Goal: Task Accomplishment & Management: Manage account settings

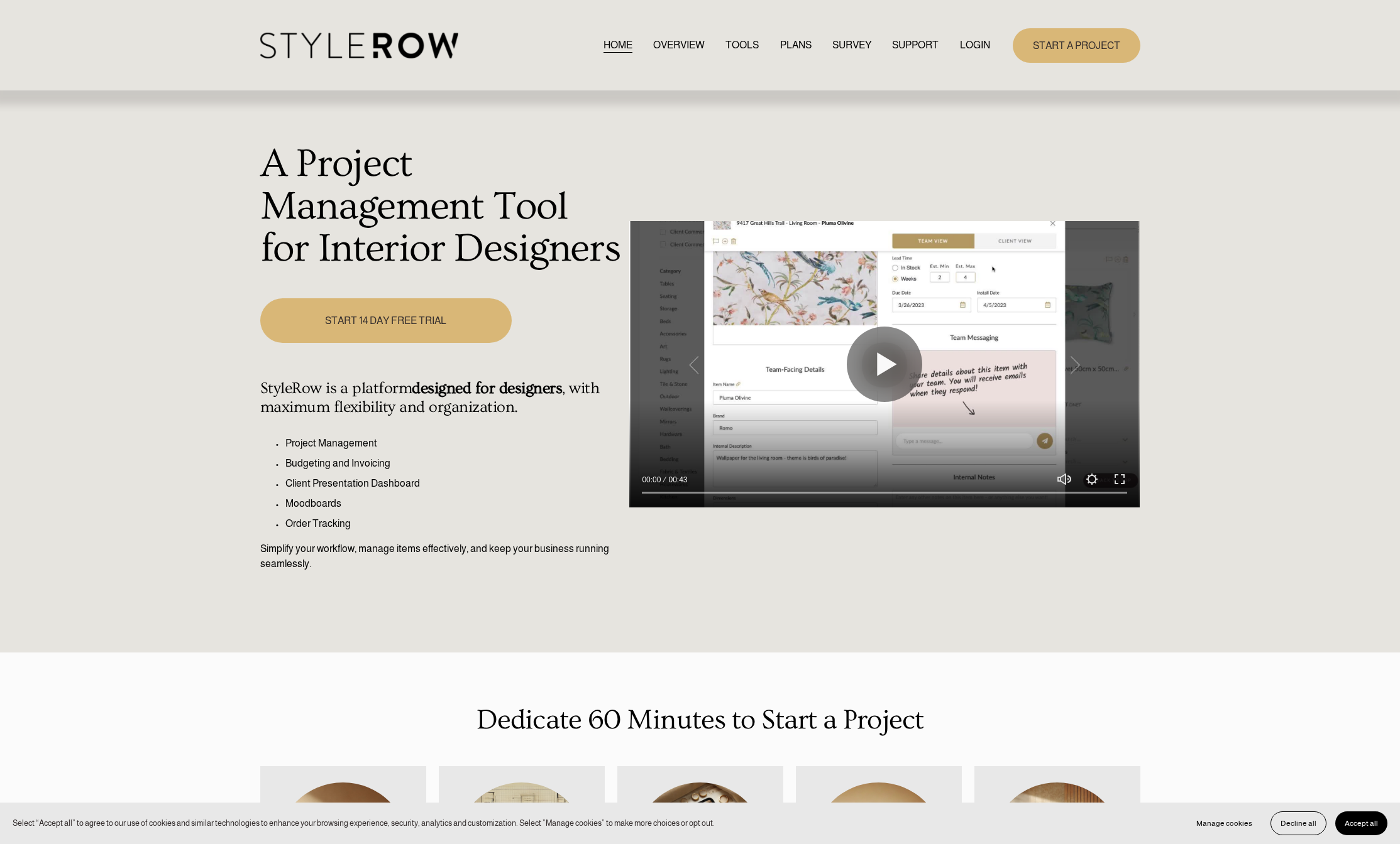
click at [978, 49] on link "LOGIN" at bounding box center [975, 45] width 30 height 17
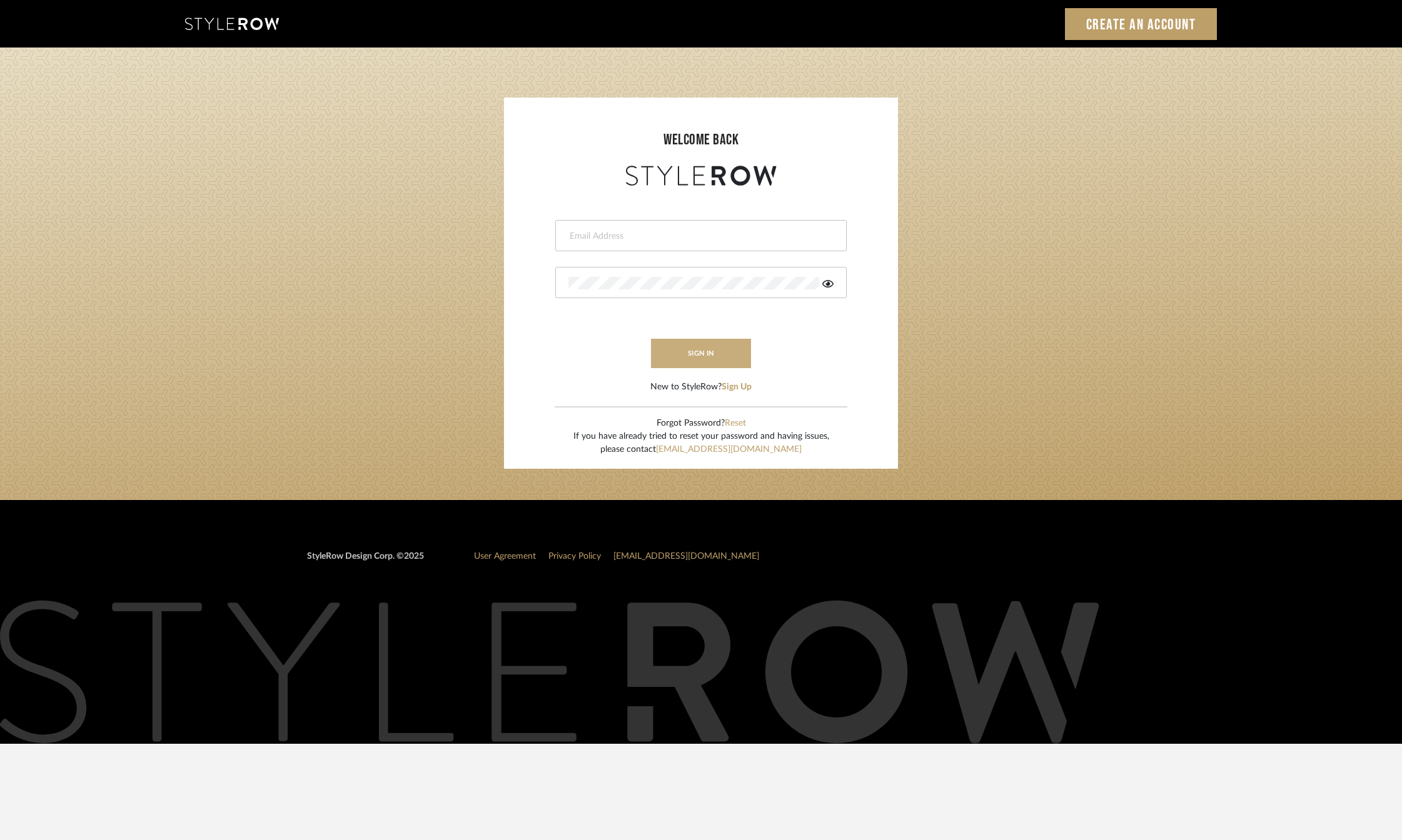
type input "katy@klointeriors.com"
click at [704, 348] on button "sign in" at bounding box center [701, 354] width 100 height 30
click at [704, 355] on button "sign in" at bounding box center [701, 354] width 100 height 30
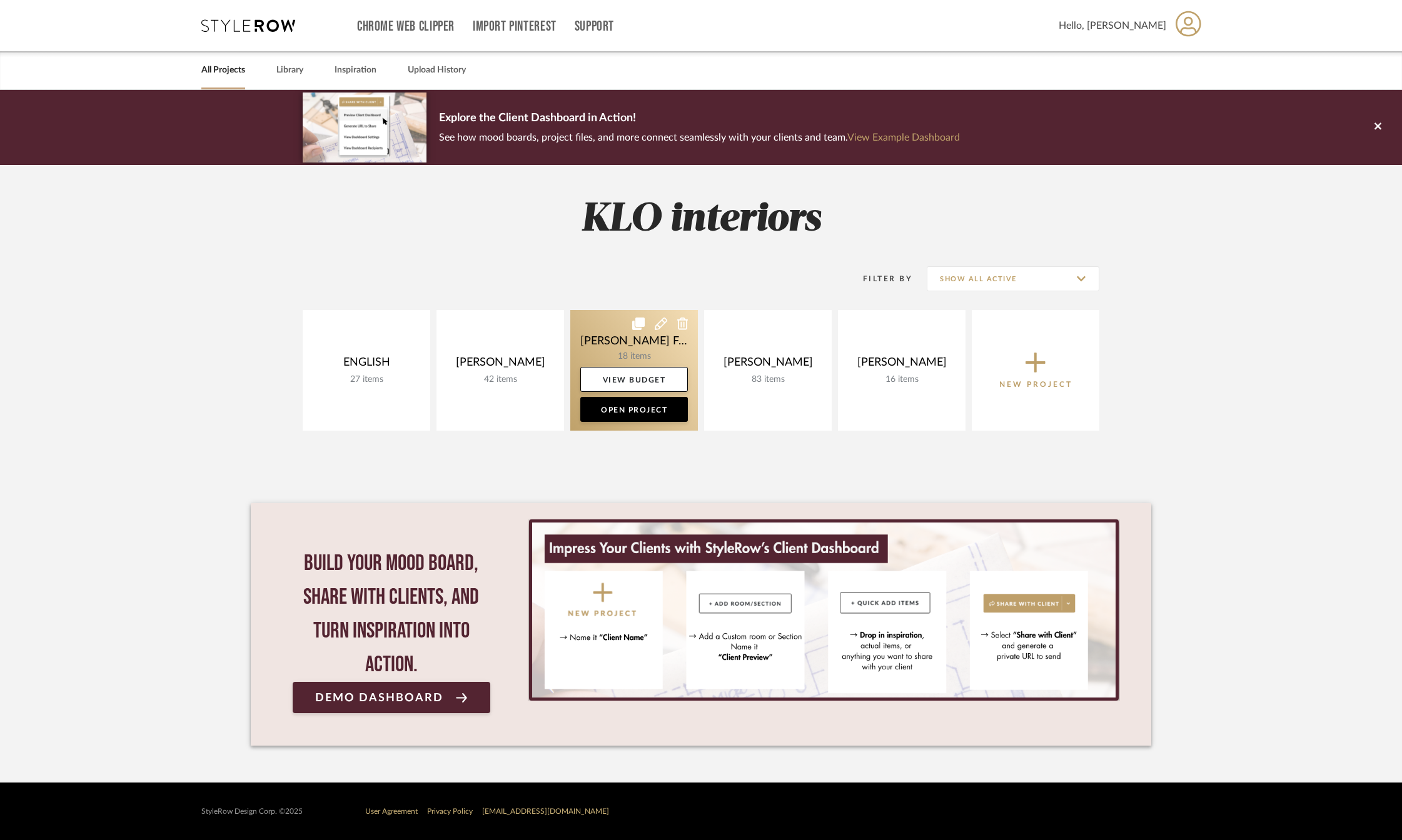
click at [625, 353] on link at bounding box center [634, 370] width 128 height 121
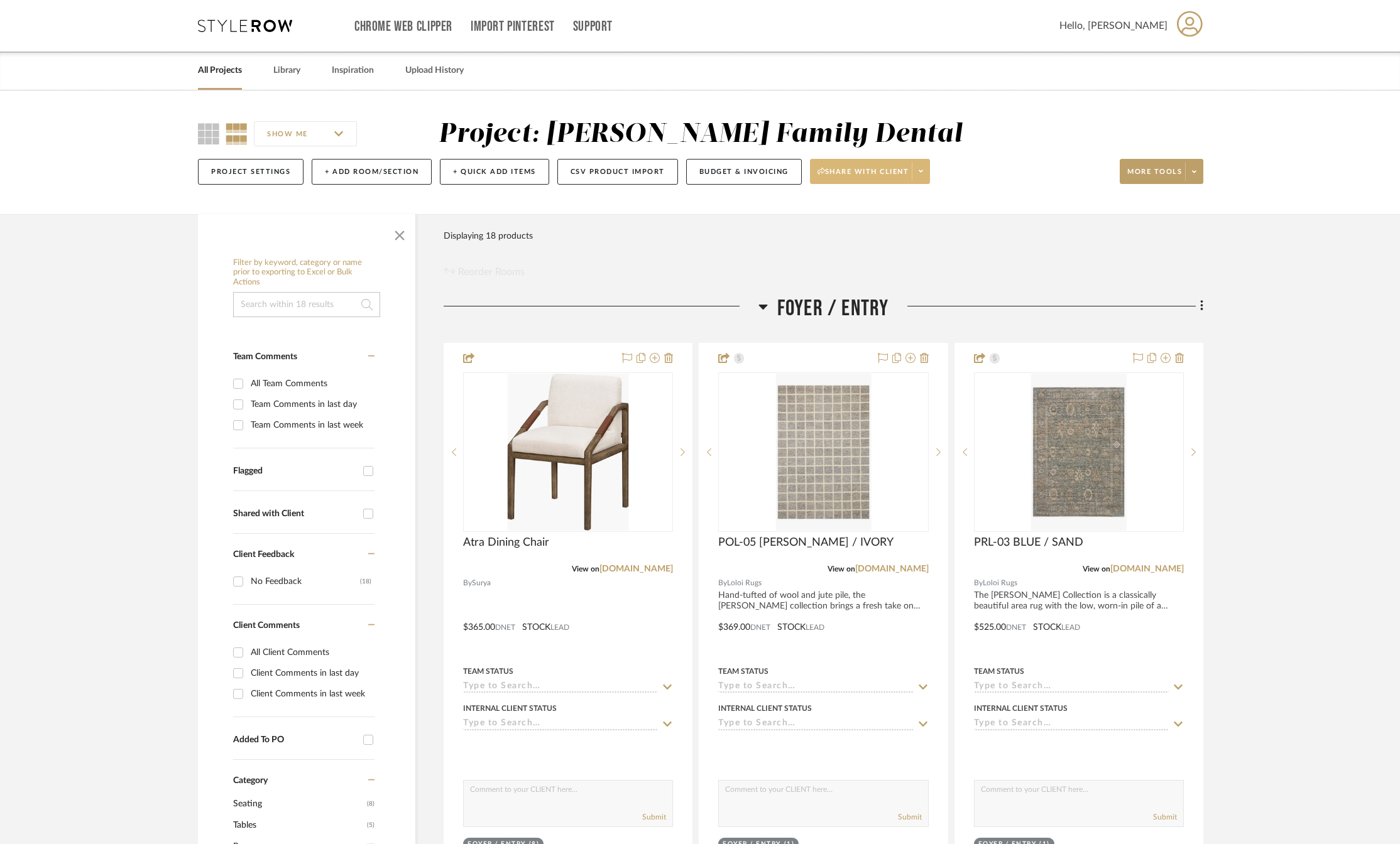
click at [923, 174] on icon at bounding box center [921, 171] width 4 height 7
click at [861, 210] on span "Preview Client Dashboard" at bounding box center [877, 207] width 107 height 11
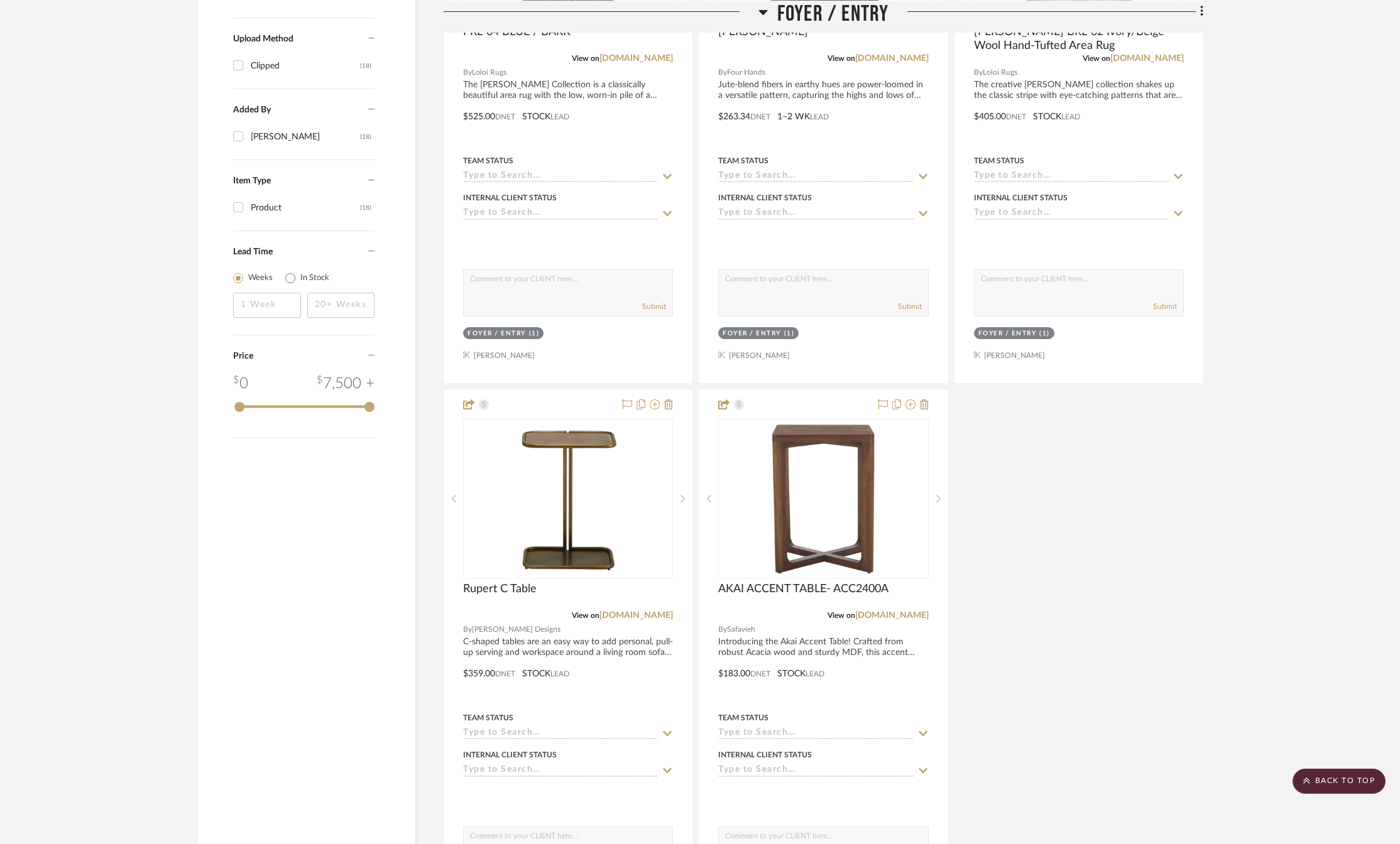
scroll to position [1298, 0]
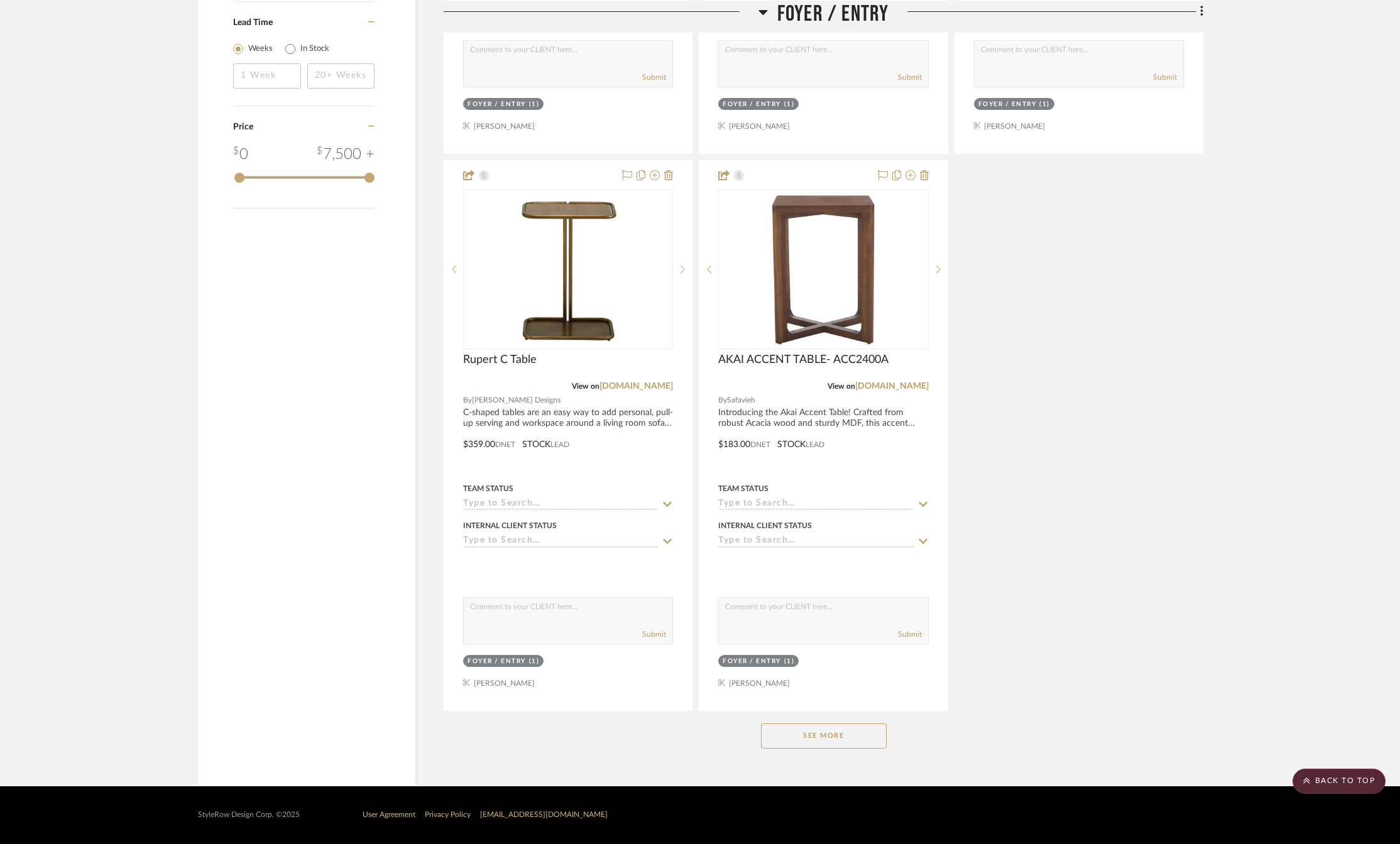
click at [832, 739] on button "See More" at bounding box center [823, 736] width 125 height 25
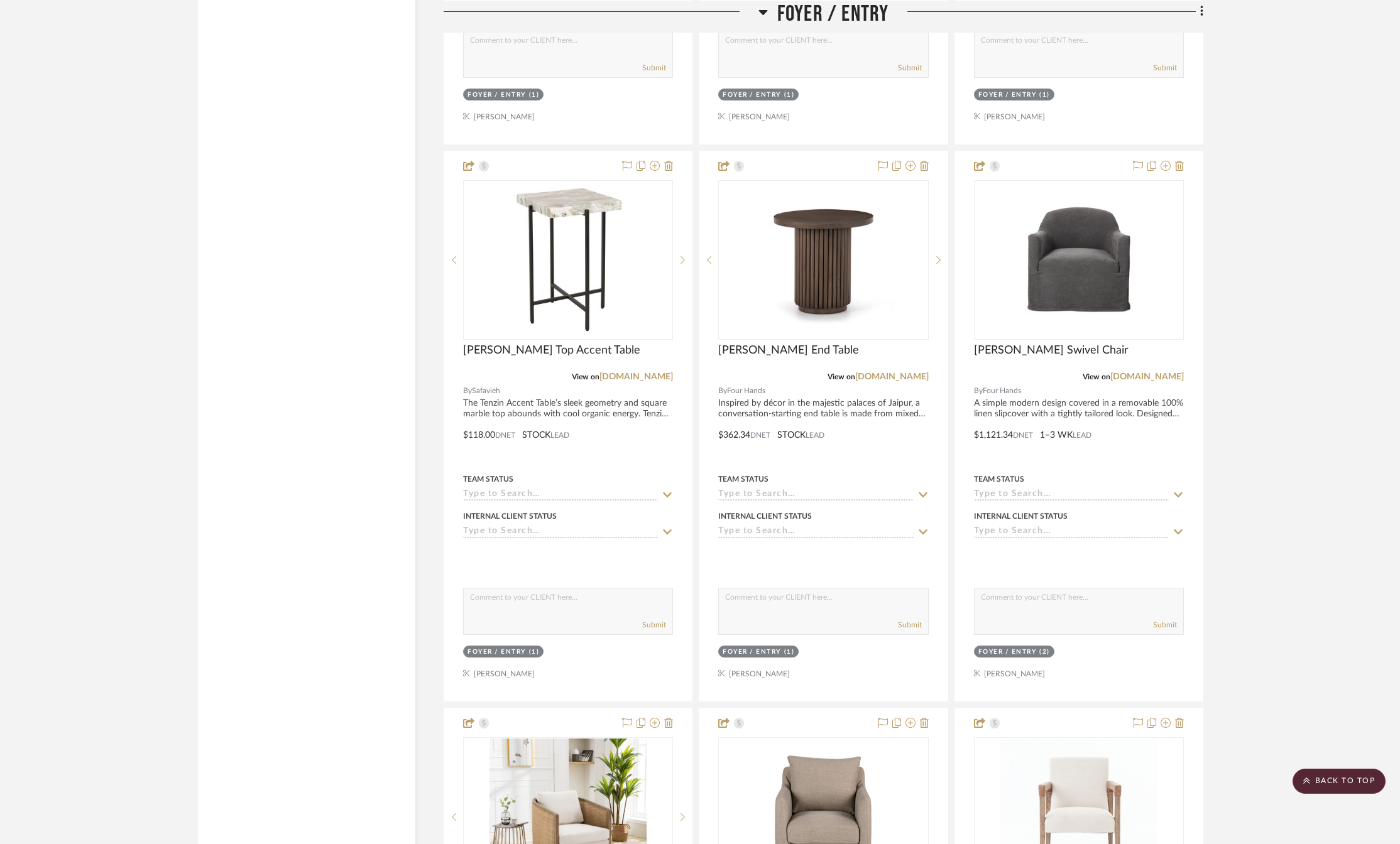
scroll to position [2052, 0]
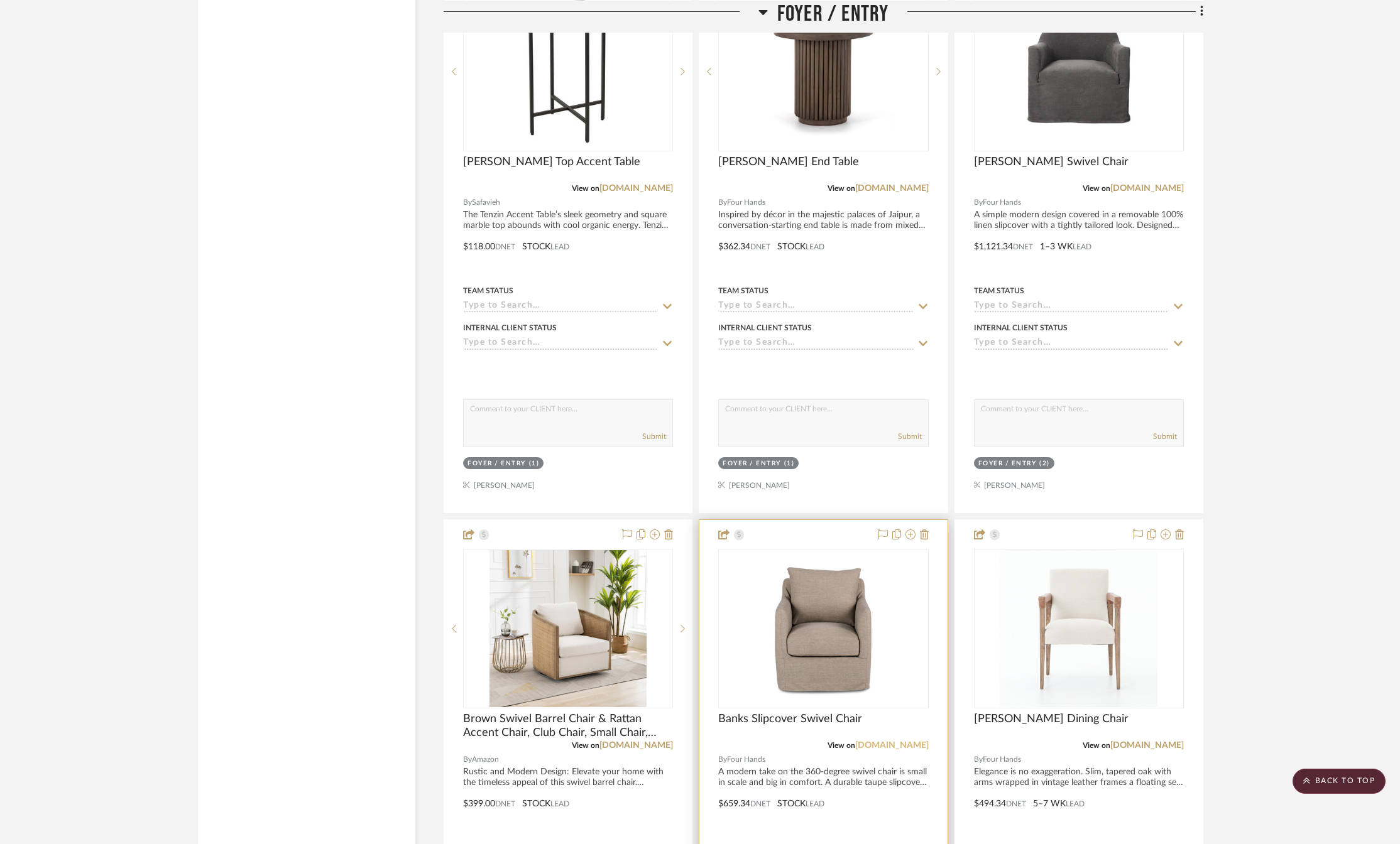
click at [887, 748] on link "fourhands.com" at bounding box center [892, 745] width 73 height 9
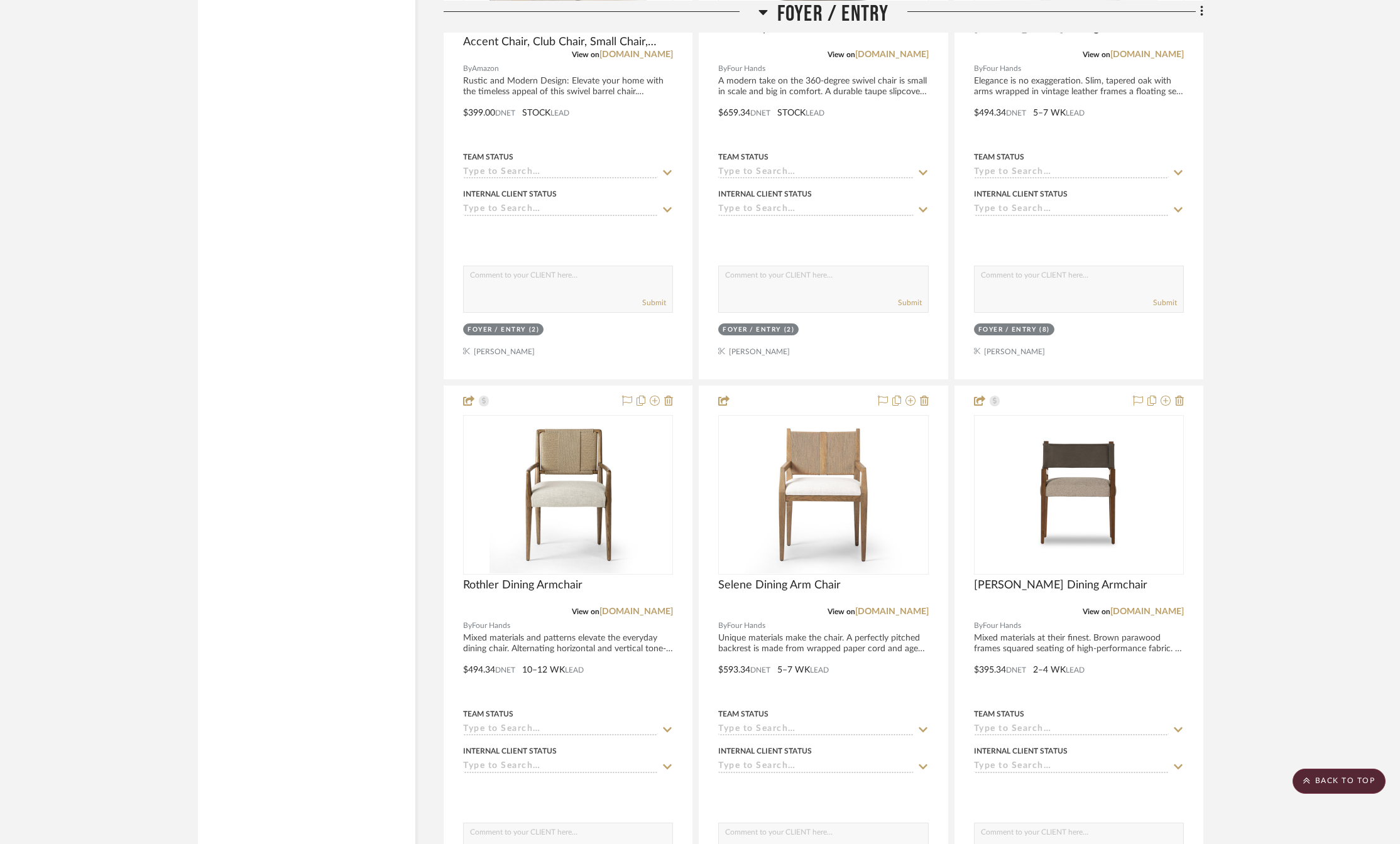
scroll to position [2806, 0]
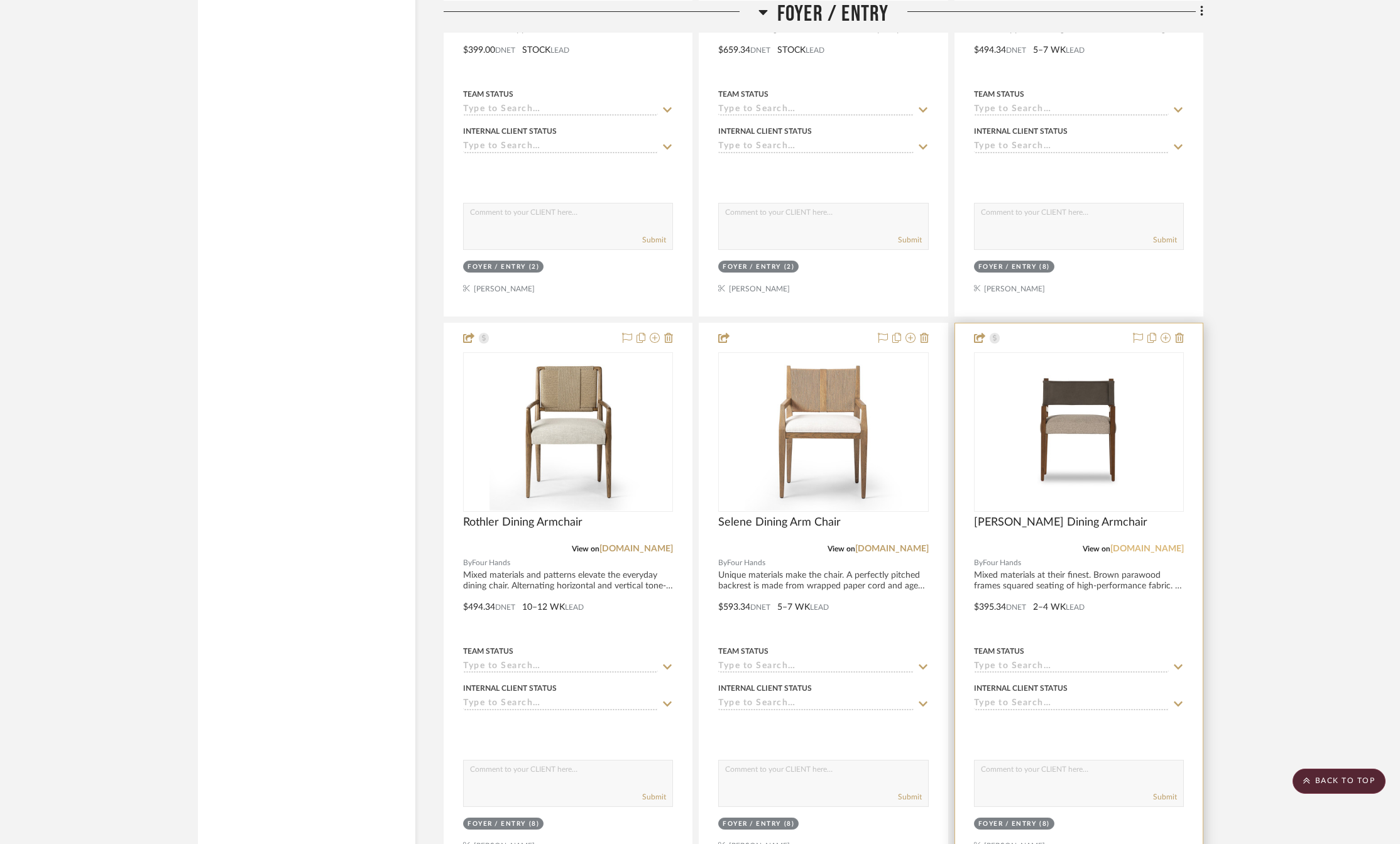
click at [1152, 551] on link "fourhands.com" at bounding box center [1147, 548] width 73 height 9
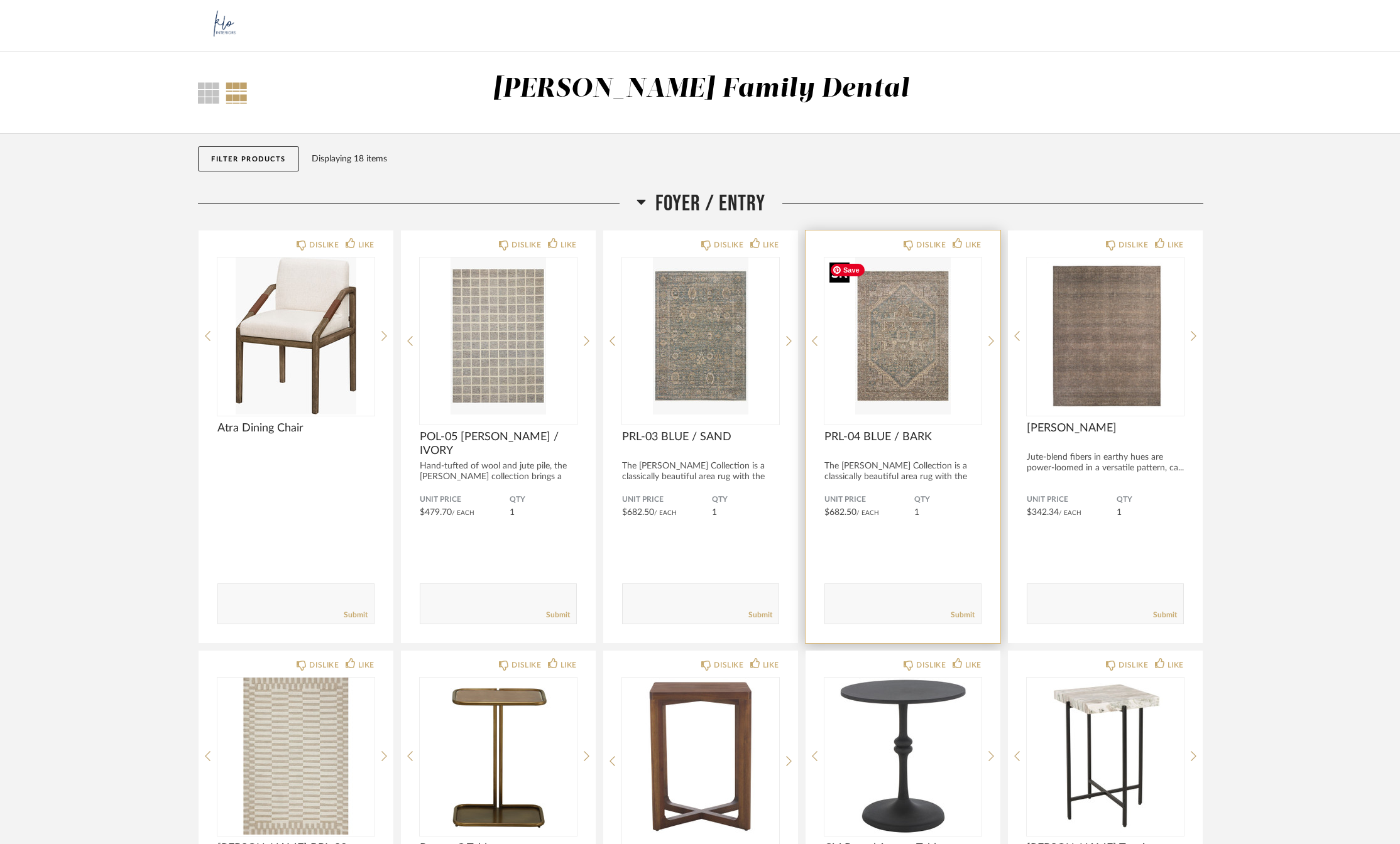
click at [901, 372] on img "0" at bounding box center [903, 336] width 157 height 157
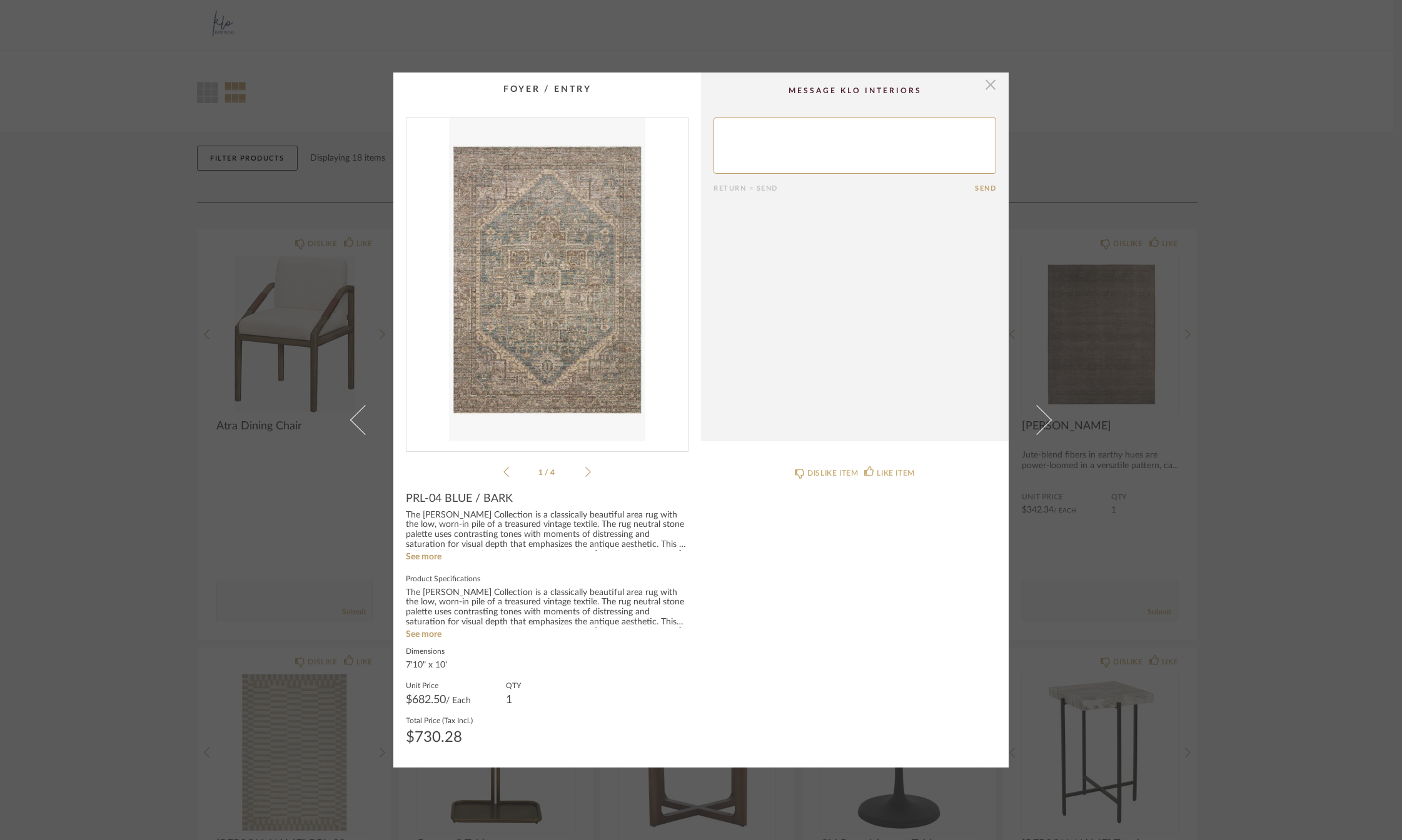
click at [984, 84] on span "button" at bounding box center [990, 84] width 25 height 25
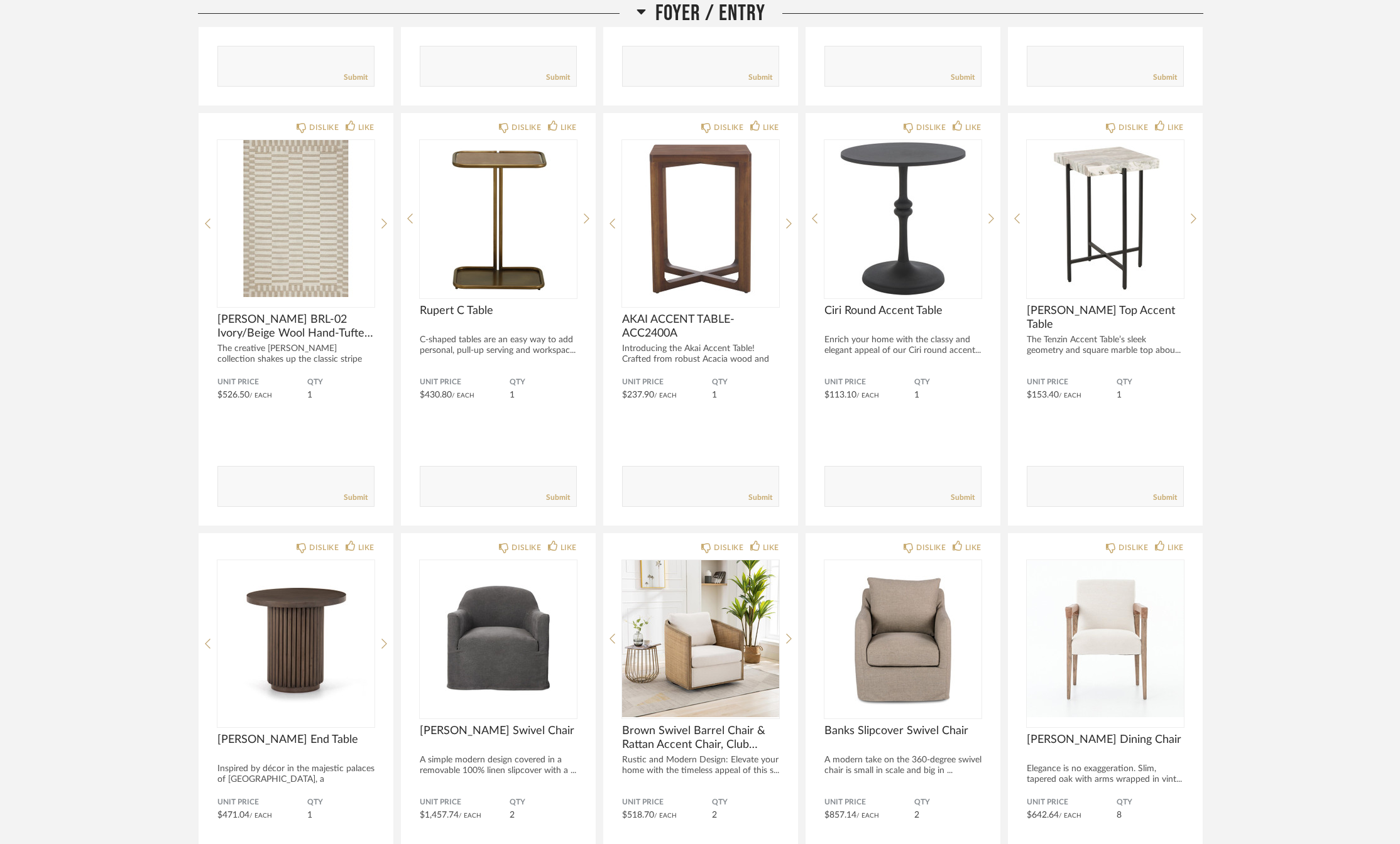
scroll to position [537, 0]
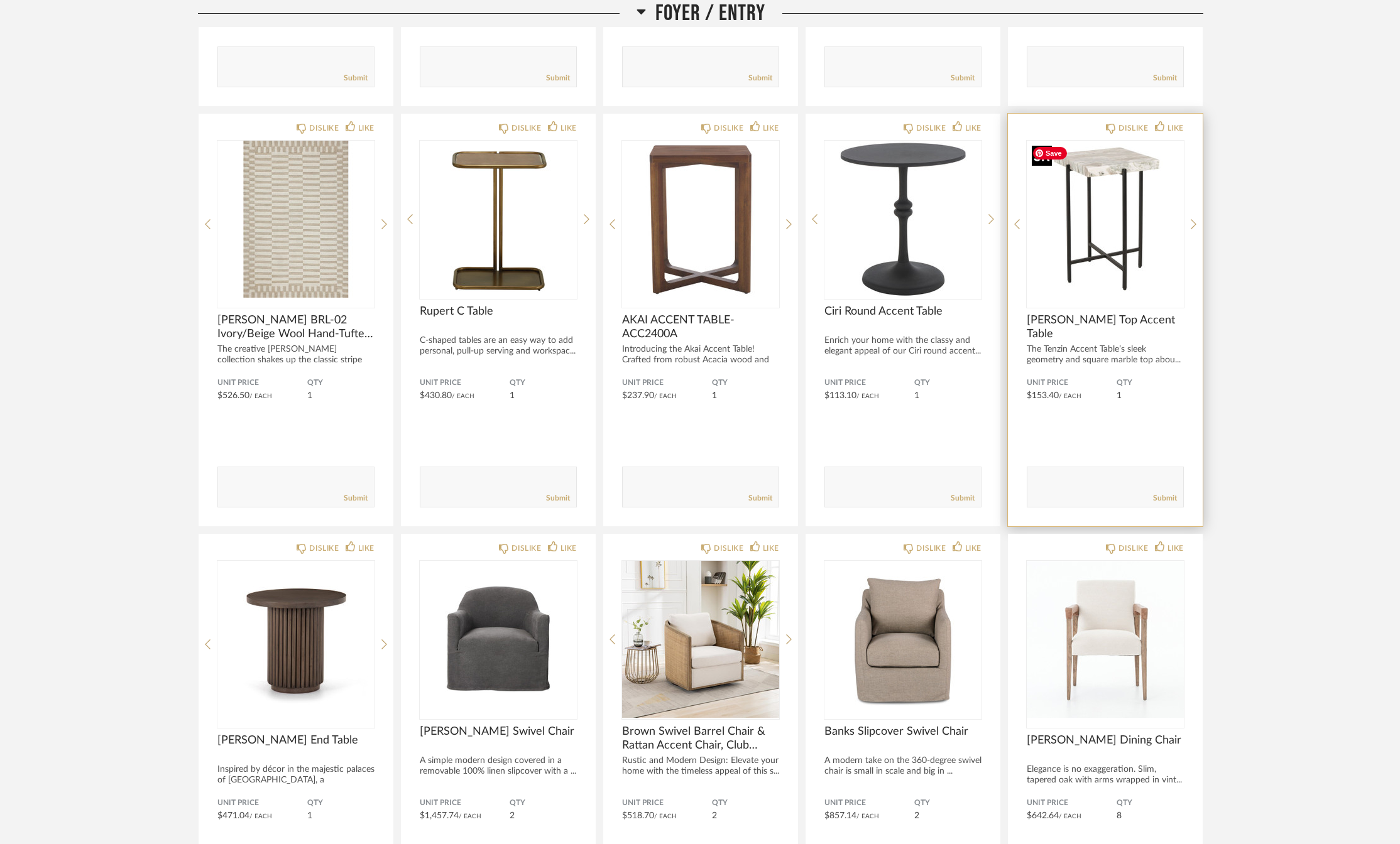
click at [1111, 248] on img "0" at bounding box center [1106, 220] width 157 height 157
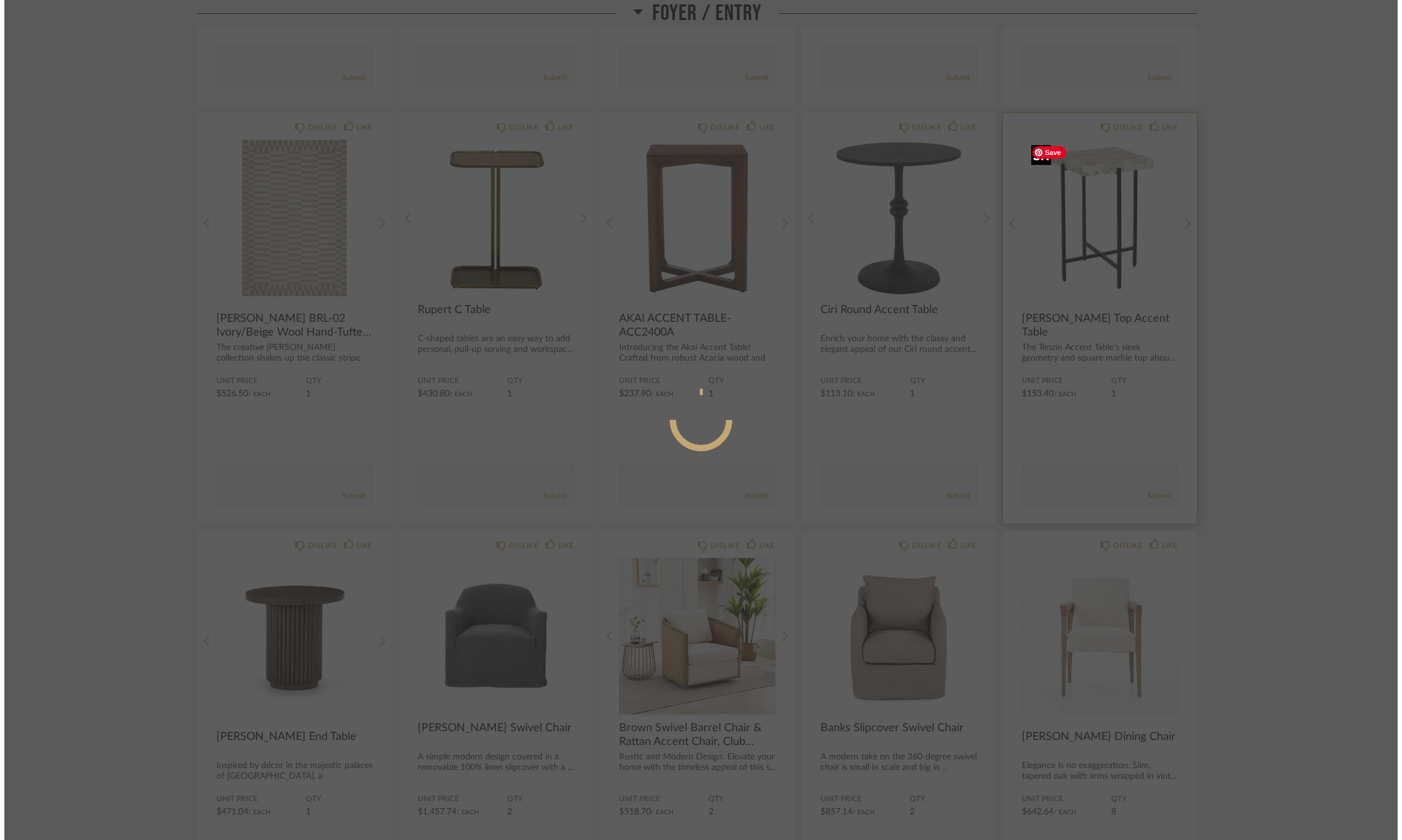
scroll to position [0, 0]
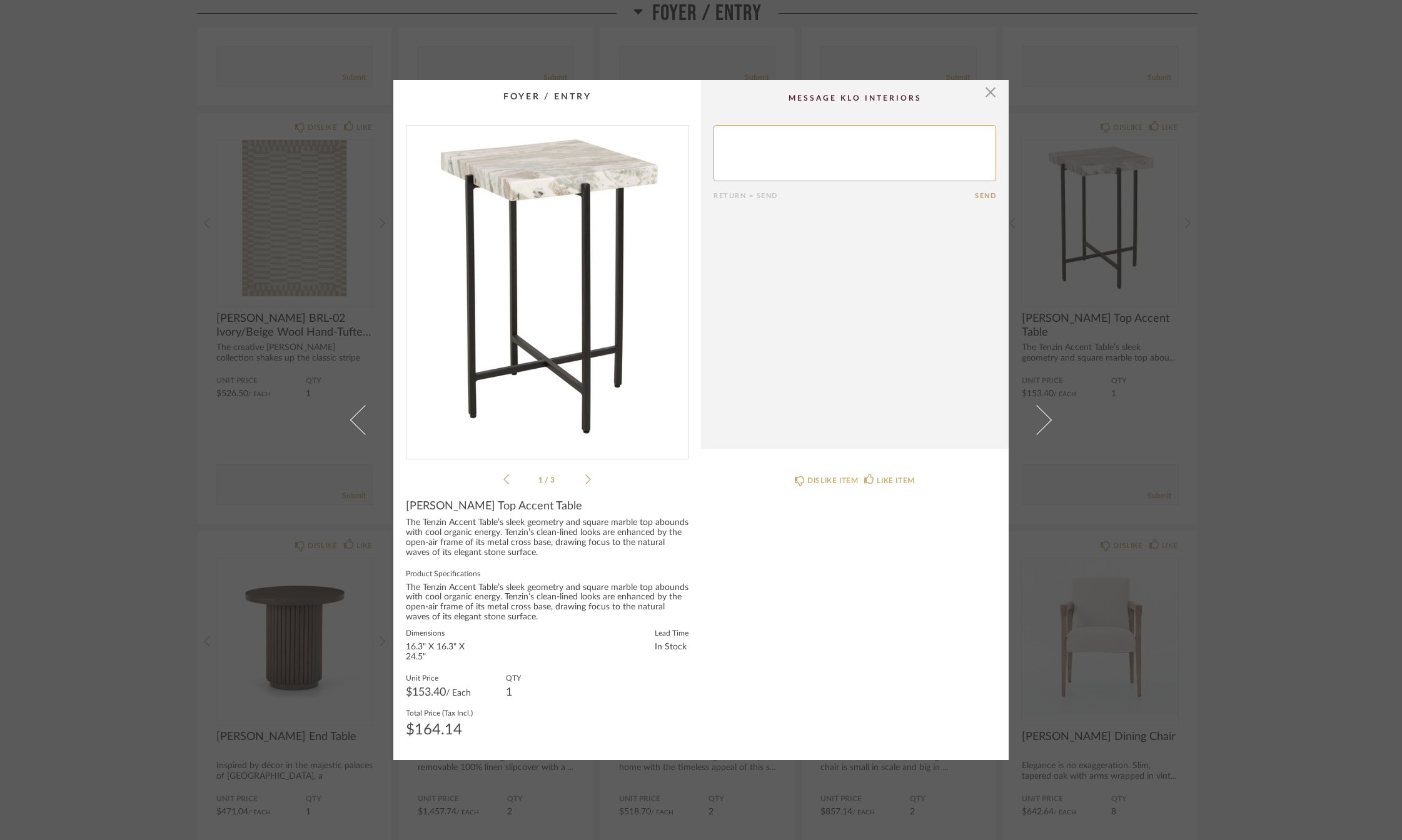
click at [585, 481] on icon at bounding box center [588, 479] width 5 height 11
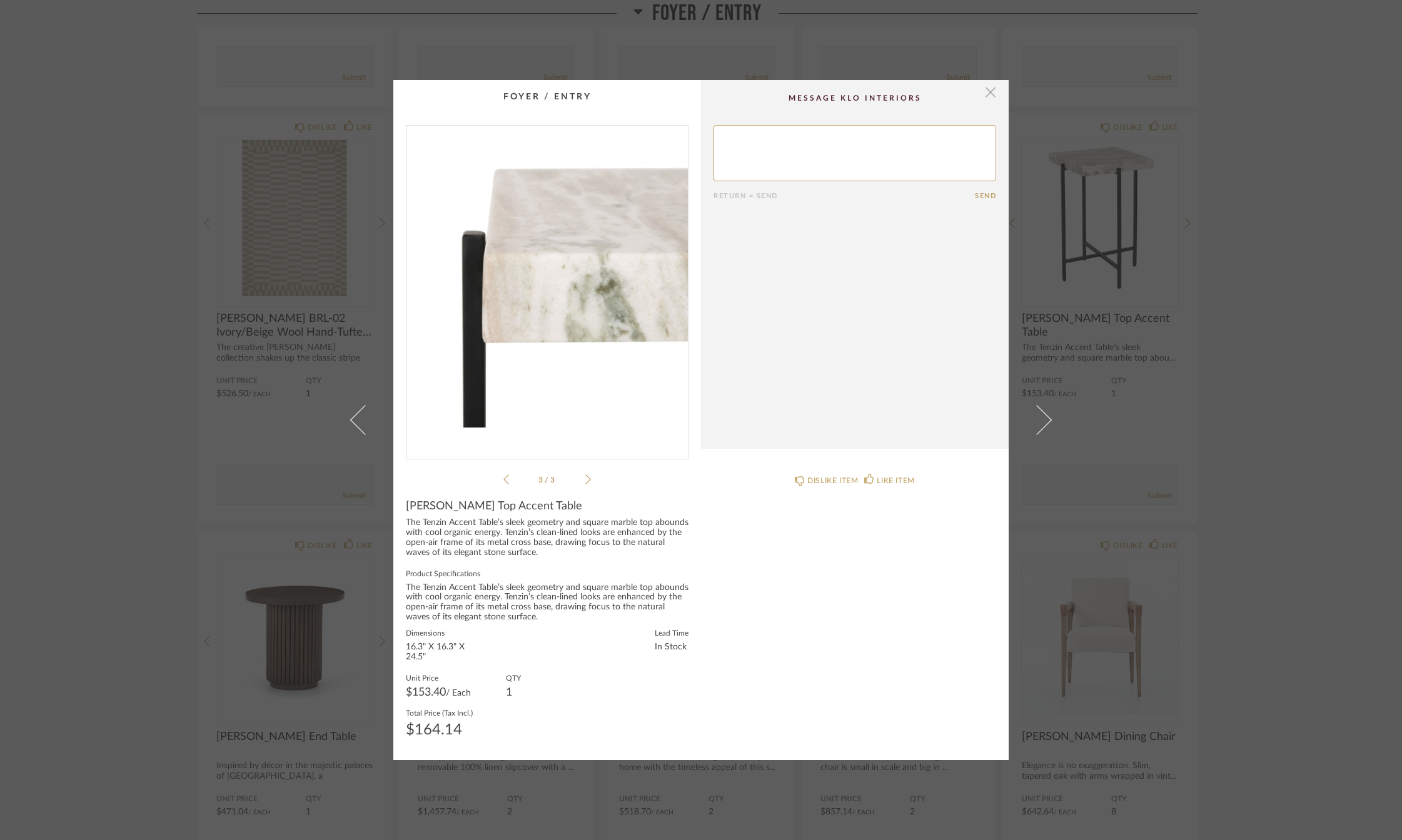
click at [981, 91] on span "button" at bounding box center [990, 92] width 25 height 25
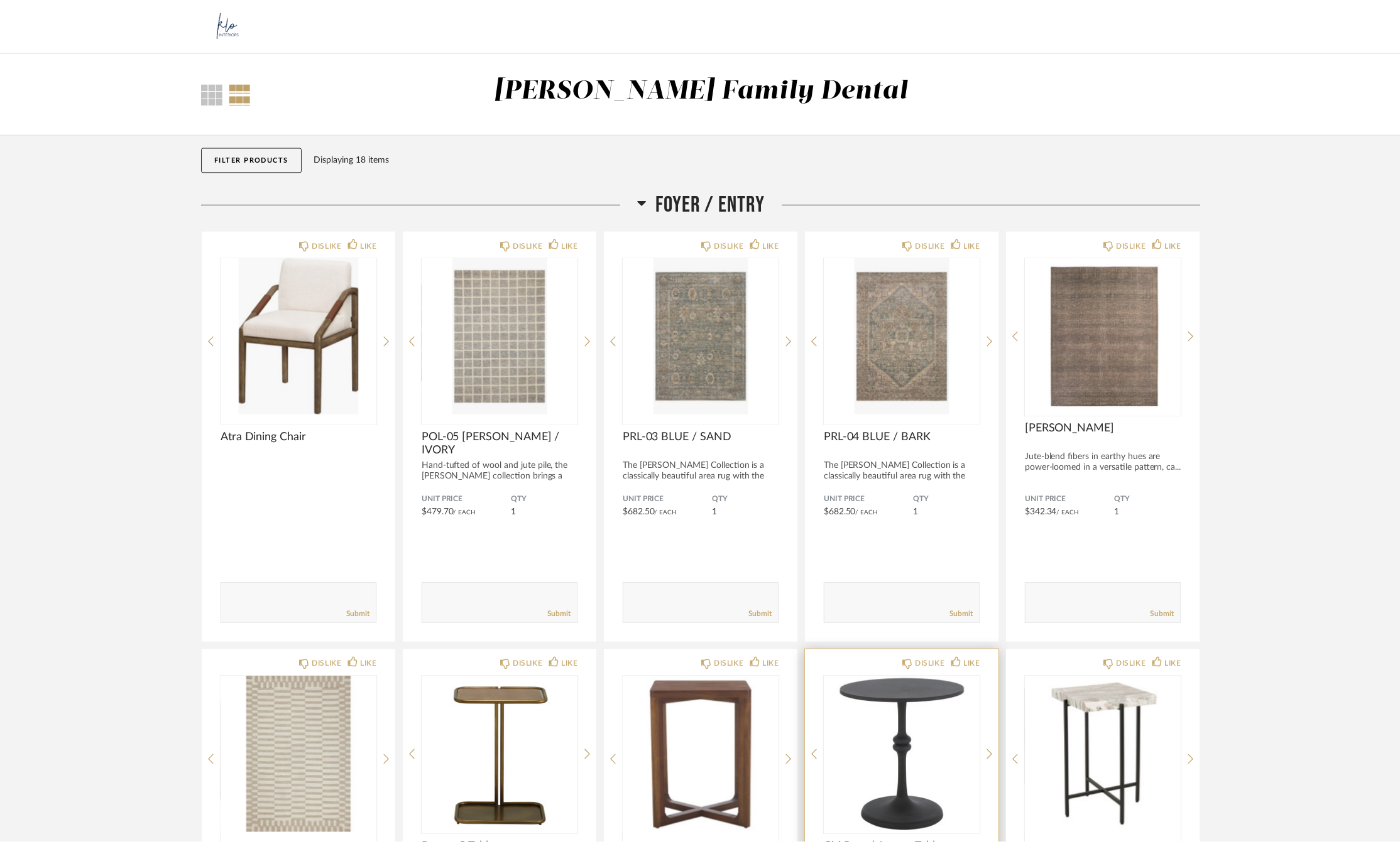
scroll to position [537, 0]
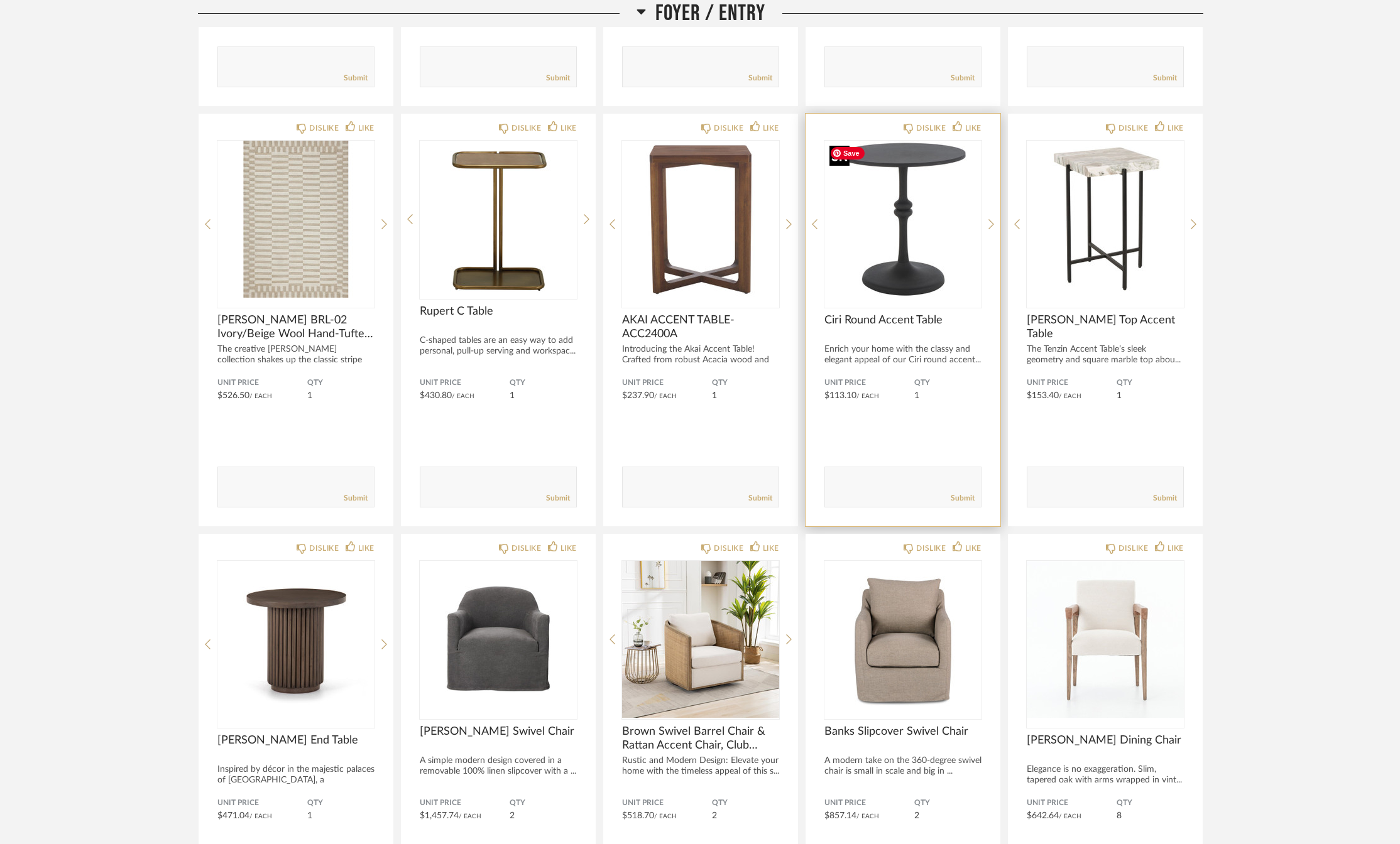
click at [893, 239] on div at bounding box center [903, 224] width 157 height 167
click at [870, 252] on img "0" at bounding box center [903, 220] width 157 height 157
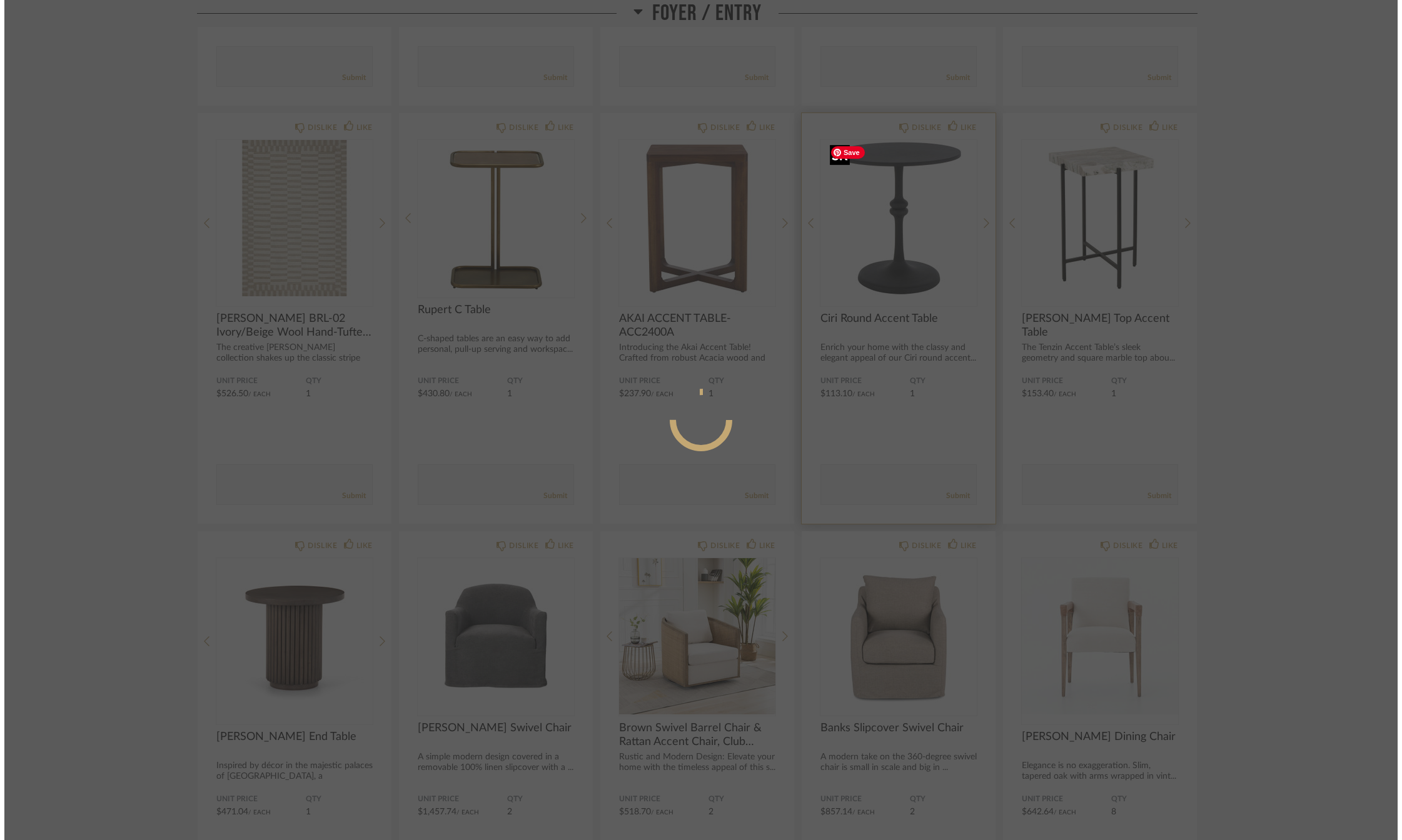
scroll to position [0, 0]
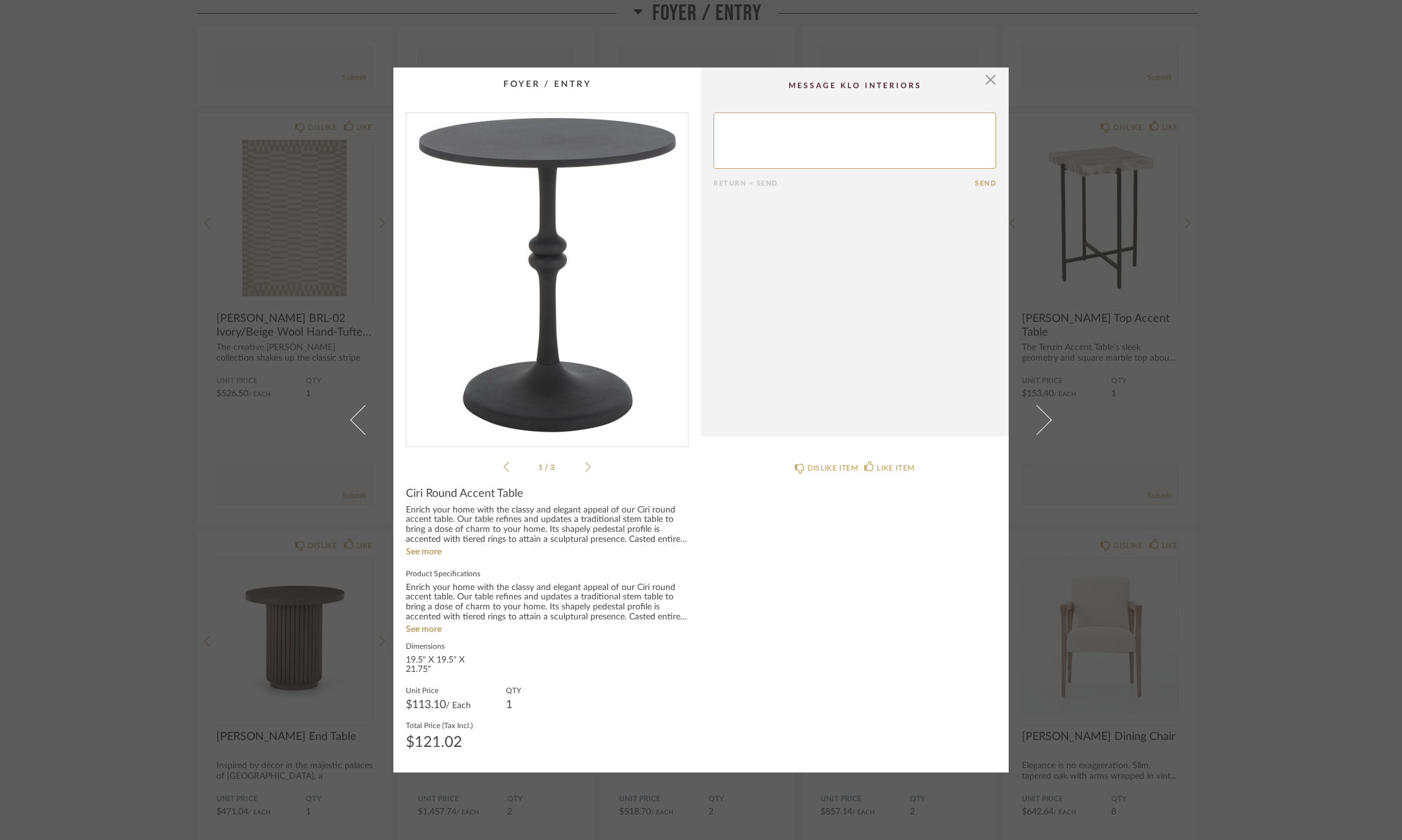
click at [585, 464] on icon at bounding box center [588, 467] width 5 height 10
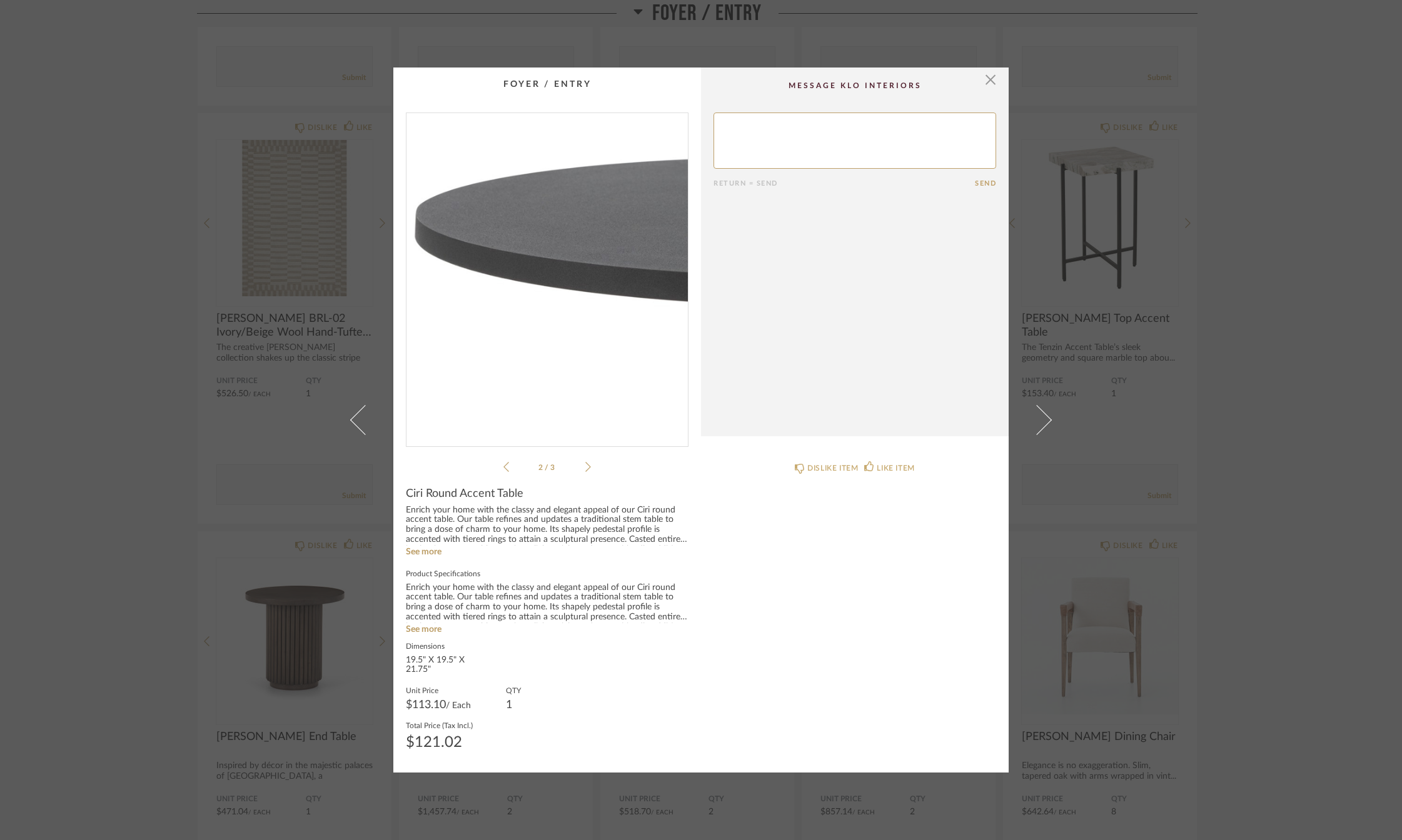
click at [585, 464] on icon at bounding box center [588, 467] width 5 height 10
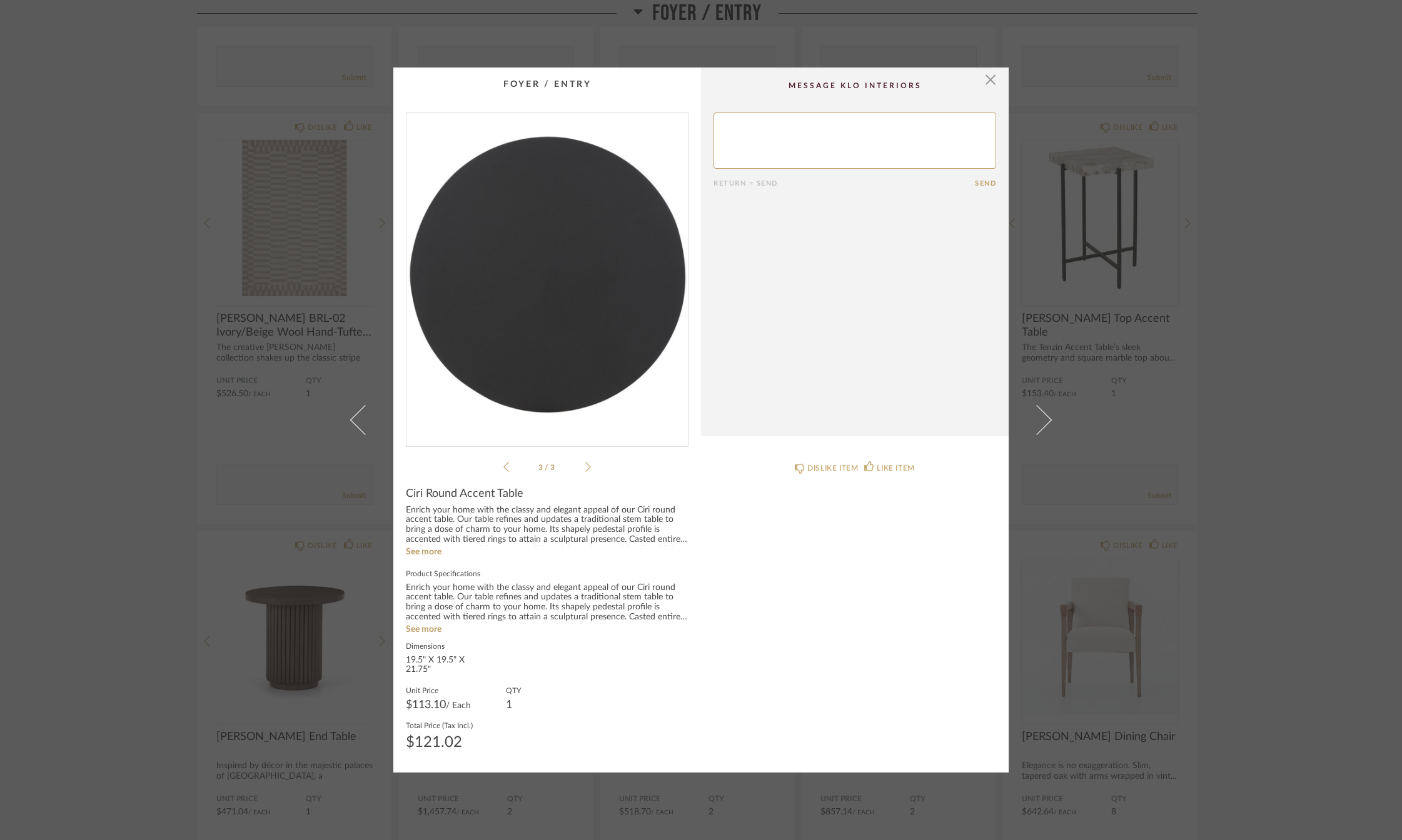
click at [504, 470] on icon at bounding box center [506, 467] width 5 height 11
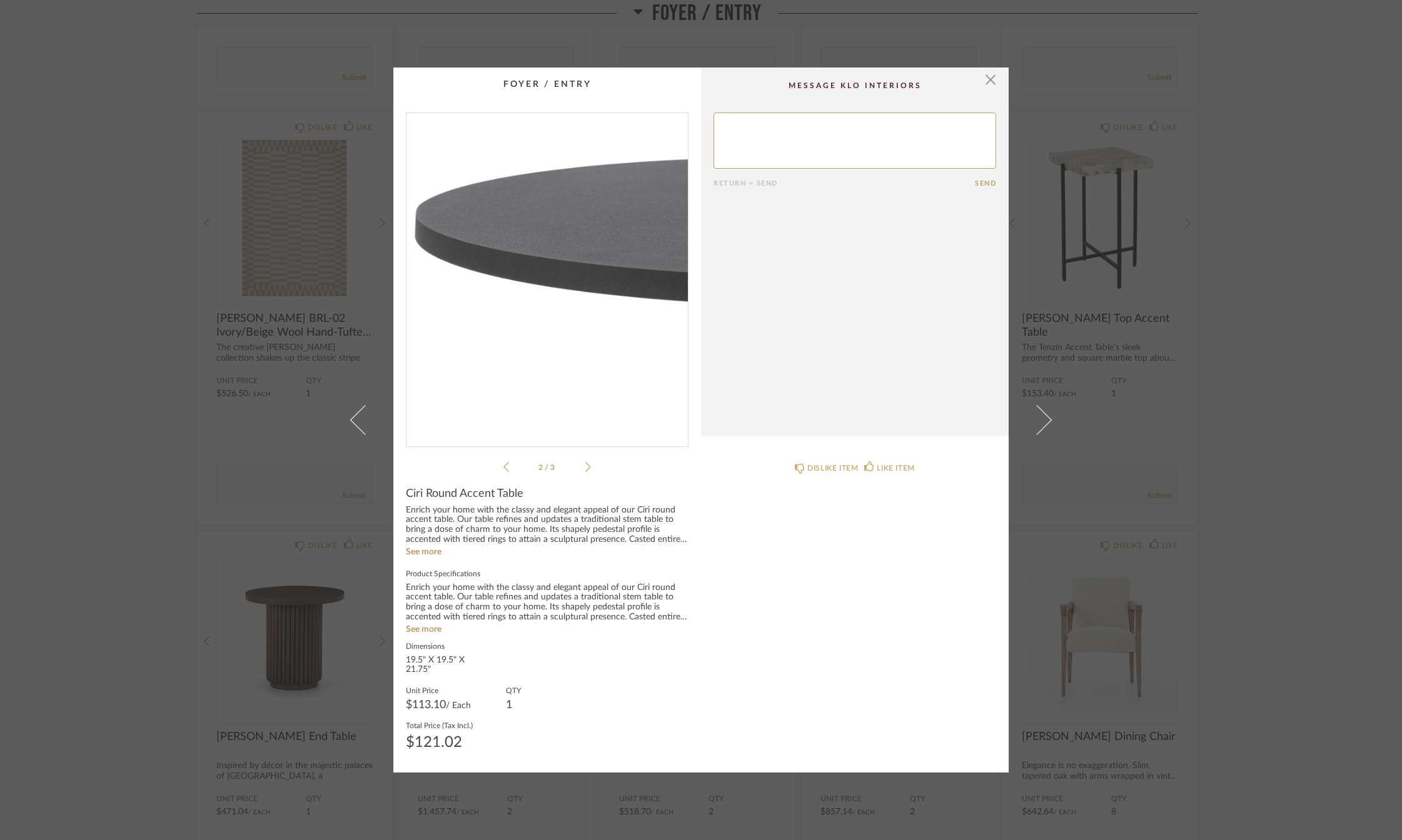
click at [509, 466] on li "2 / 3" at bounding box center [547, 467] width 76 height 15
click at [504, 468] on icon at bounding box center [506, 467] width 5 height 11
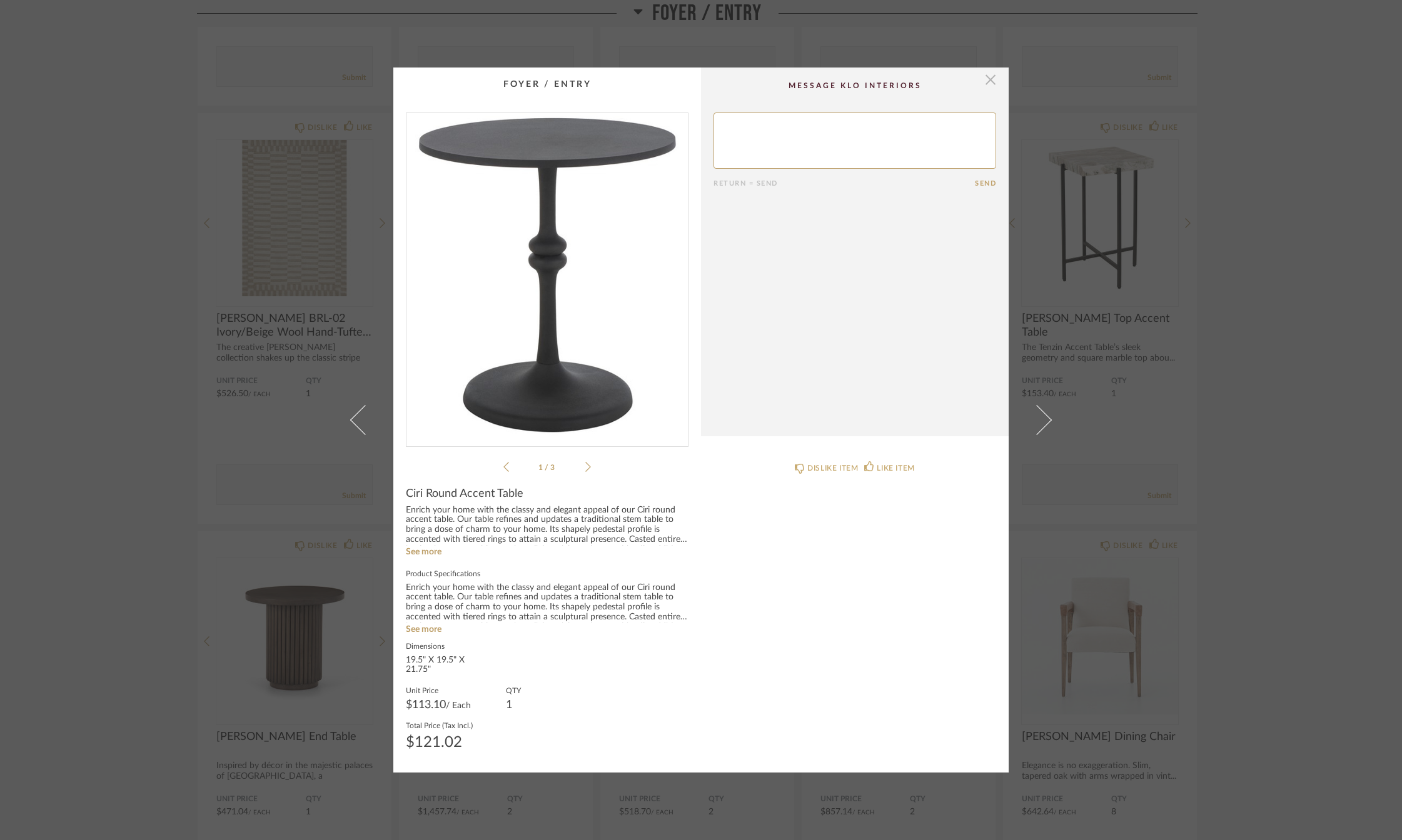
click at [985, 76] on span "button" at bounding box center [990, 80] width 25 height 25
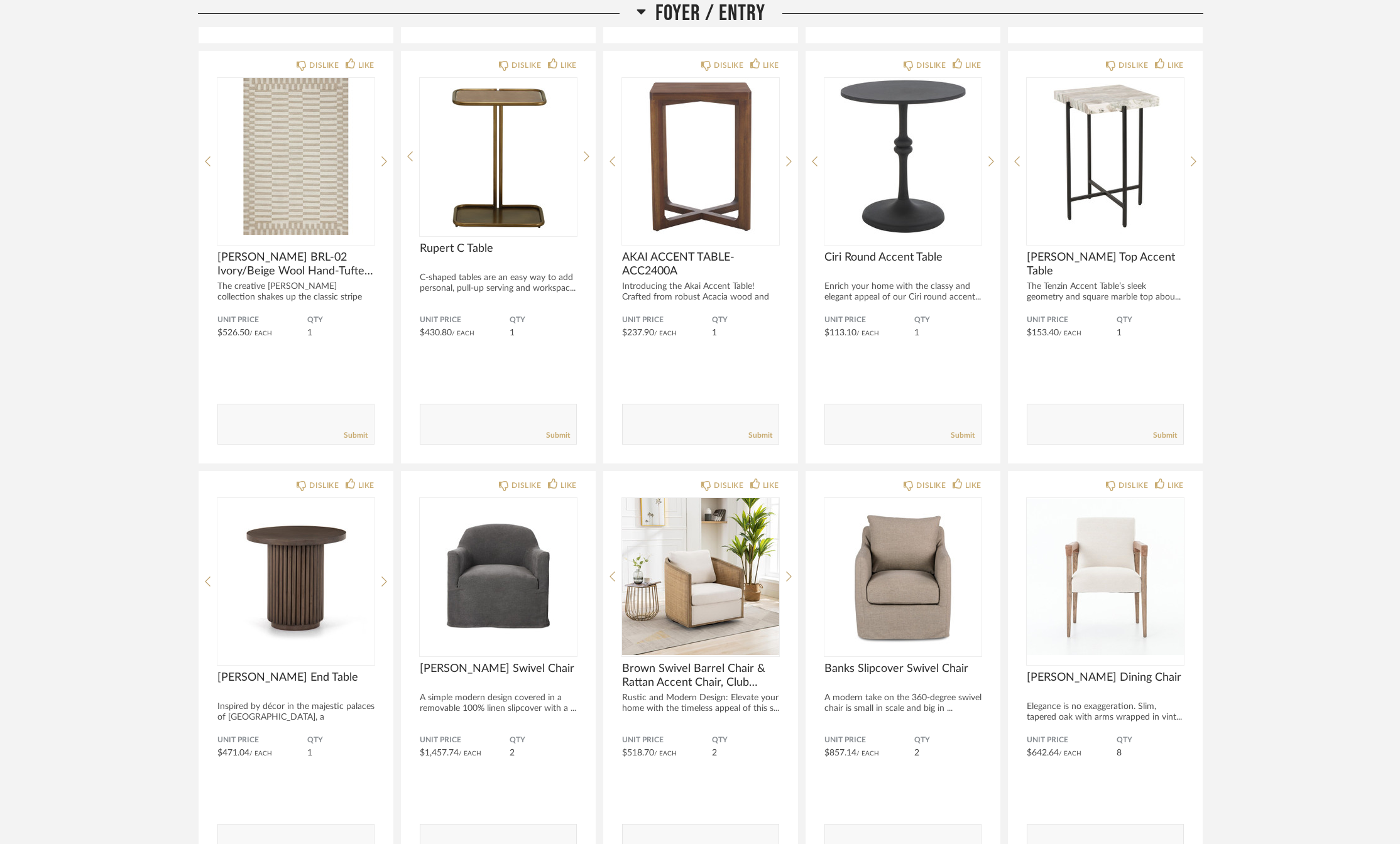
scroll to position [663, 0]
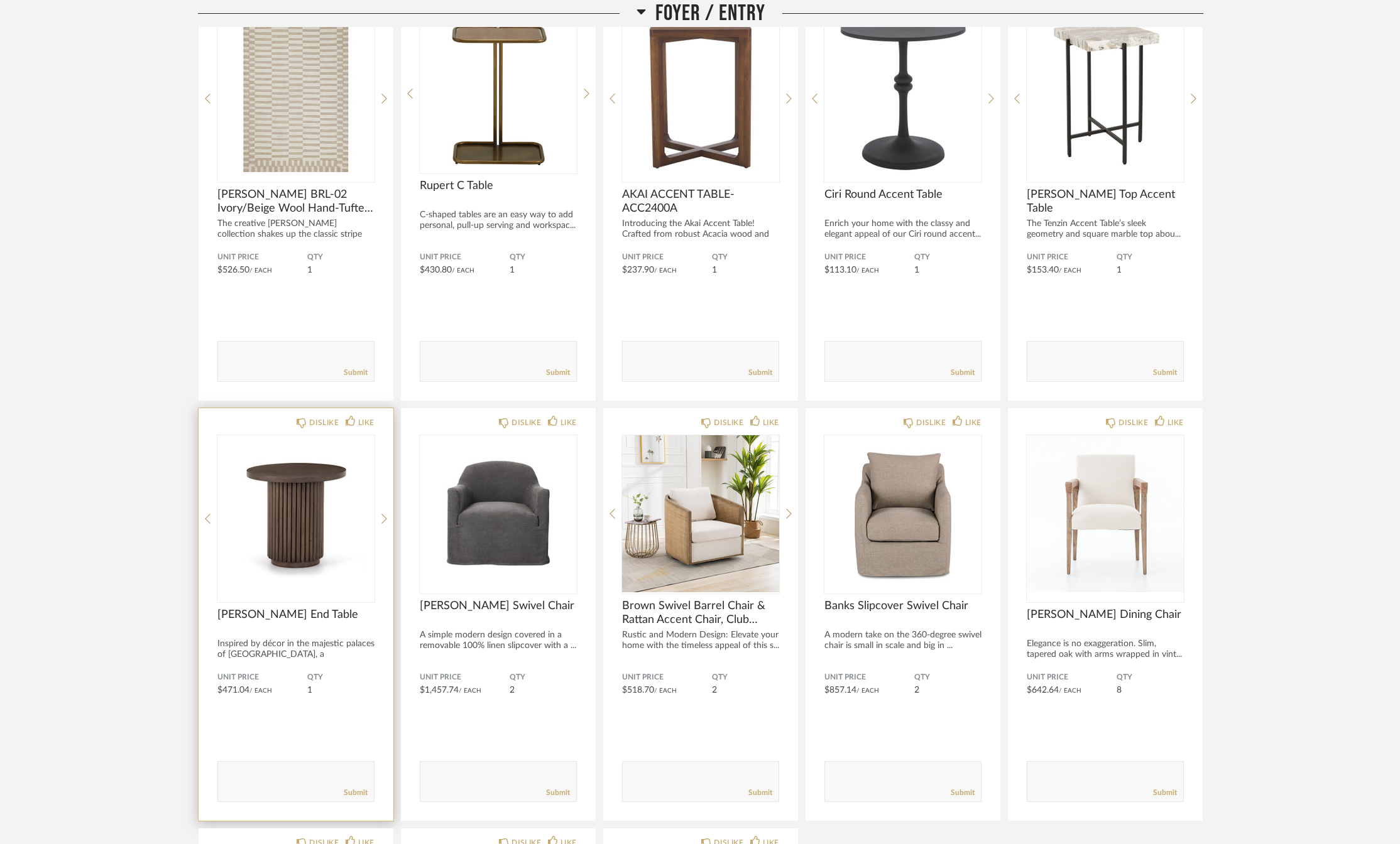
click at [271, 616] on span "[PERSON_NAME] End Table" at bounding box center [296, 615] width 157 height 14
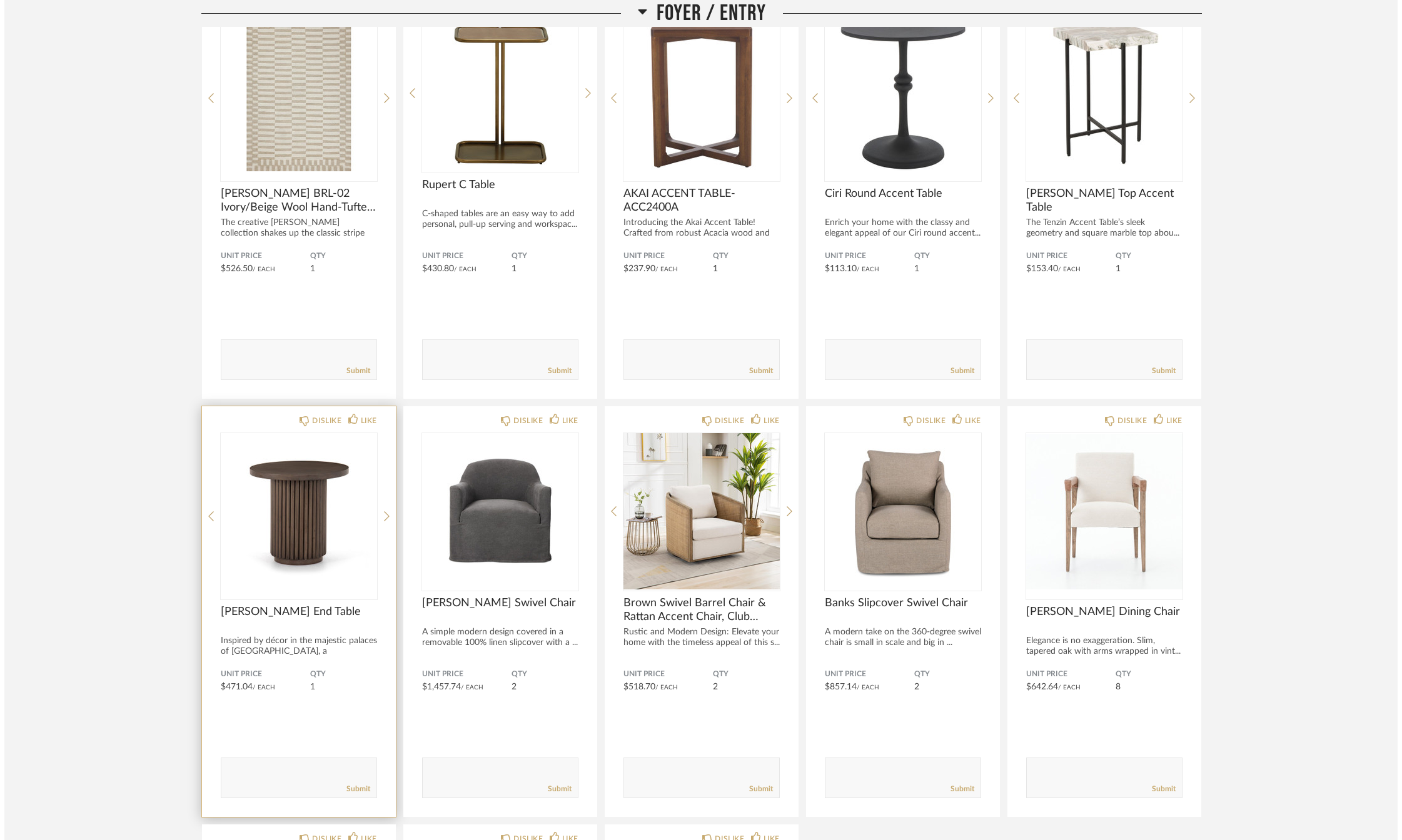
scroll to position [0, 0]
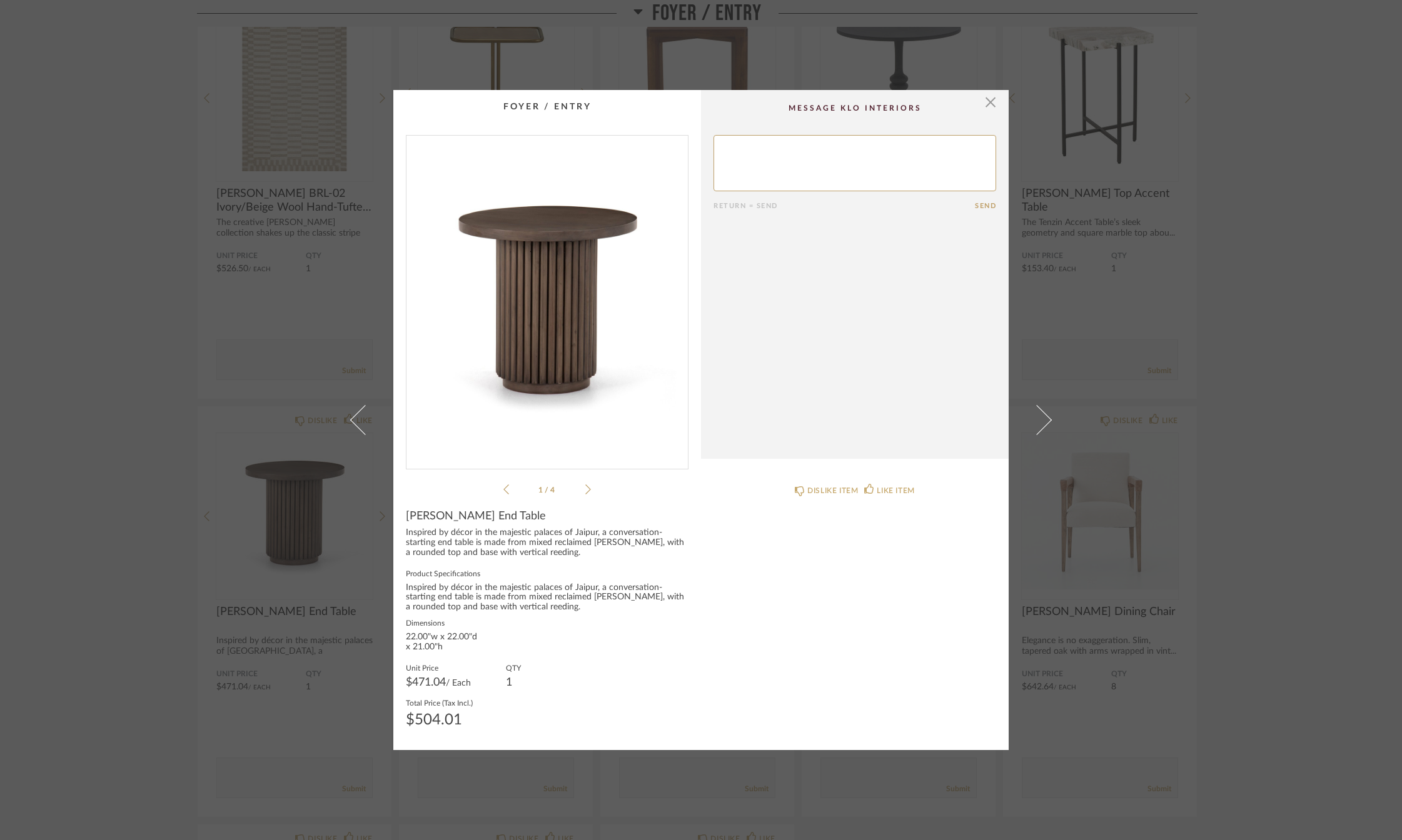
click at [787, 150] on textarea at bounding box center [855, 163] width 283 height 56
type textarea "Find less expensive option"
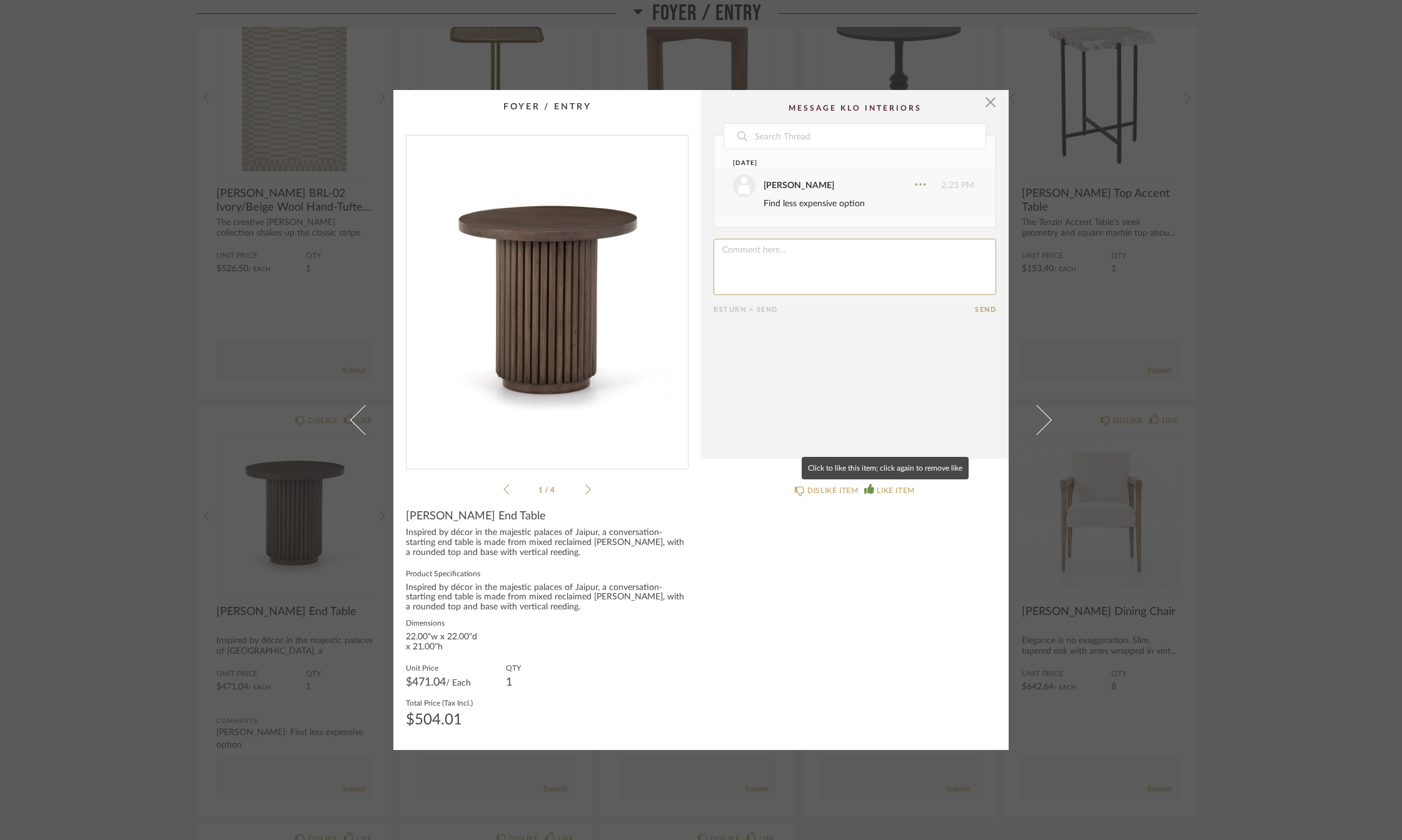
click at [877, 490] on div "LIKE ITEM" at bounding box center [896, 491] width 38 height 13
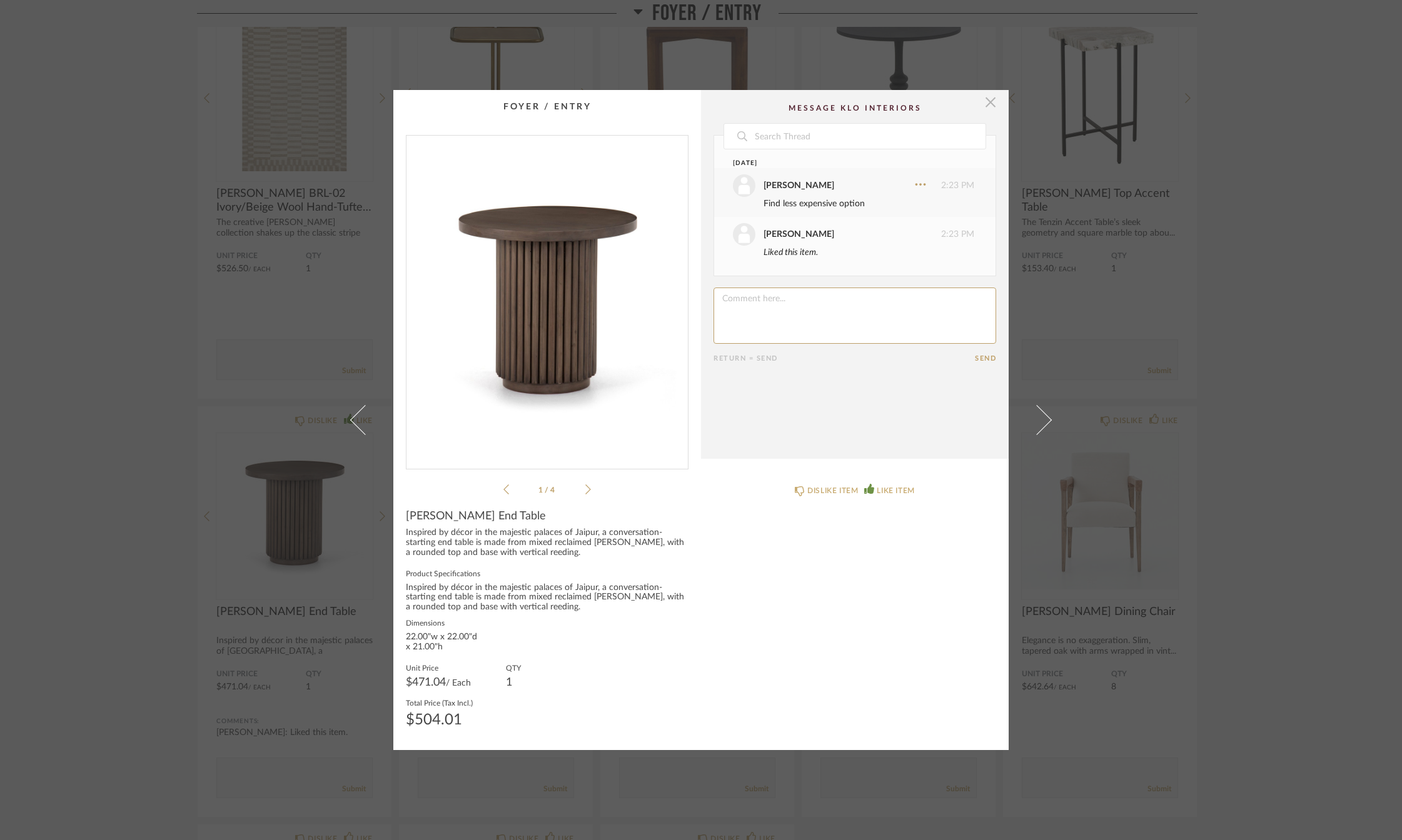
click at [986, 100] on span "button" at bounding box center [990, 102] width 25 height 25
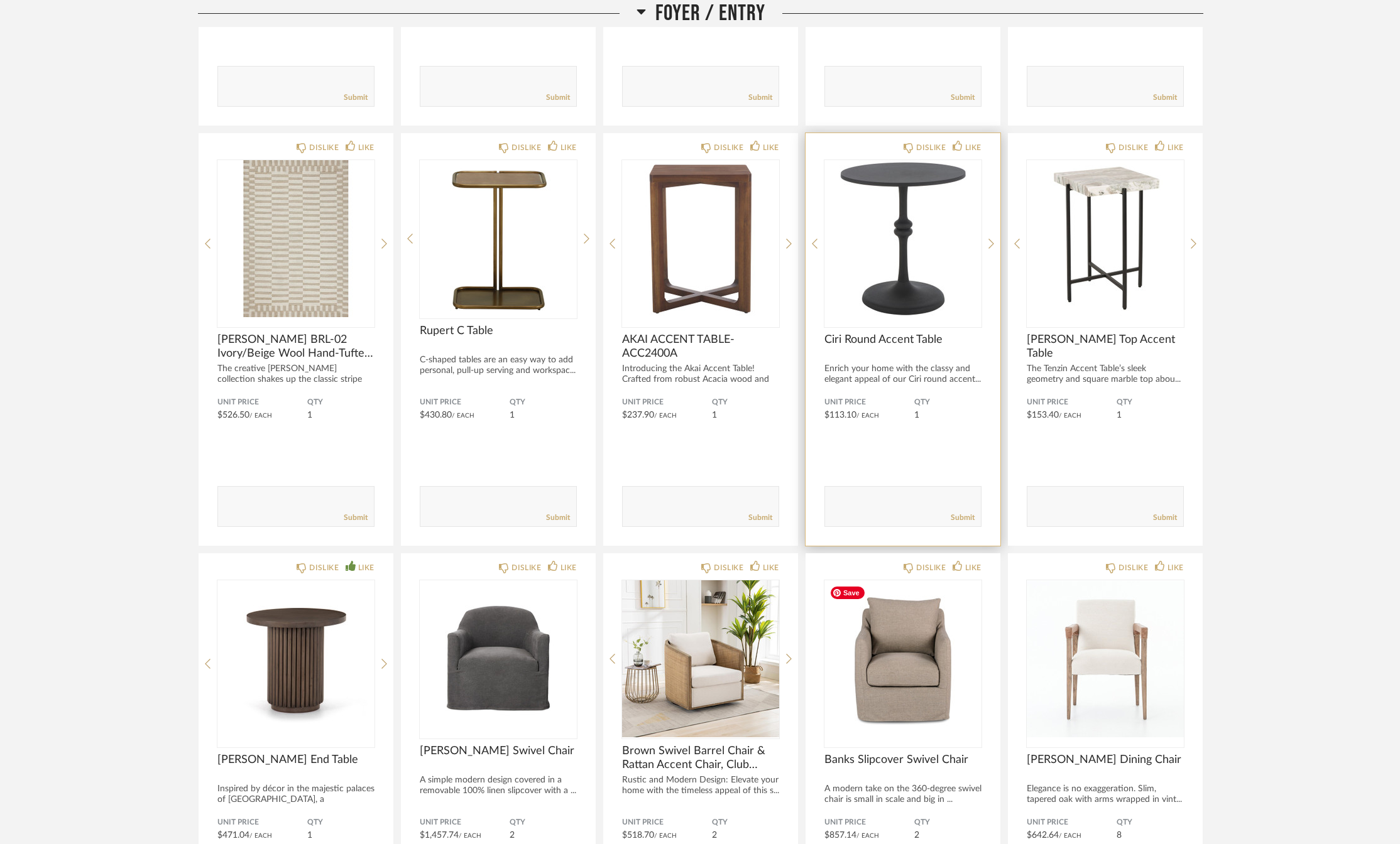
scroll to position [643, 0]
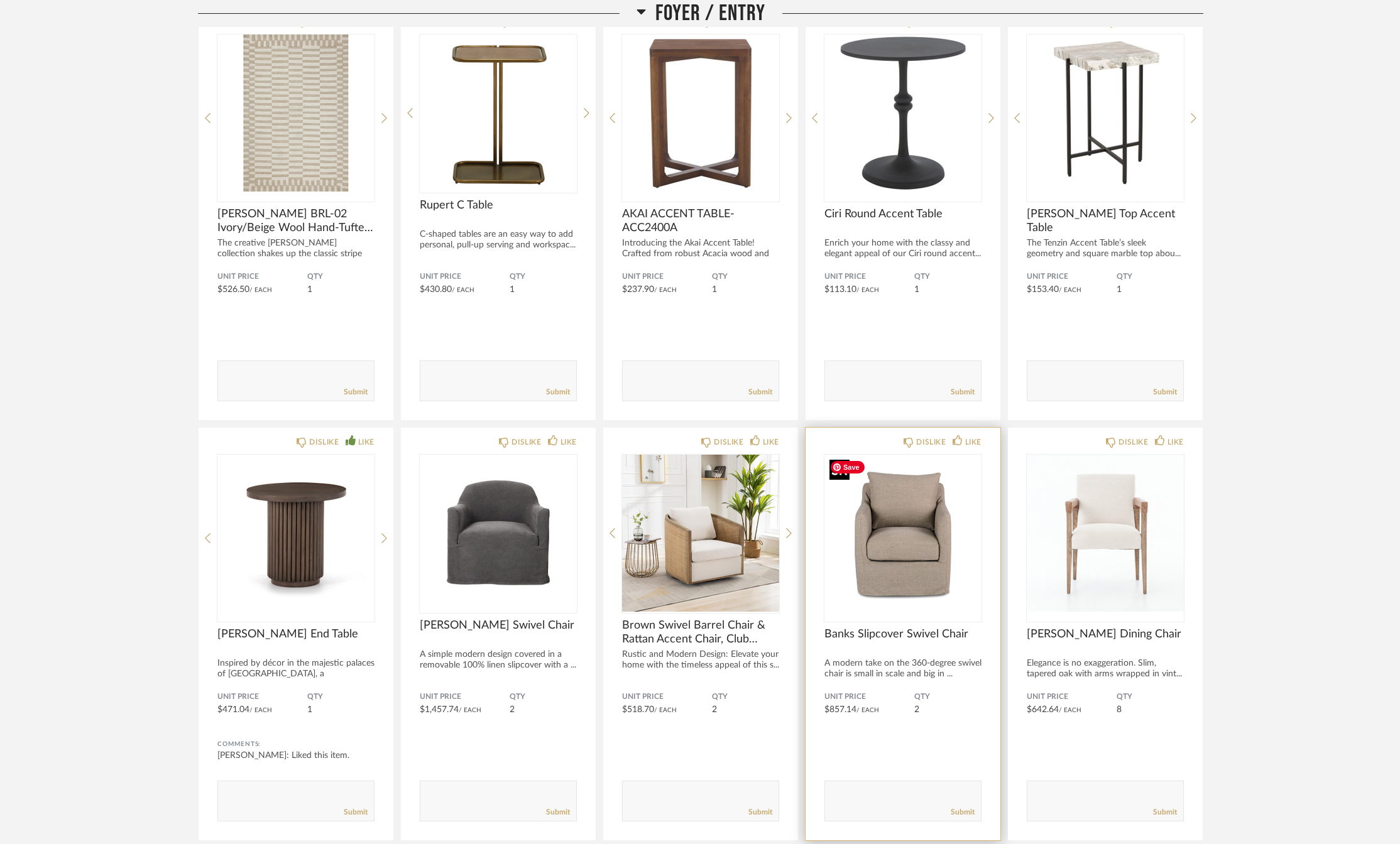
click at [901, 564] on img "0" at bounding box center [903, 534] width 157 height 157
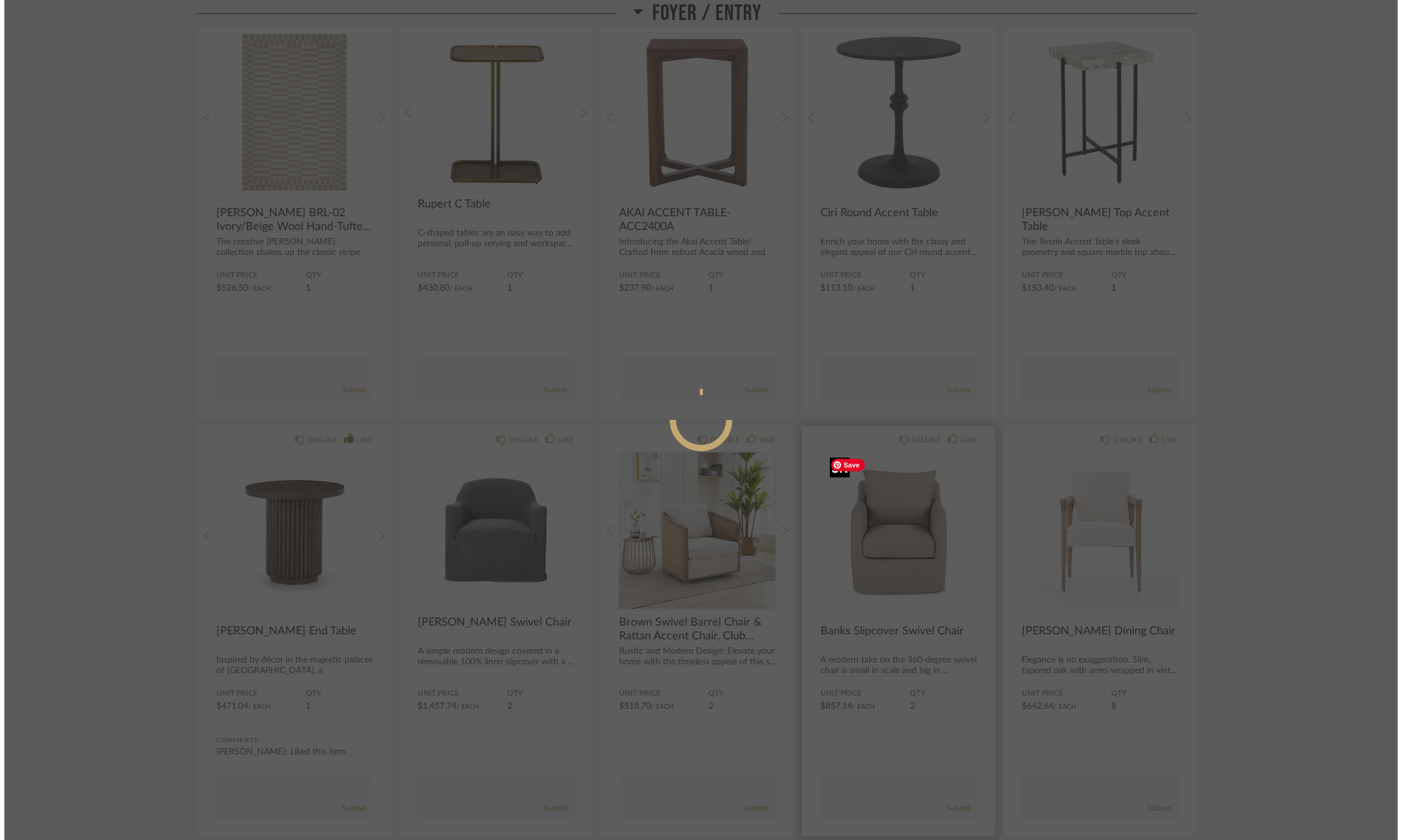
scroll to position [0, 0]
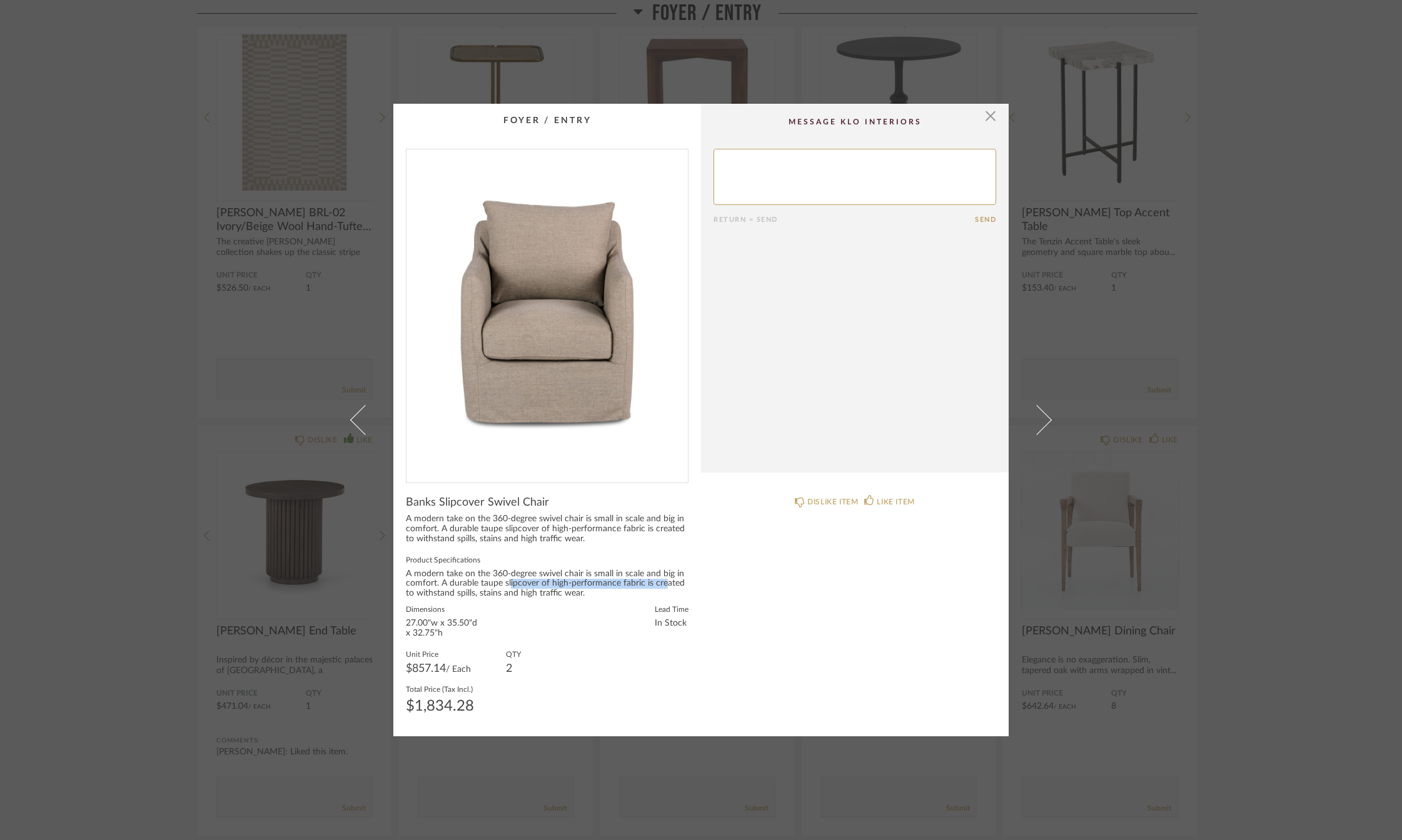
drag, startPoint x: 507, startPoint y: 583, endPoint x: 661, endPoint y: 584, distance: 154.0
click at [661, 584] on div "A modern take on the 360-degree swivel chair is small in scale and big in comfo…" at bounding box center [547, 584] width 283 height 30
click at [986, 119] on span "button" at bounding box center [990, 116] width 25 height 25
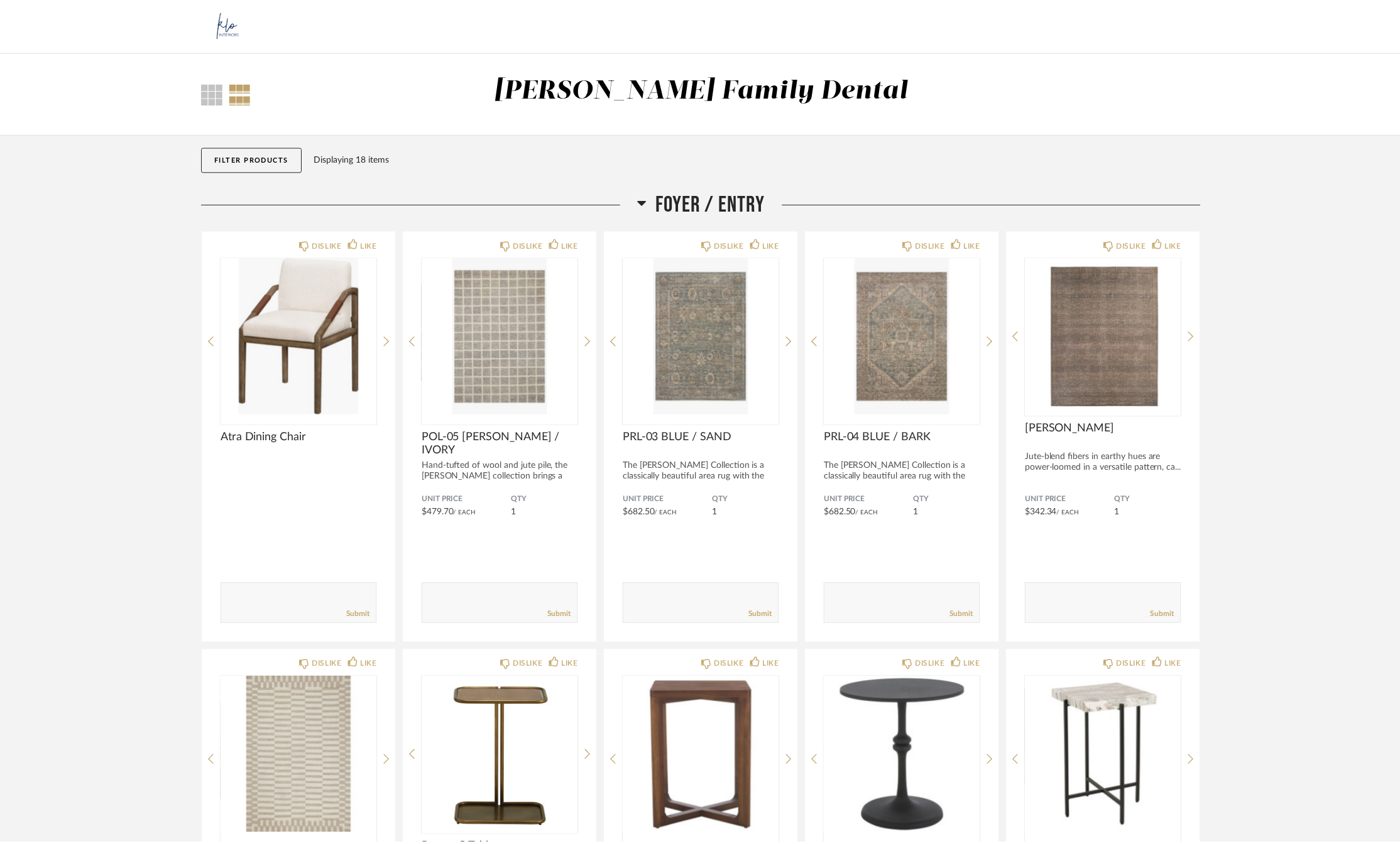
scroll to position [643, 0]
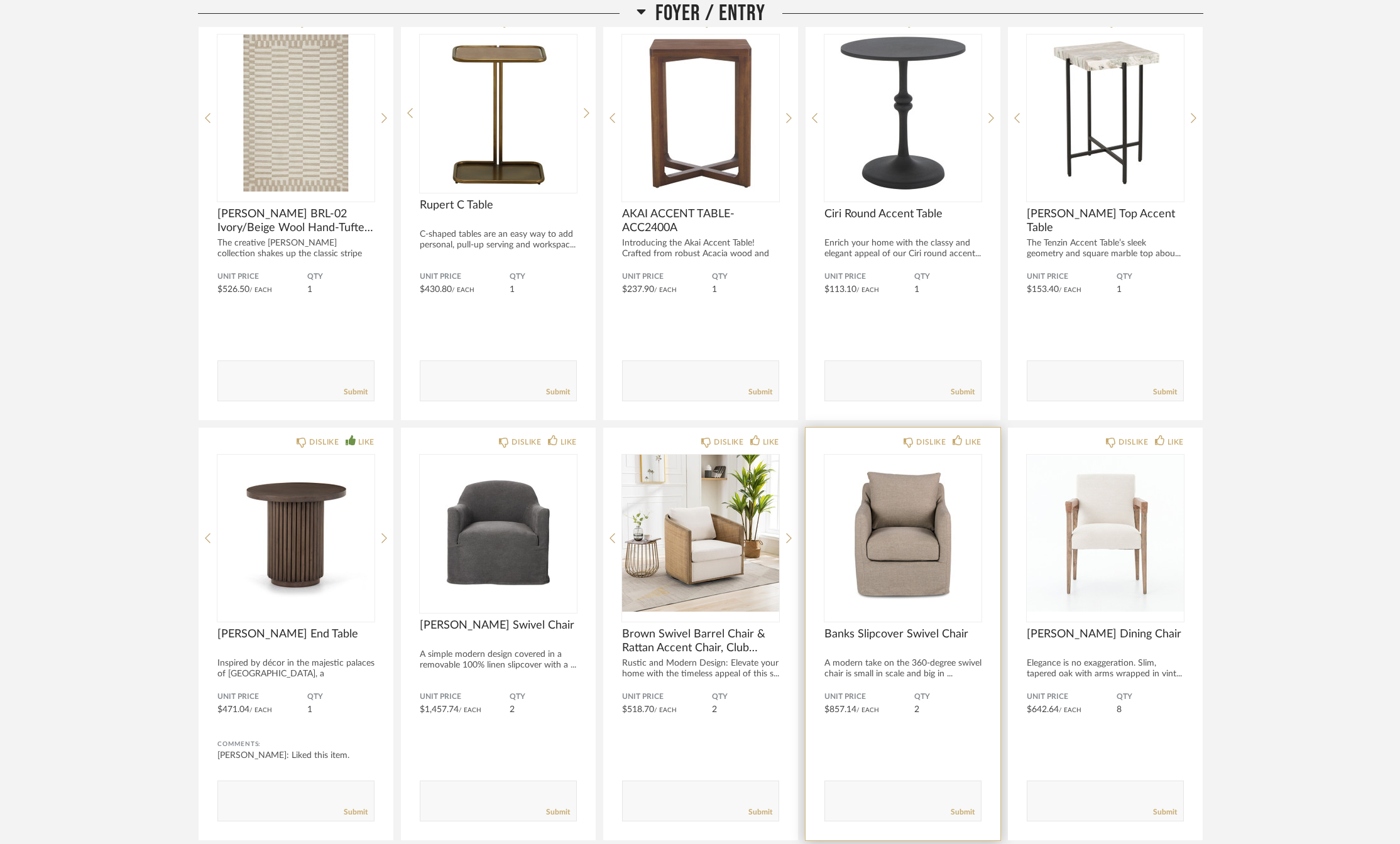
click at [882, 632] on span "Banks Slipcover Swivel Chair" at bounding box center [903, 635] width 157 height 14
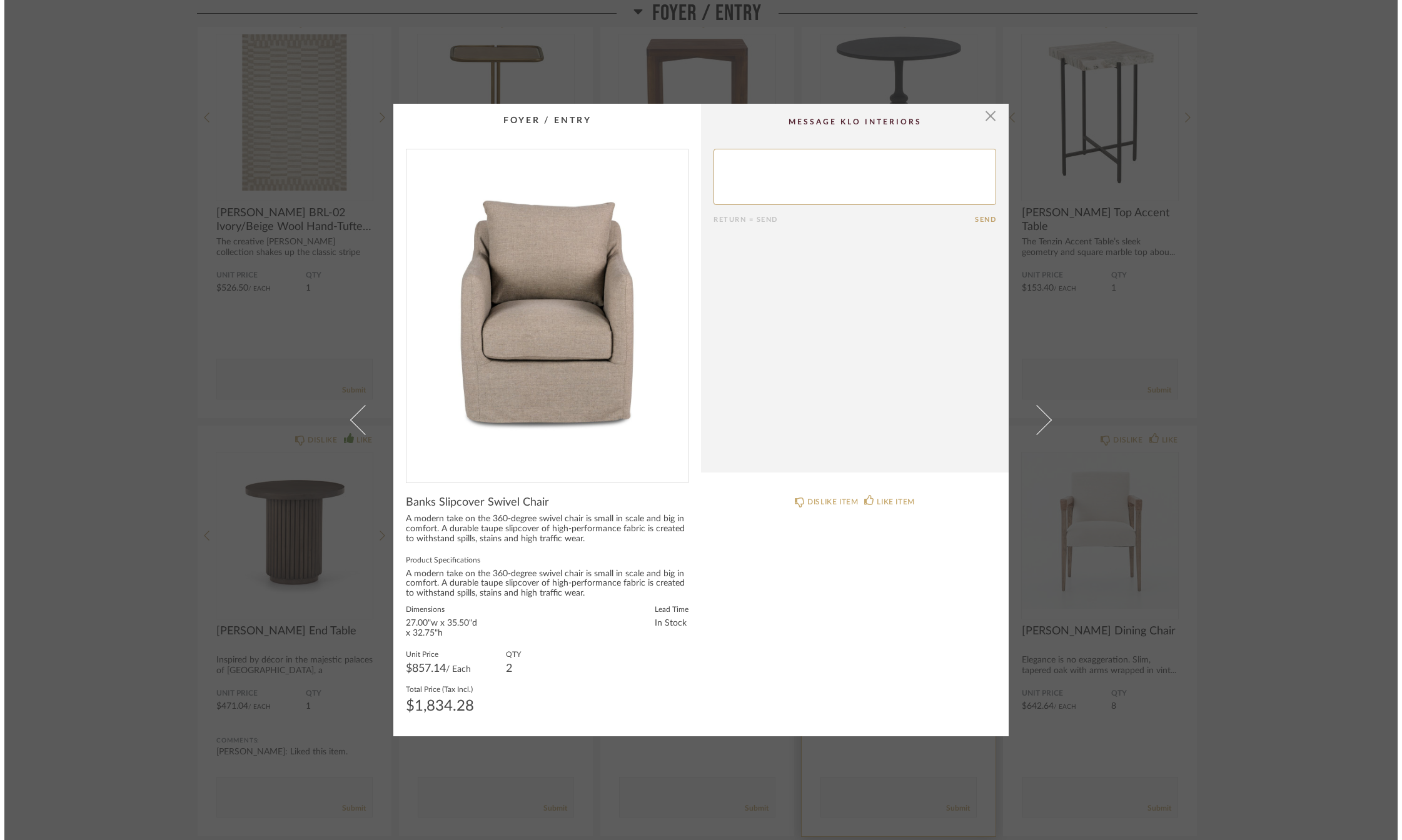
scroll to position [0, 0]
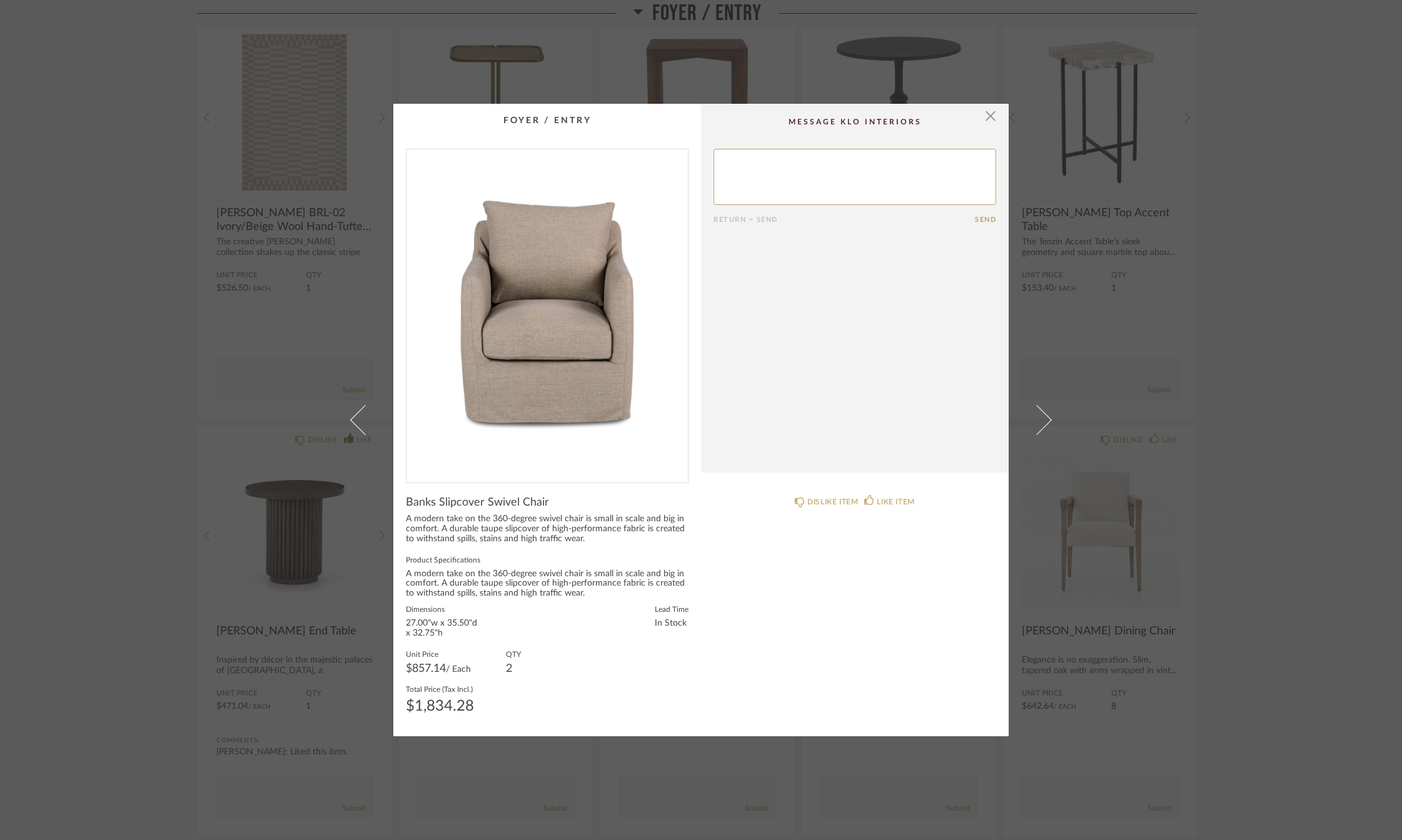
click at [993, 116] on cpp-summary-comments "Return = Send Send" at bounding box center [855, 288] width 308 height 369
click at [983, 109] on span "button" at bounding box center [990, 116] width 25 height 25
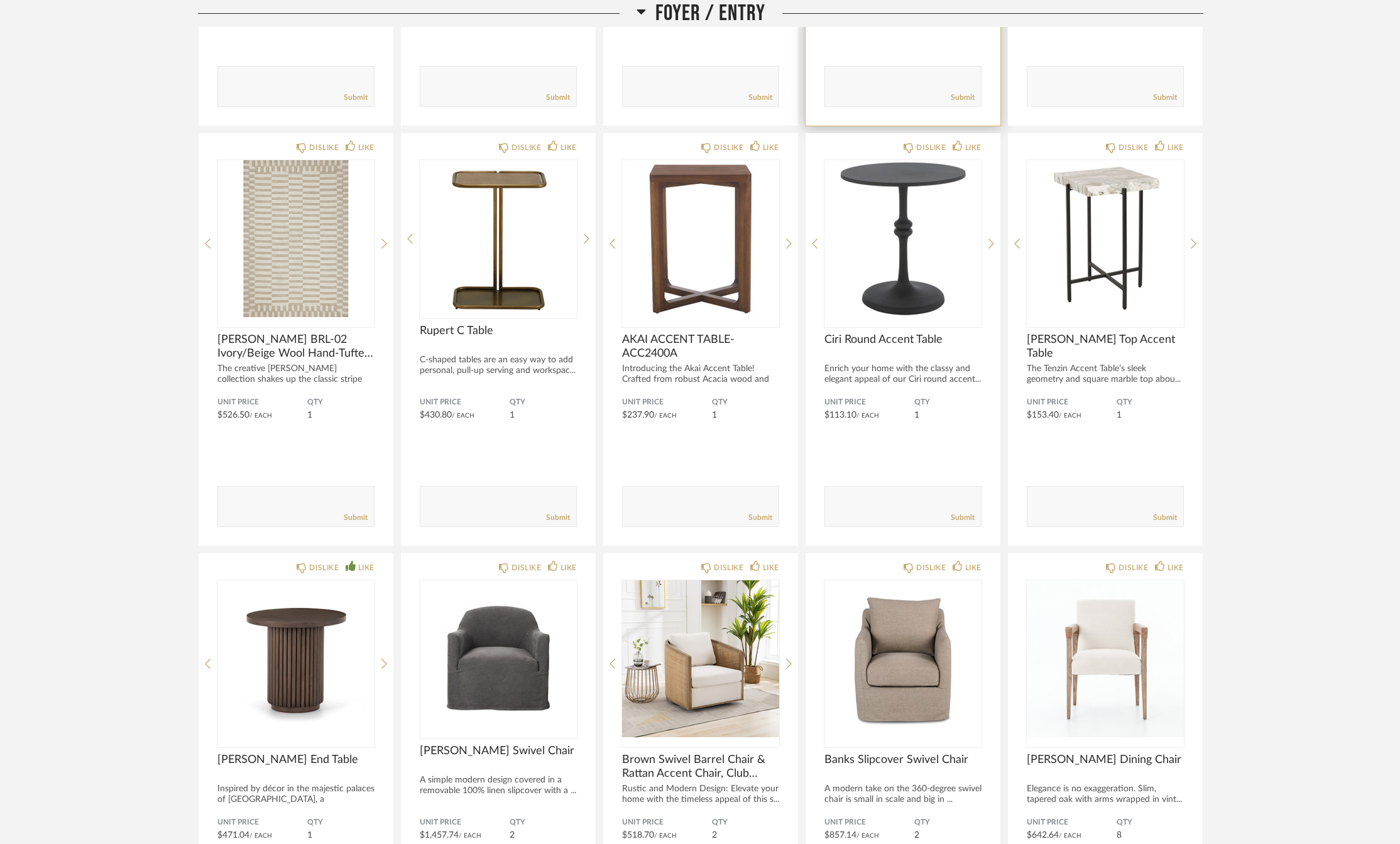
scroll to position [203, 0]
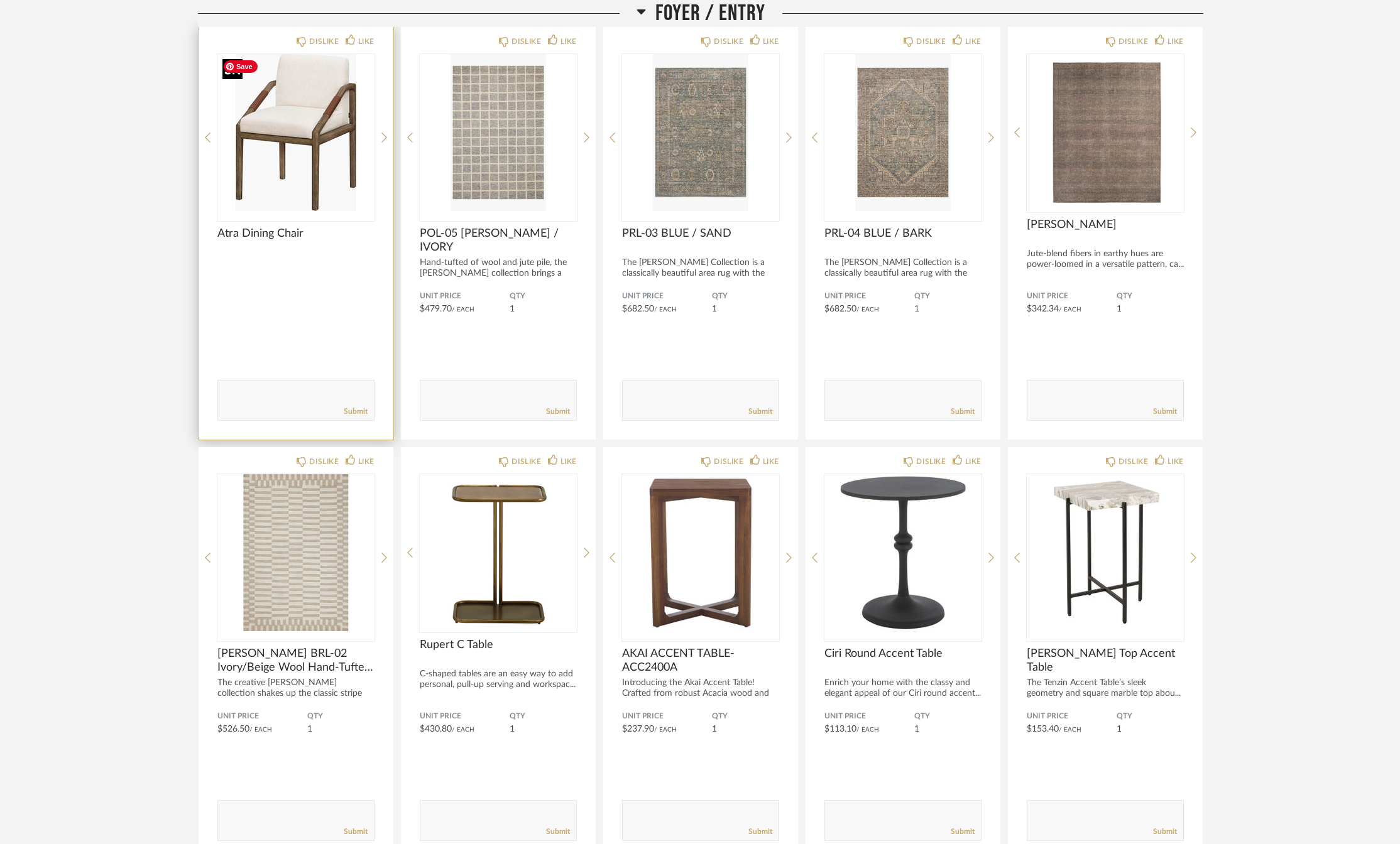
click at [287, 152] on img "0" at bounding box center [296, 133] width 157 height 157
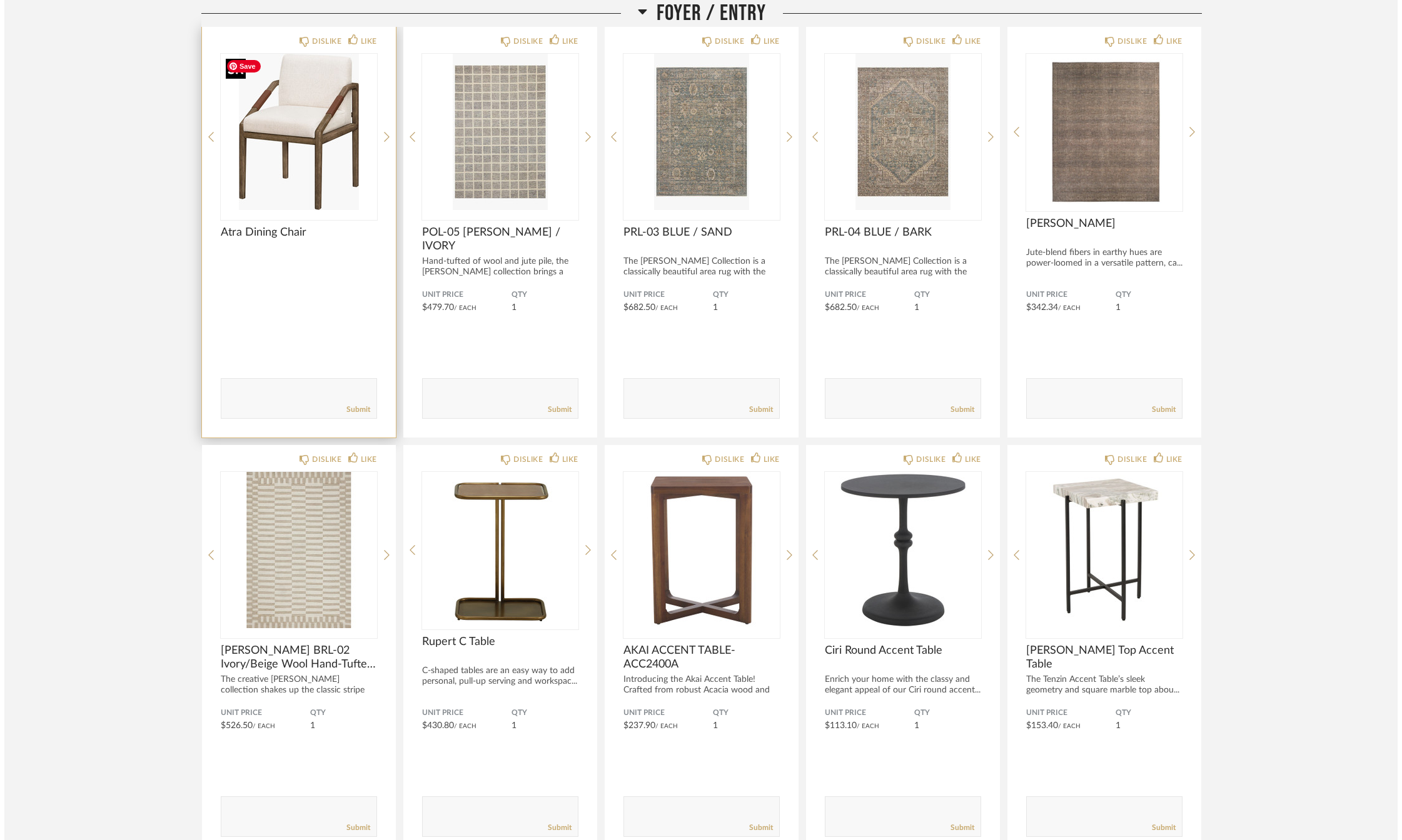
scroll to position [0, 0]
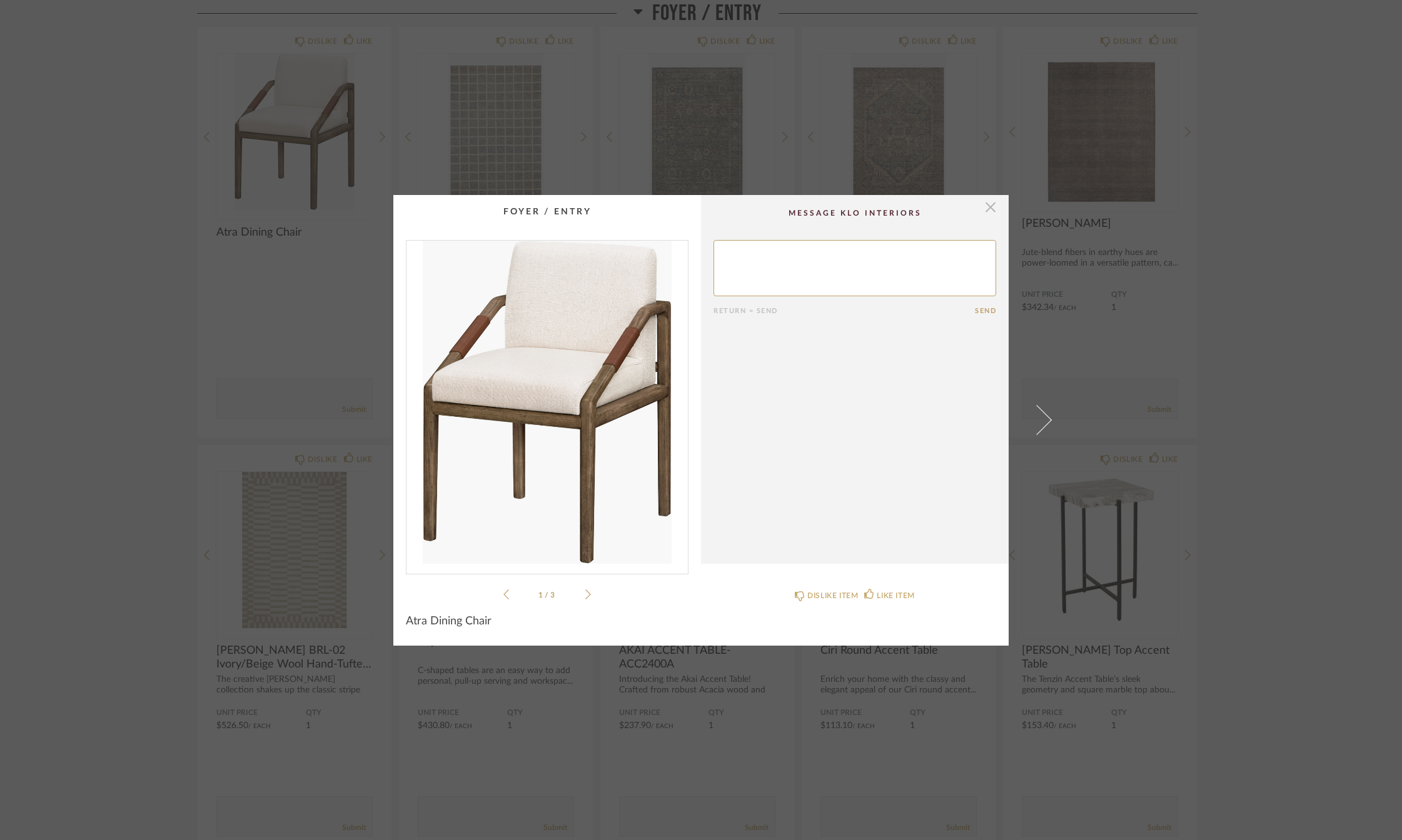
click at [990, 208] on span "button" at bounding box center [990, 207] width 25 height 25
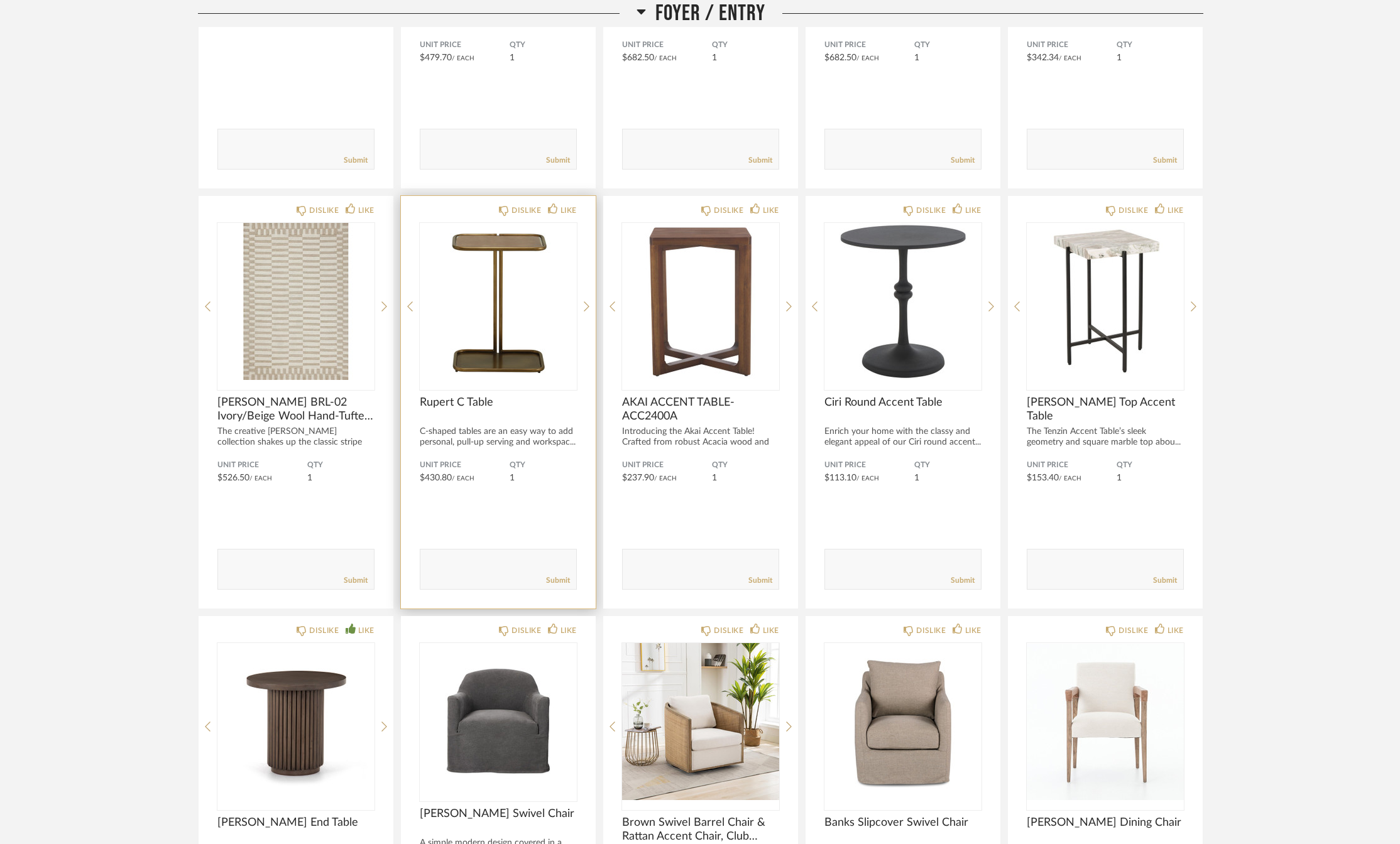
scroll to position [643, 0]
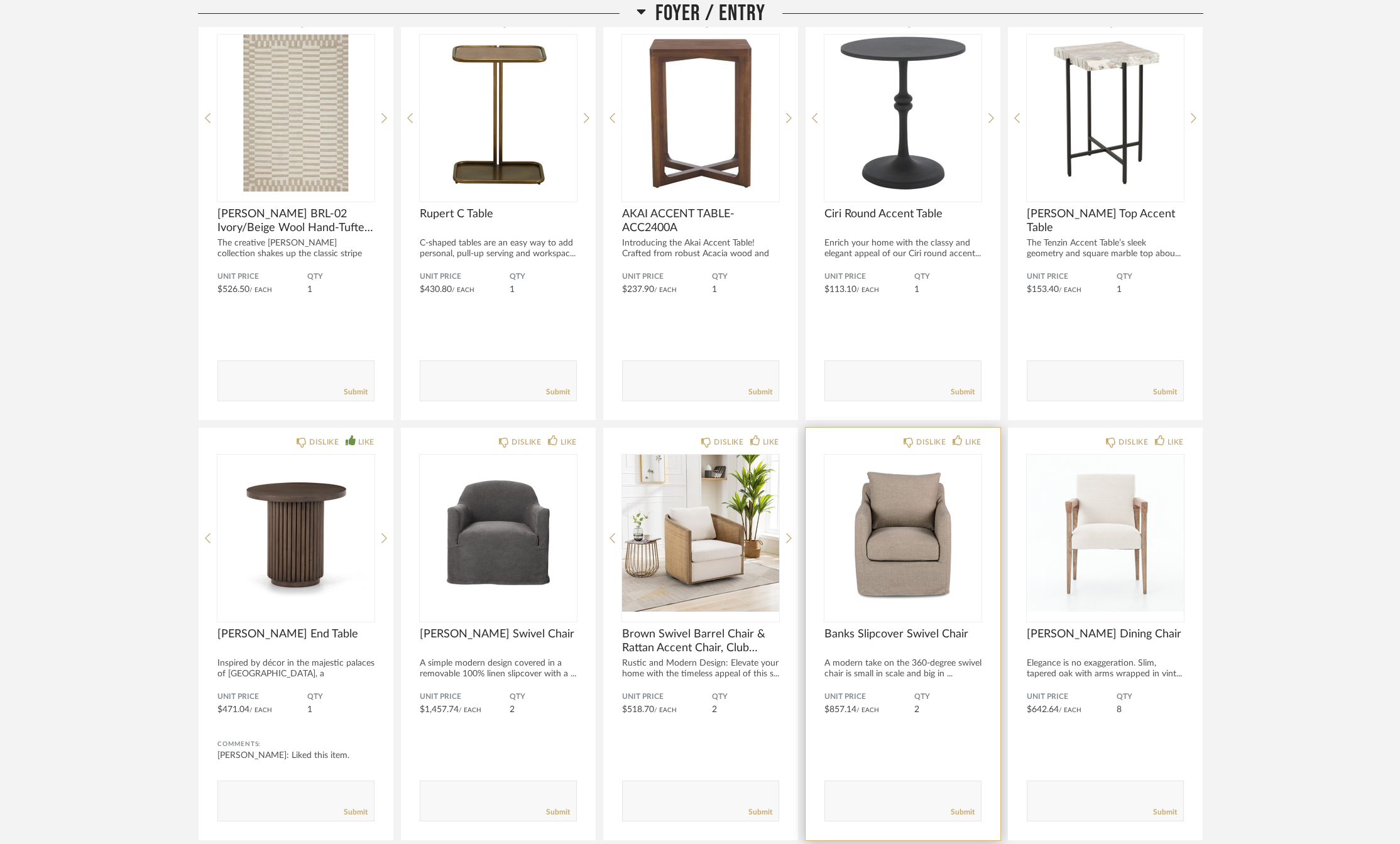
click at [886, 632] on span "Banks Slipcover Swivel Chair" at bounding box center [903, 635] width 157 height 14
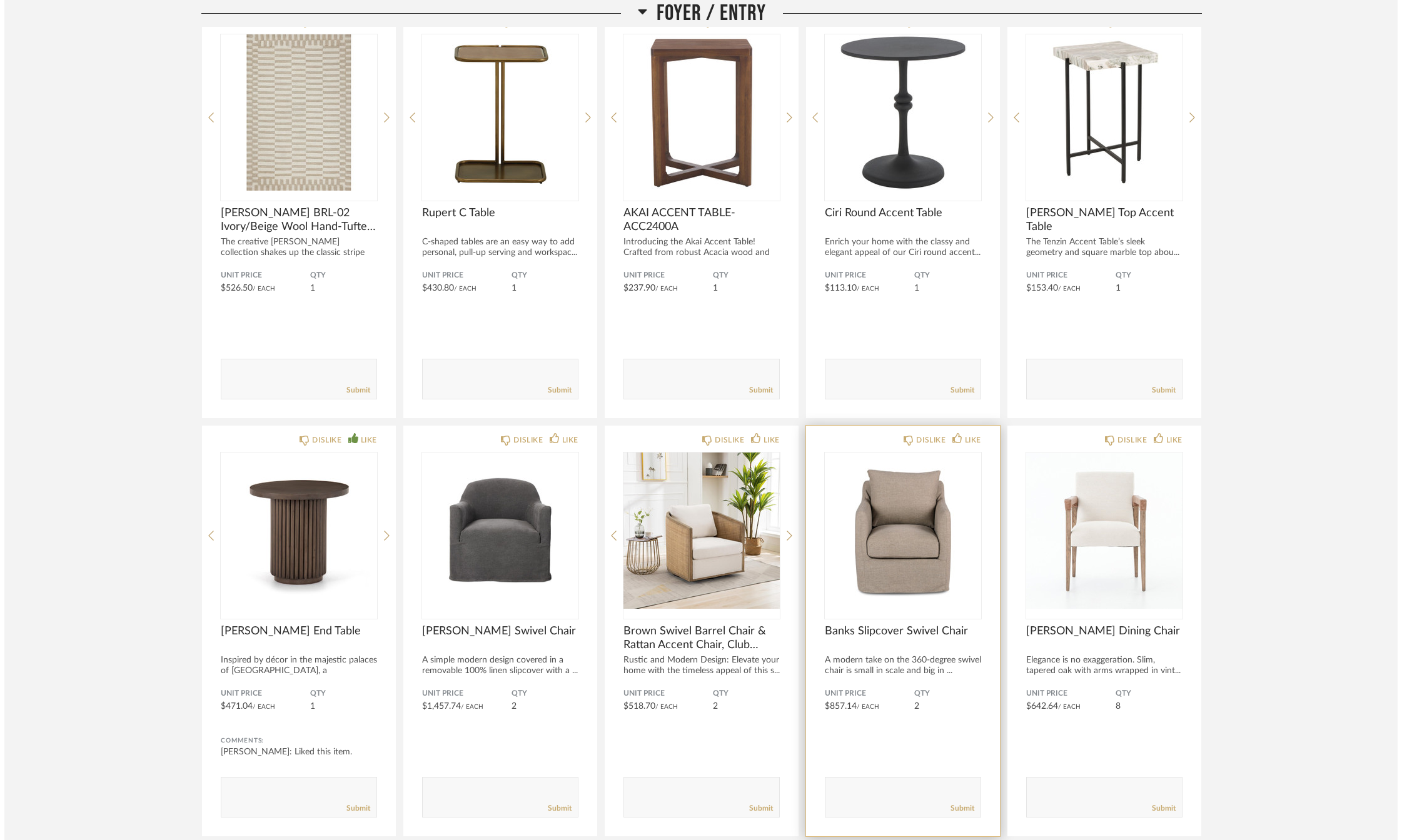
scroll to position [0, 0]
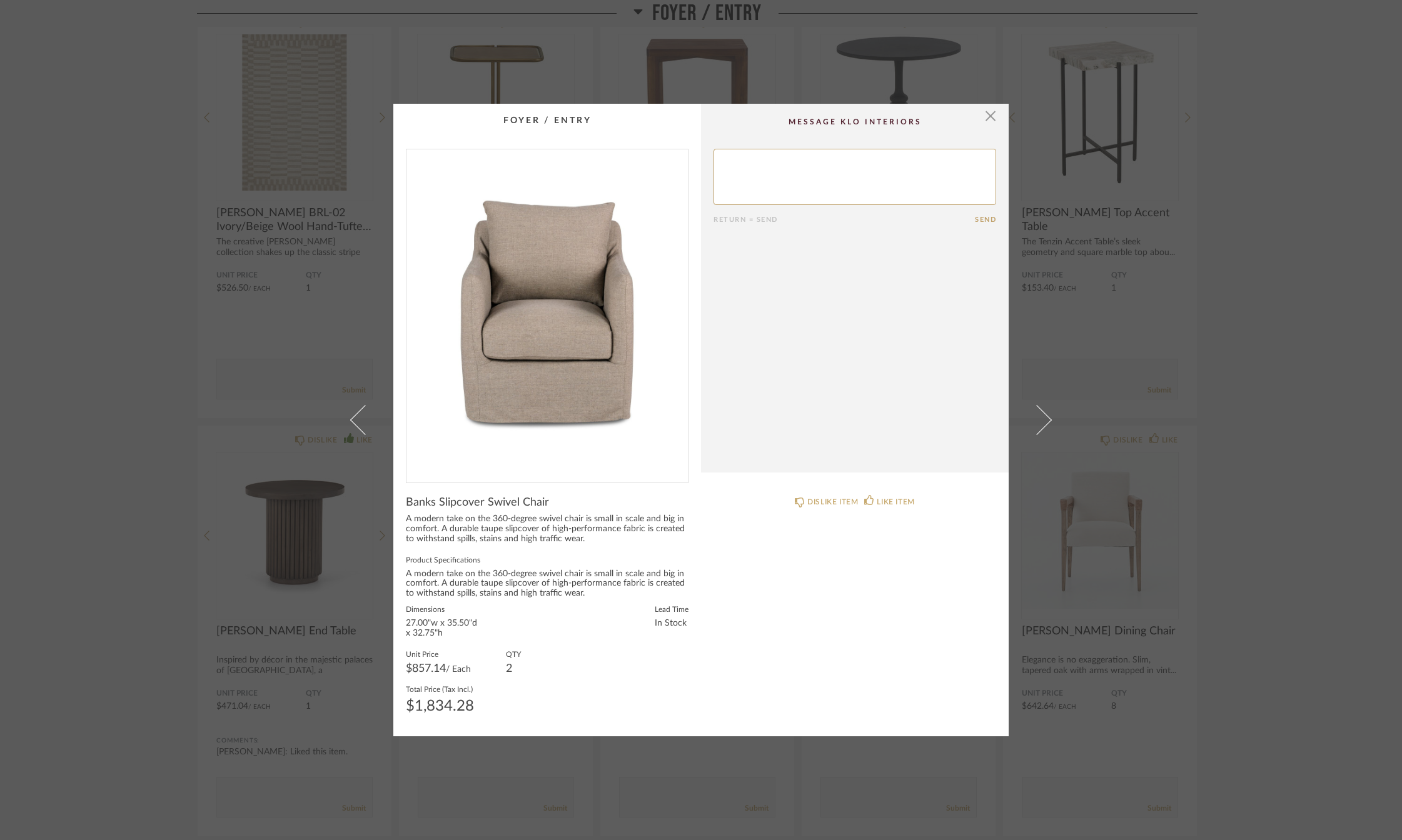
click at [68, 478] on div "× Return = Send Send Banks Slipcover Swivel Chair A modern take on the 360-degr…" at bounding box center [701, 420] width 1402 height 840
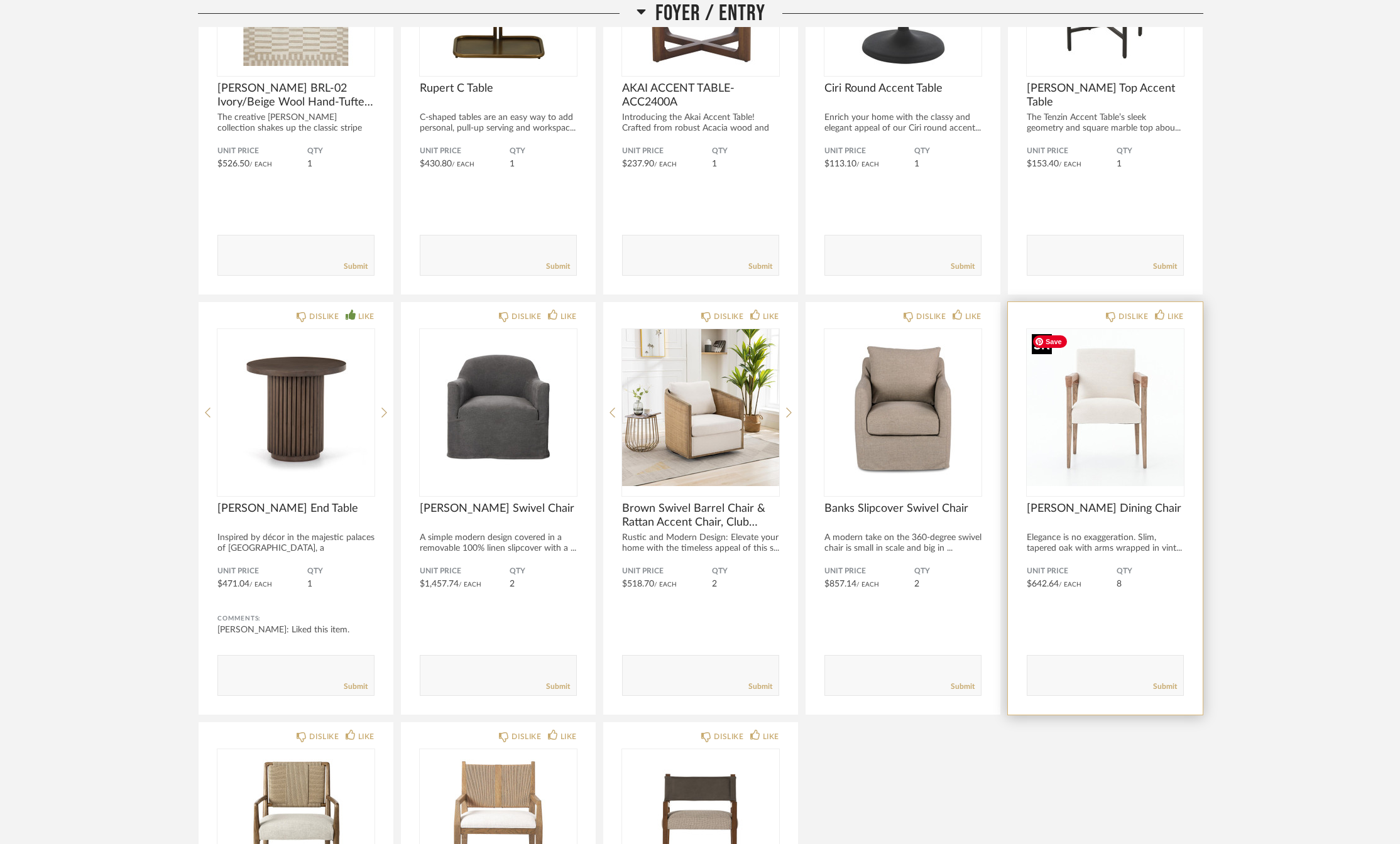
scroll to position [895, 0]
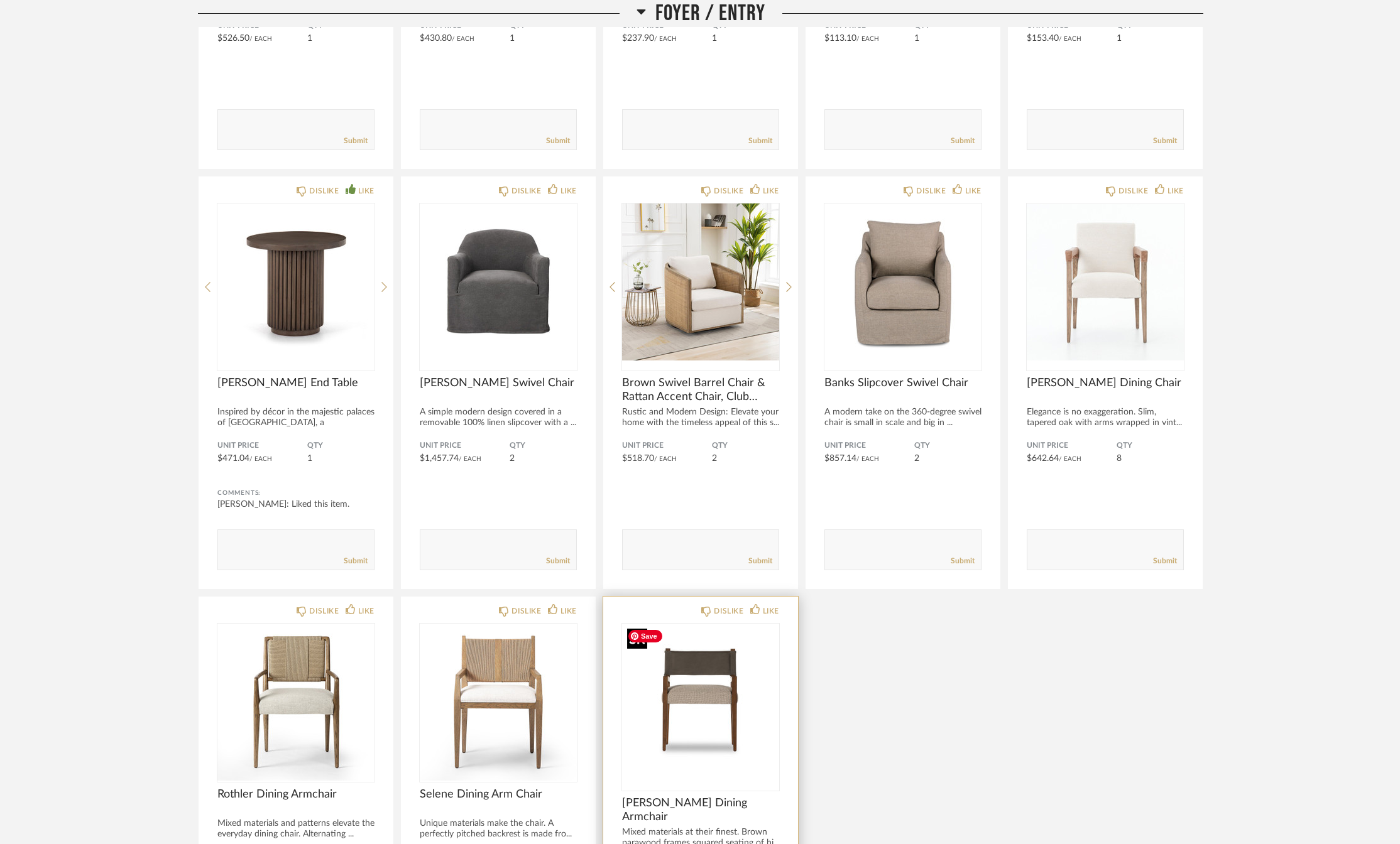
click at [688, 723] on img "0" at bounding box center [701, 702] width 157 height 157
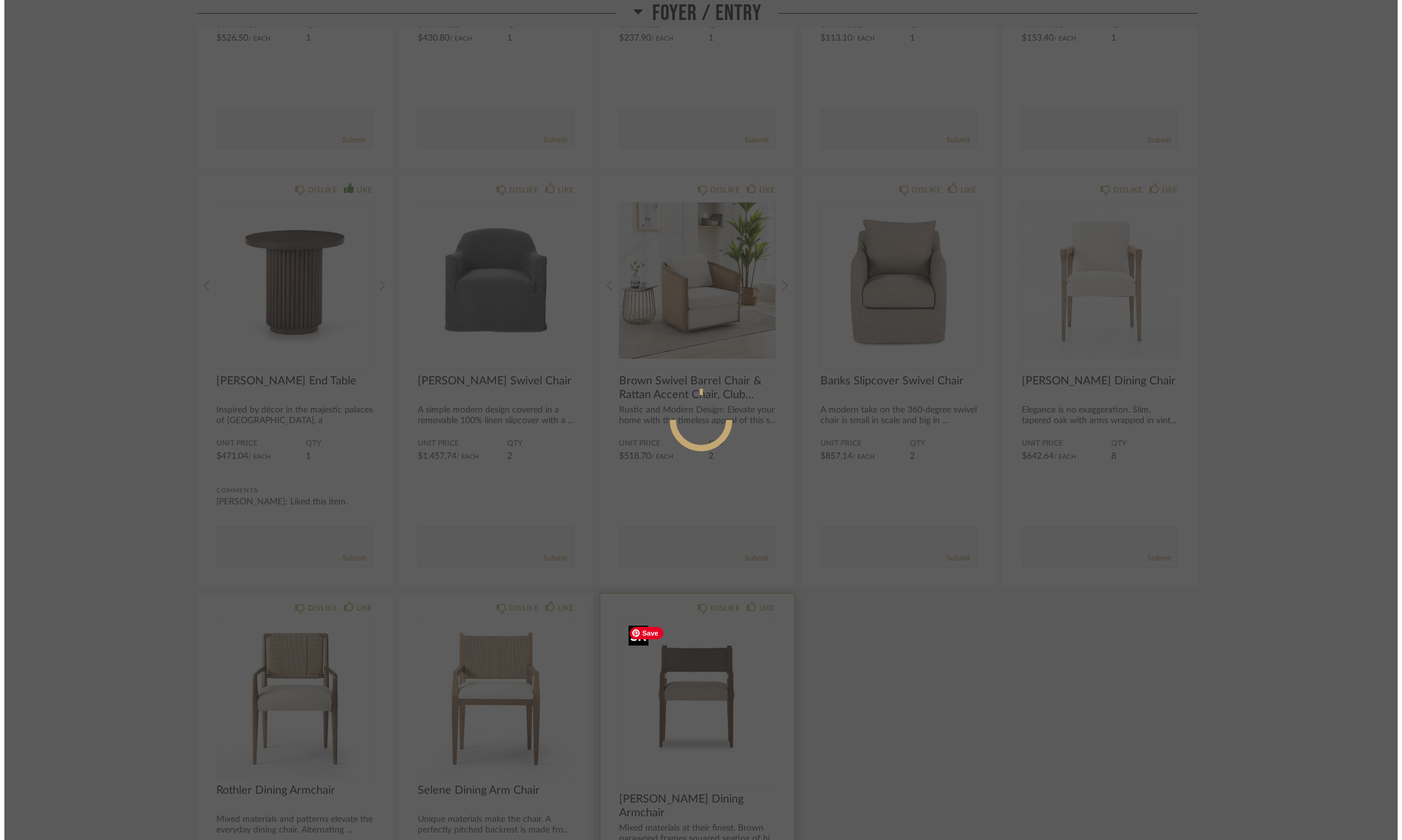
scroll to position [0, 0]
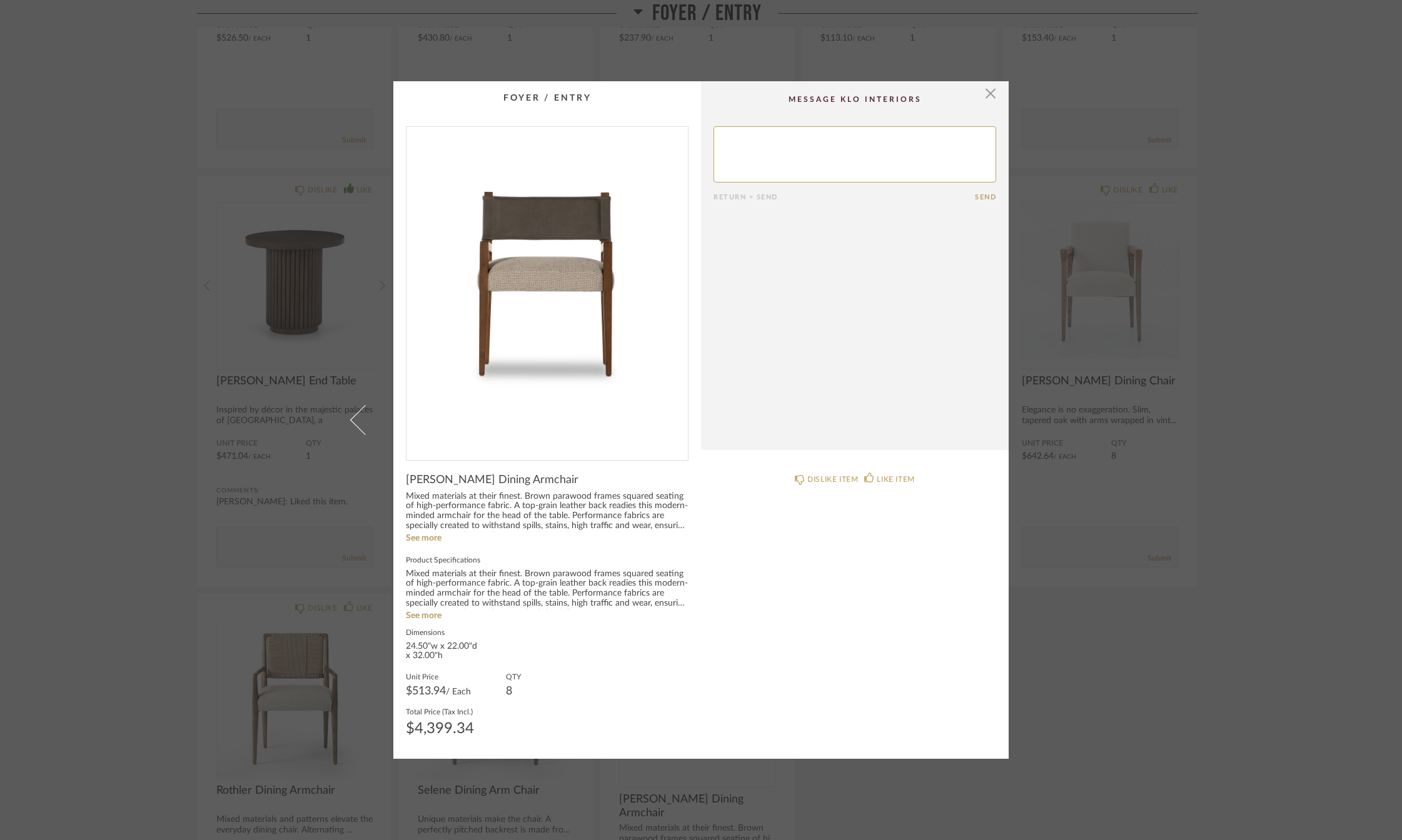
click at [90, 446] on div "× Return = Send Send [PERSON_NAME] Dining Armchair Mixed materials at their fin…" at bounding box center [701, 420] width 1402 height 840
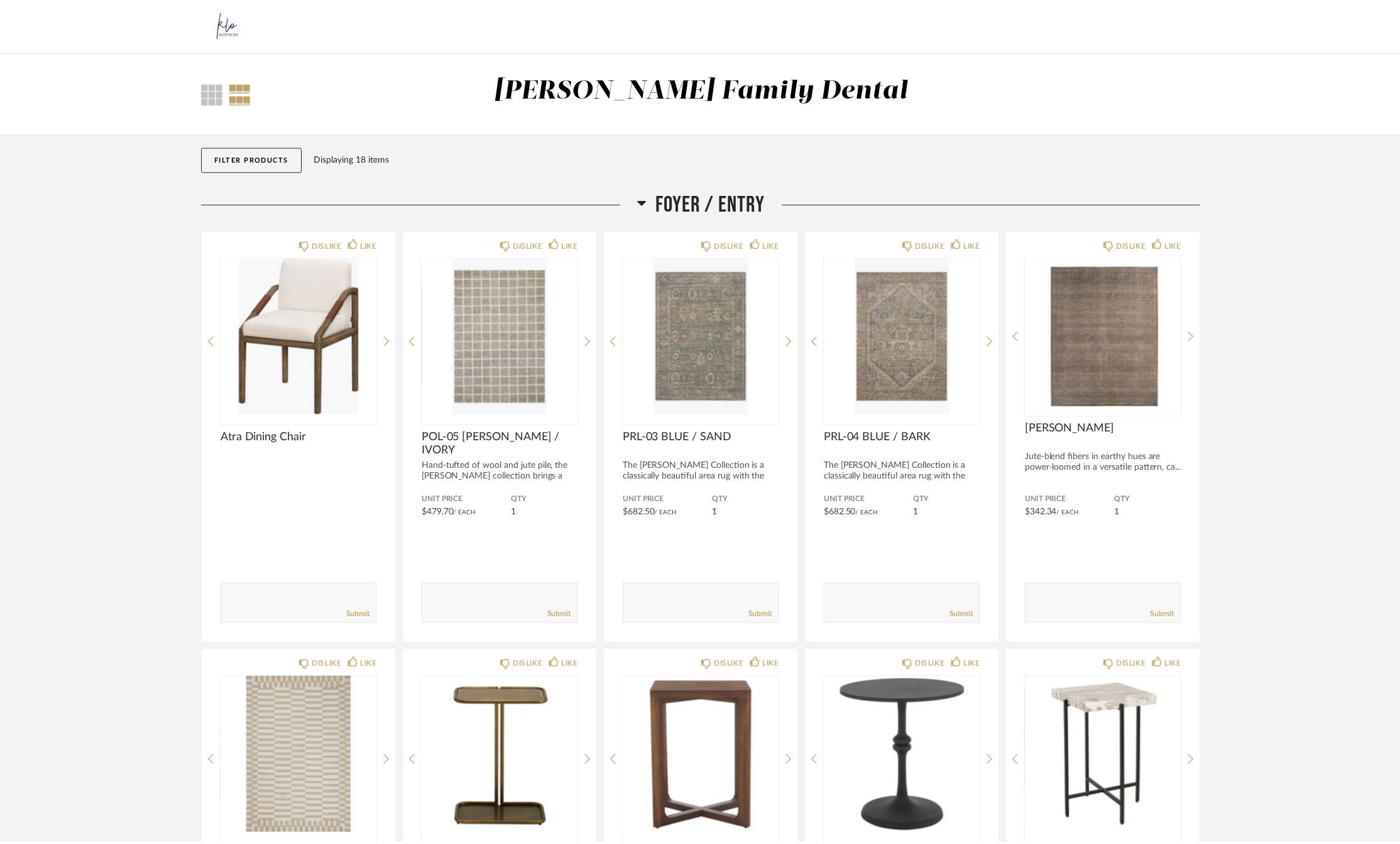
scroll to position [895, 0]
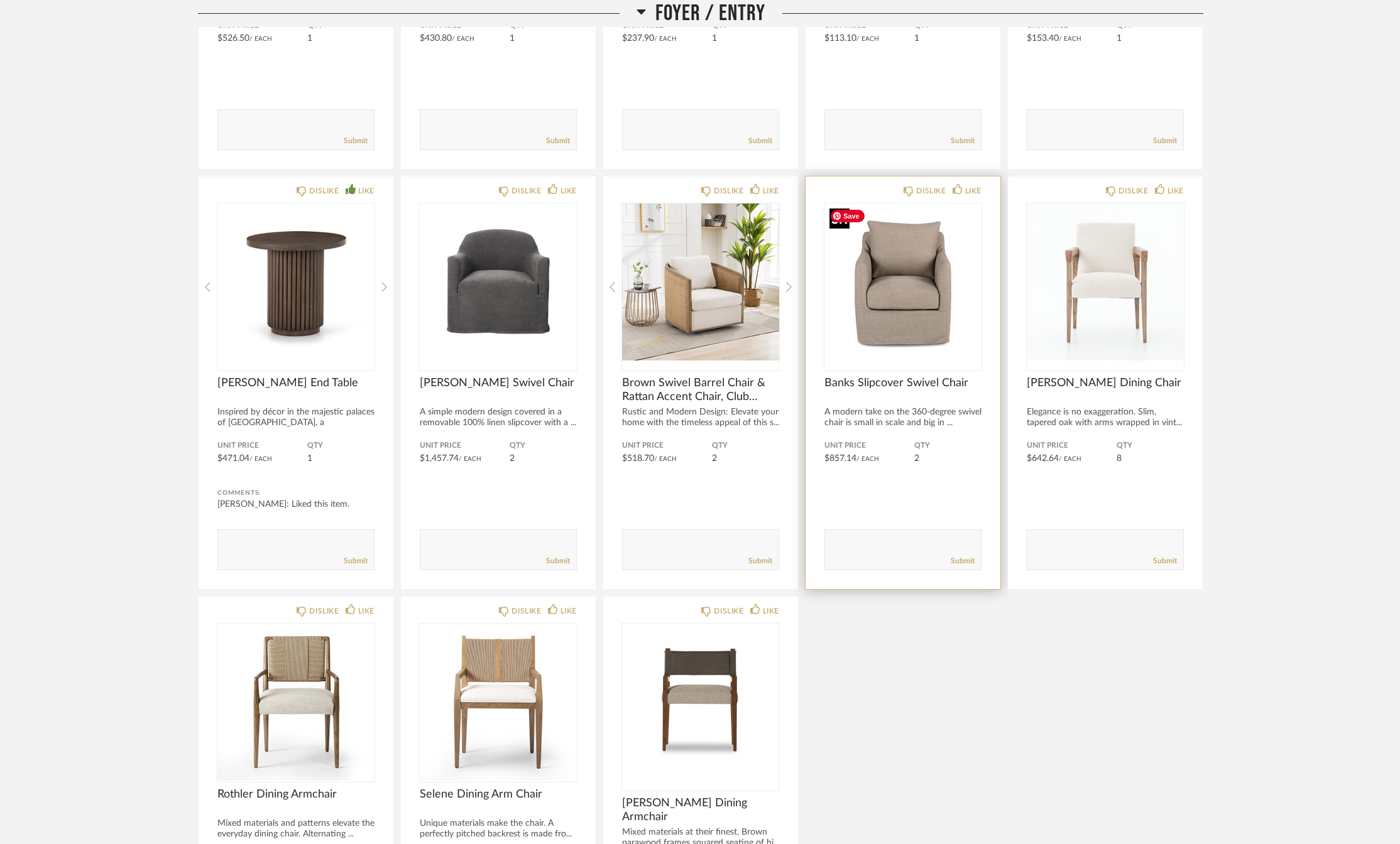
click at [908, 300] on img "0" at bounding box center [903, 282] width 157 height 157
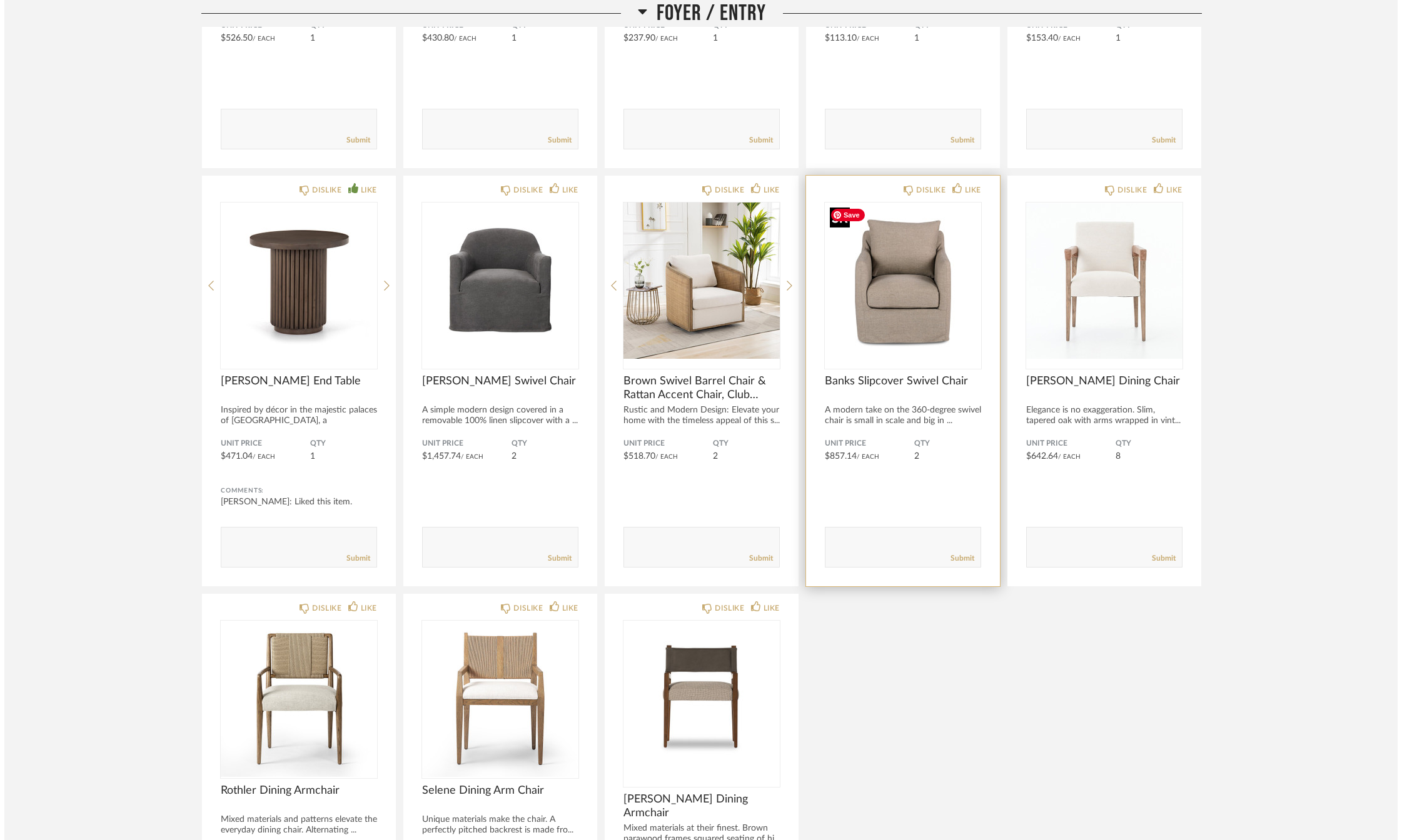
scroll to position [0, 0]
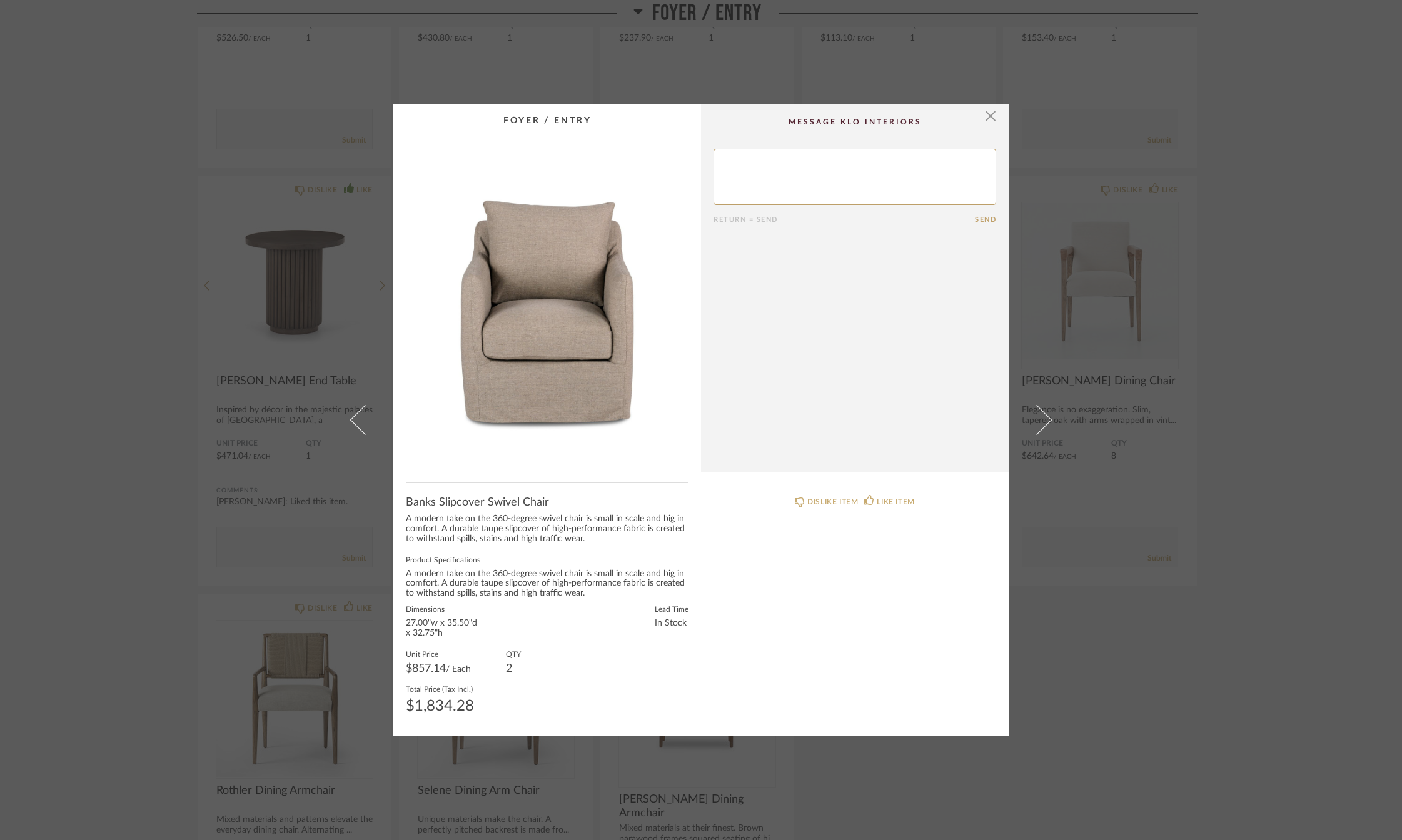
click at [109, 598] on div "× Return = Send Send Banks Slipcover Swivel Chair A modern take on the 360-degr…" at bounding box center [701, 420] width 1402 height 840
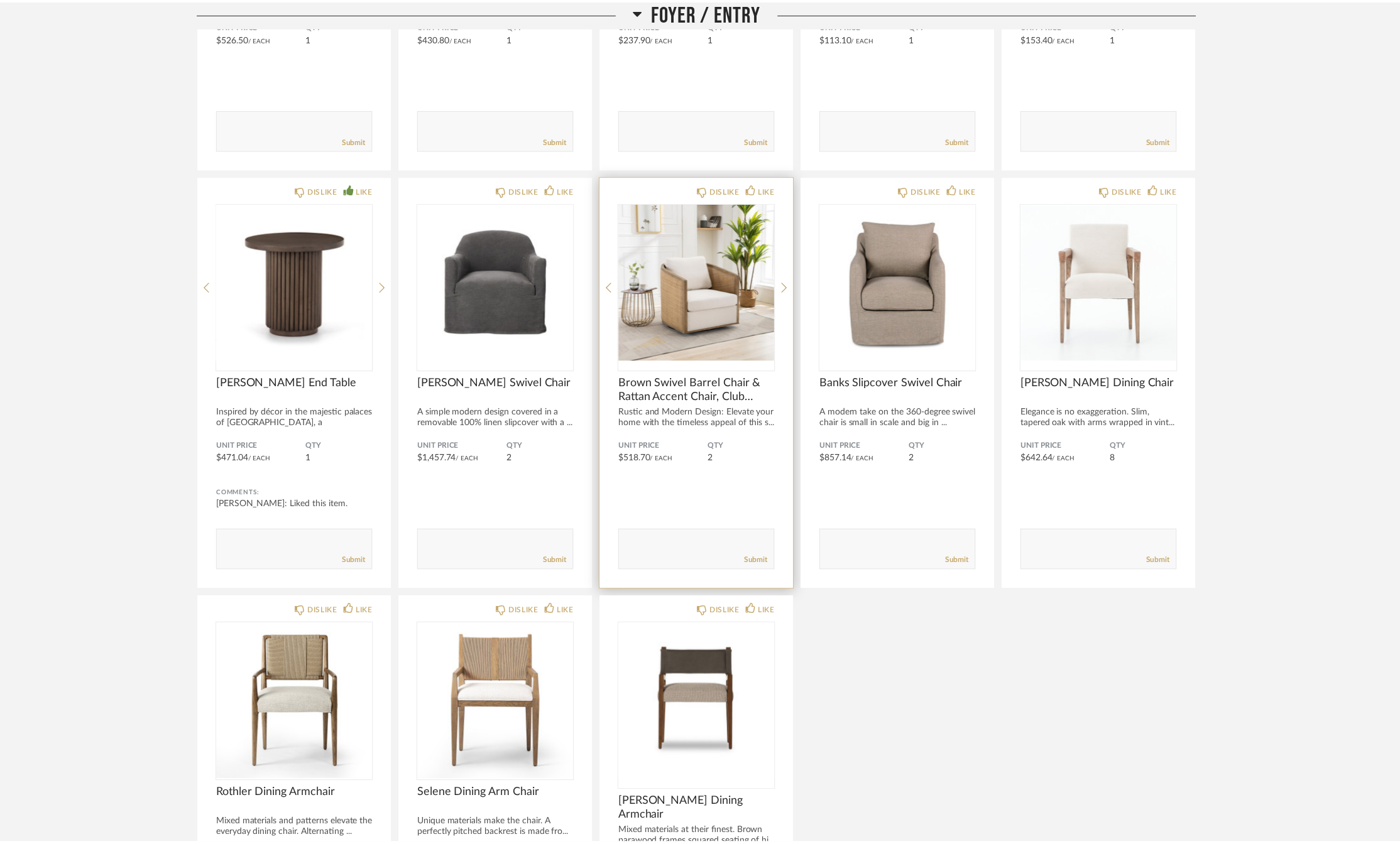
scroll to position [895, 0]
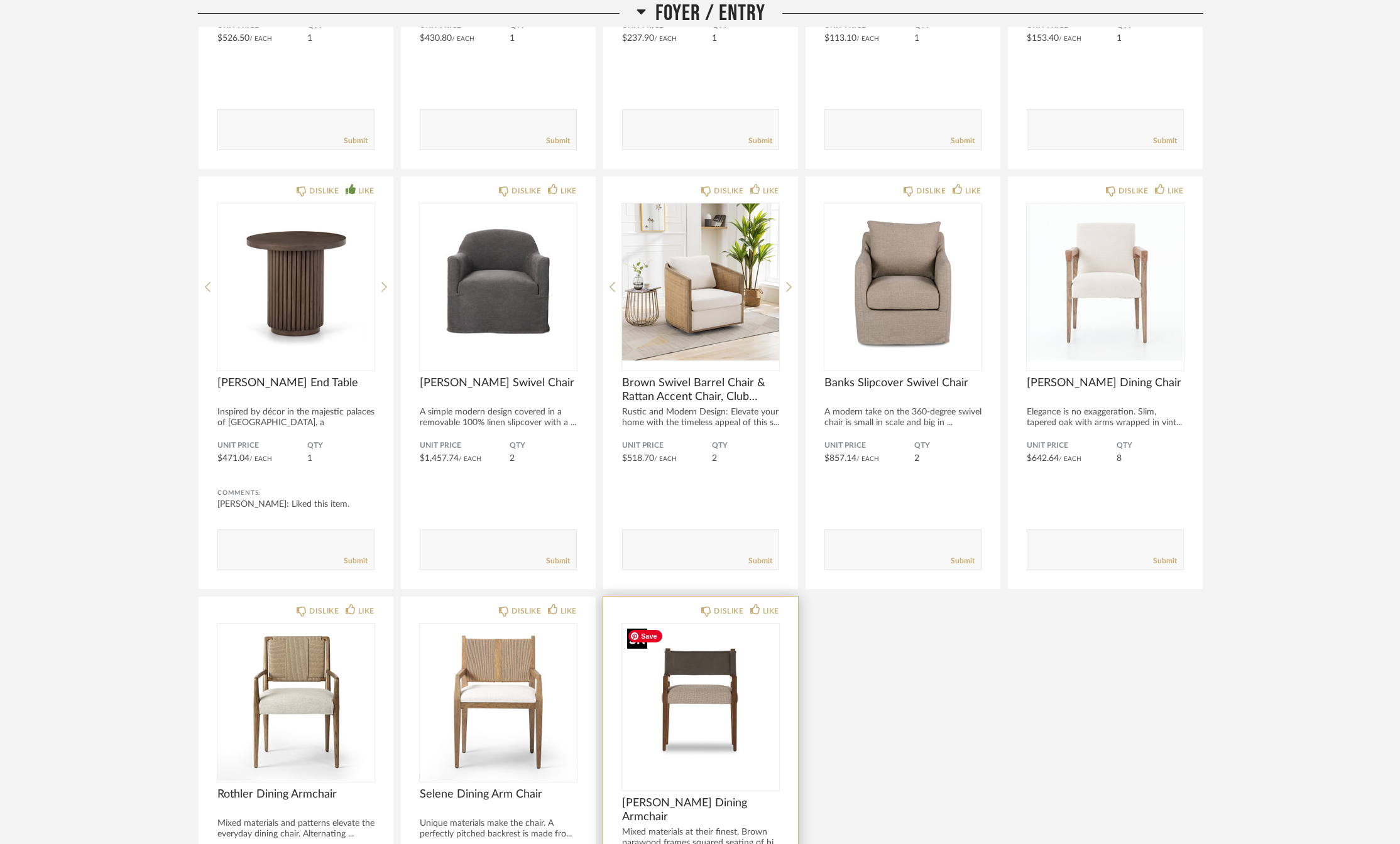
click at [661, 684] on img "0" at bounding box center [701, 702] width 157 height 157
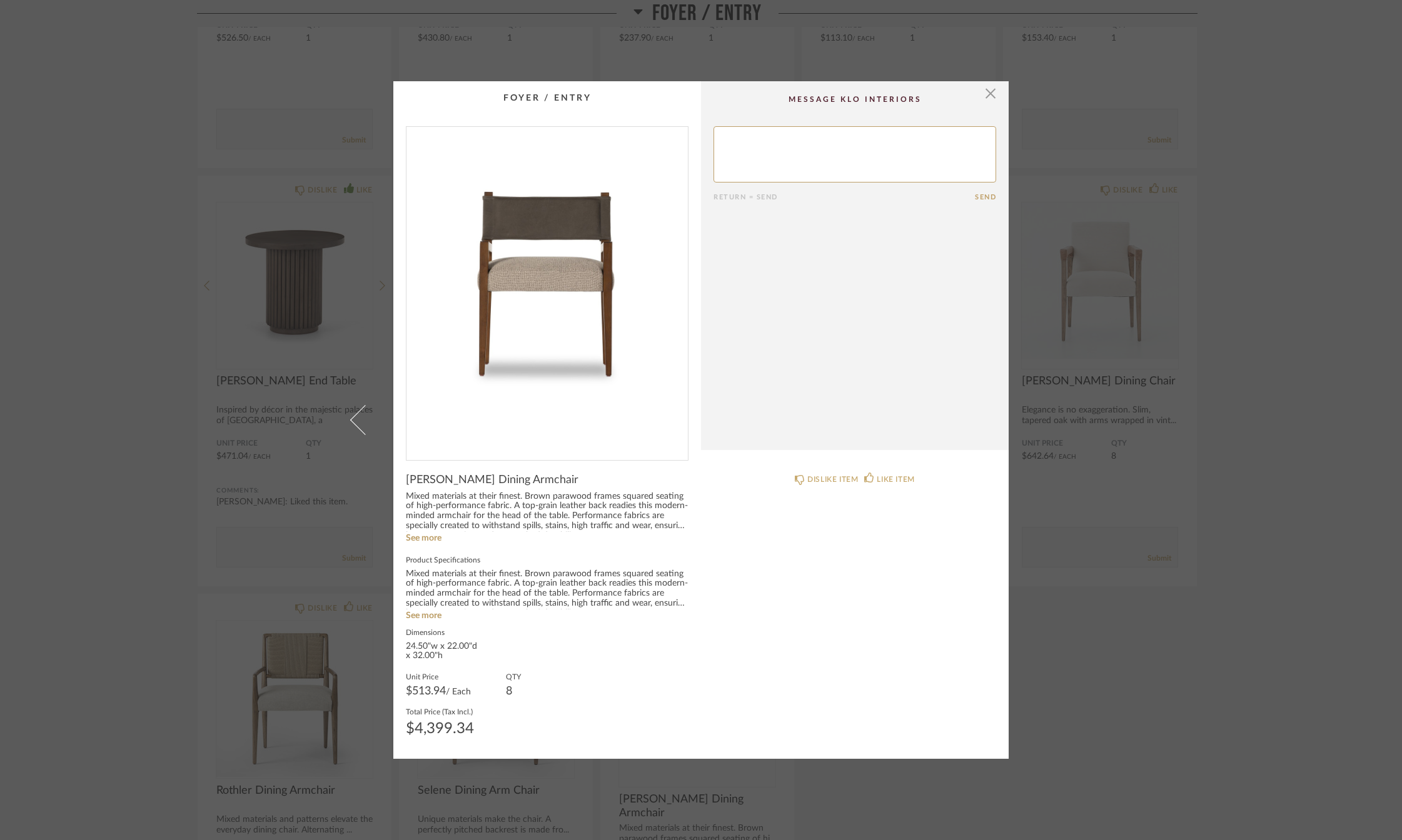
click at [129, 623] on div "× Return = Send Send [PERSON_NAME] Dining Armchair Mixed materials at their fin…" at bounding box center [701, 420] width 1402 height 840
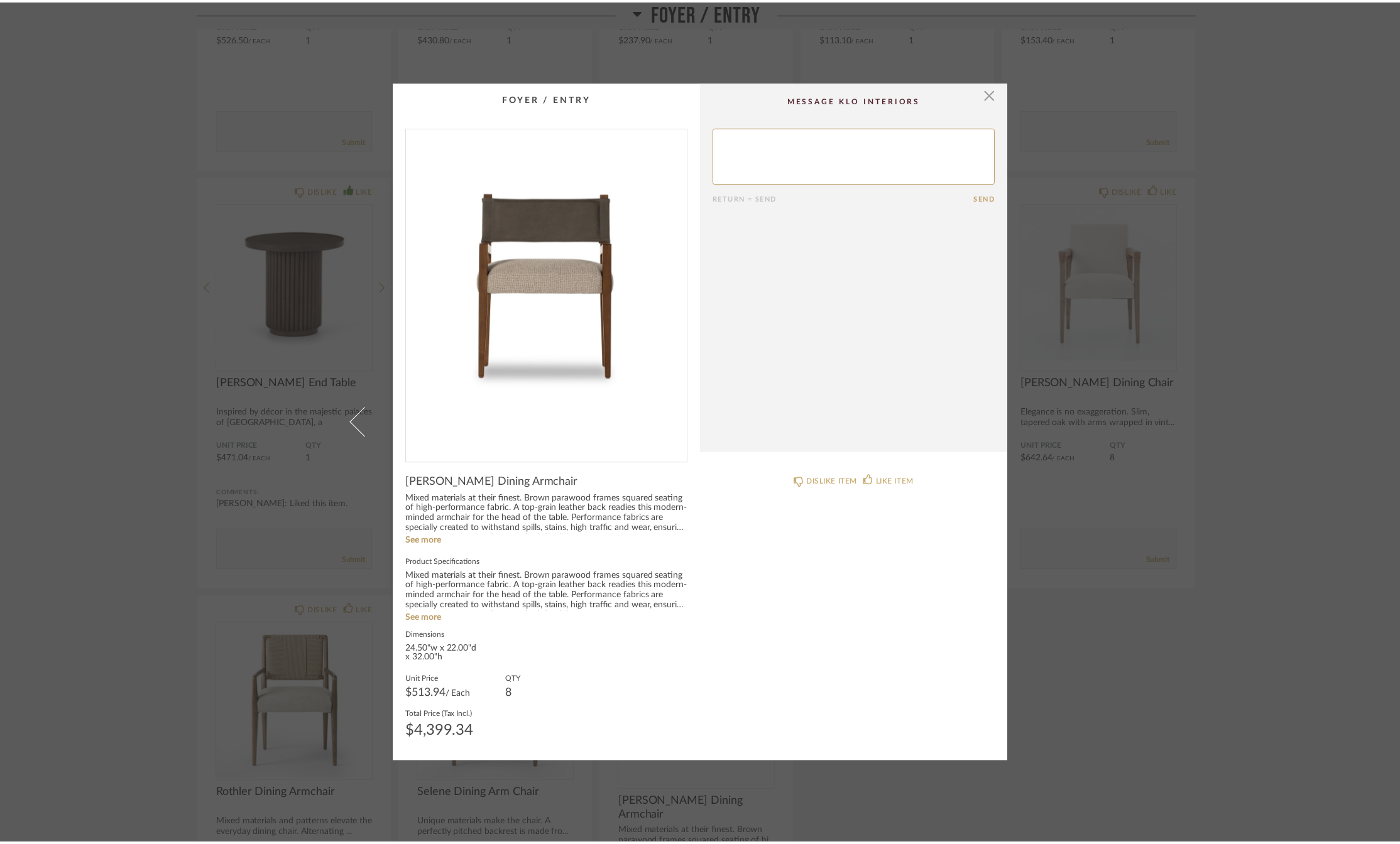
scroll to position [895, 0]
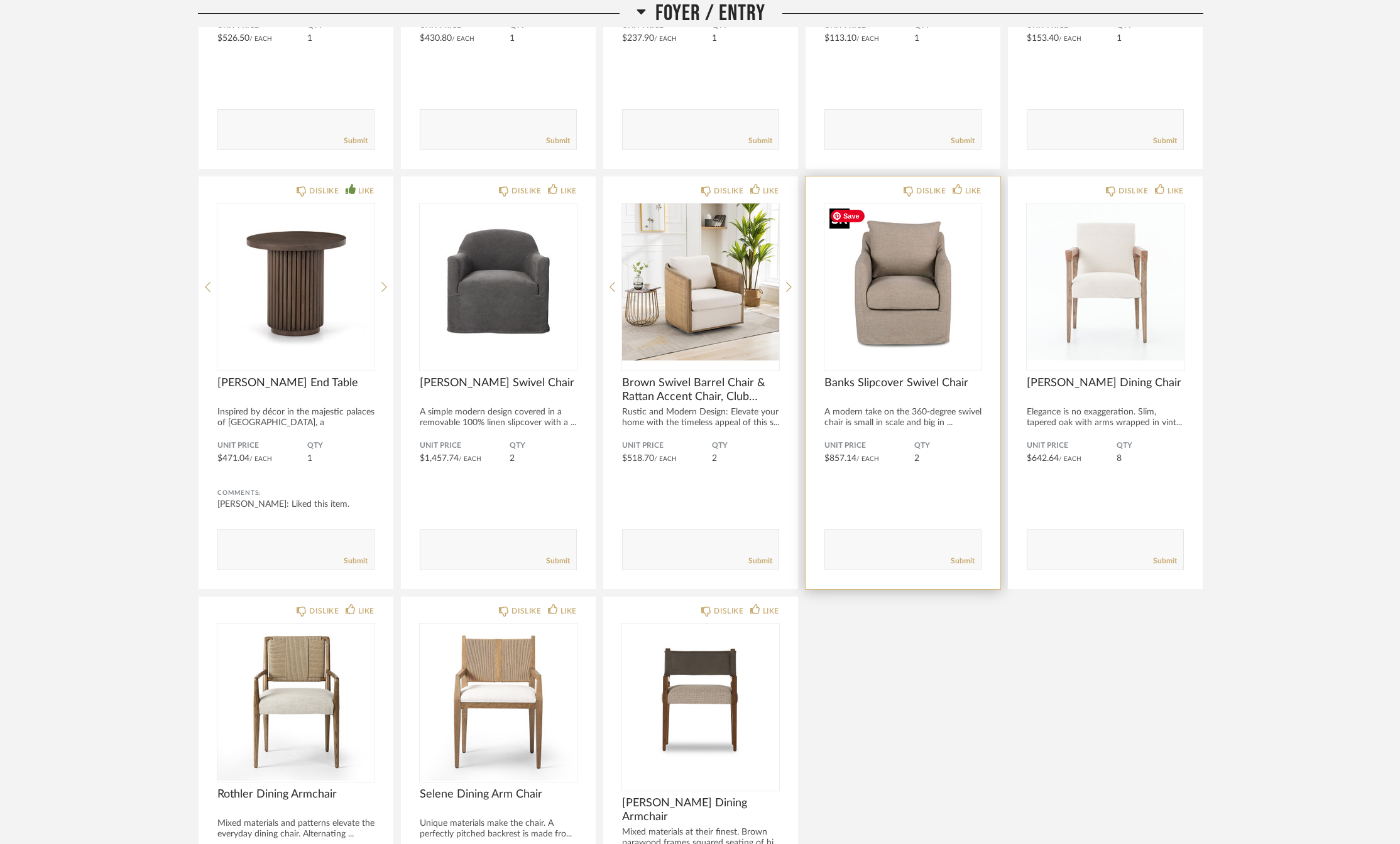
click at [895, 302] on img "0" at bounding box center [903, 282] width 157 height 157
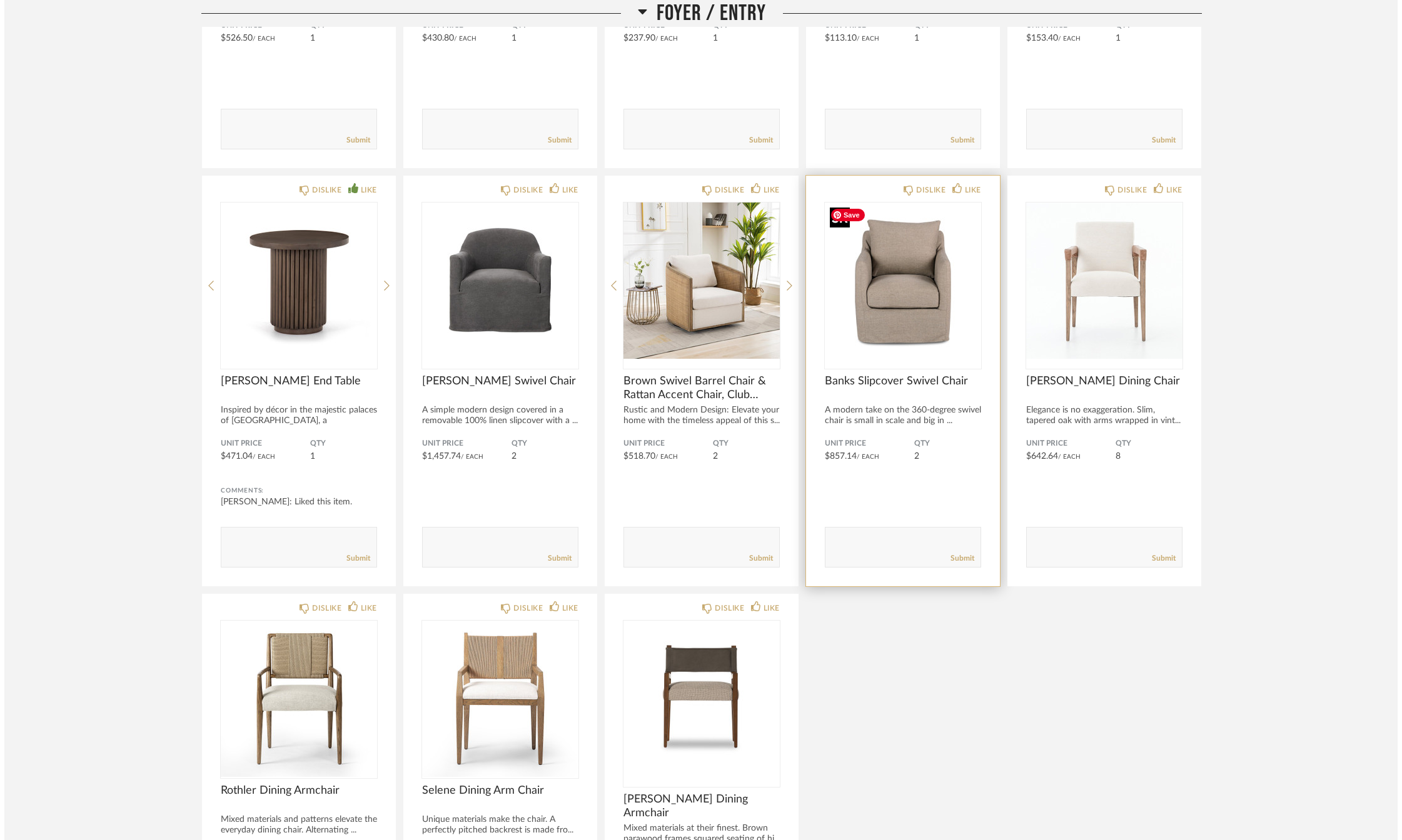
scroll to position [0, 0]
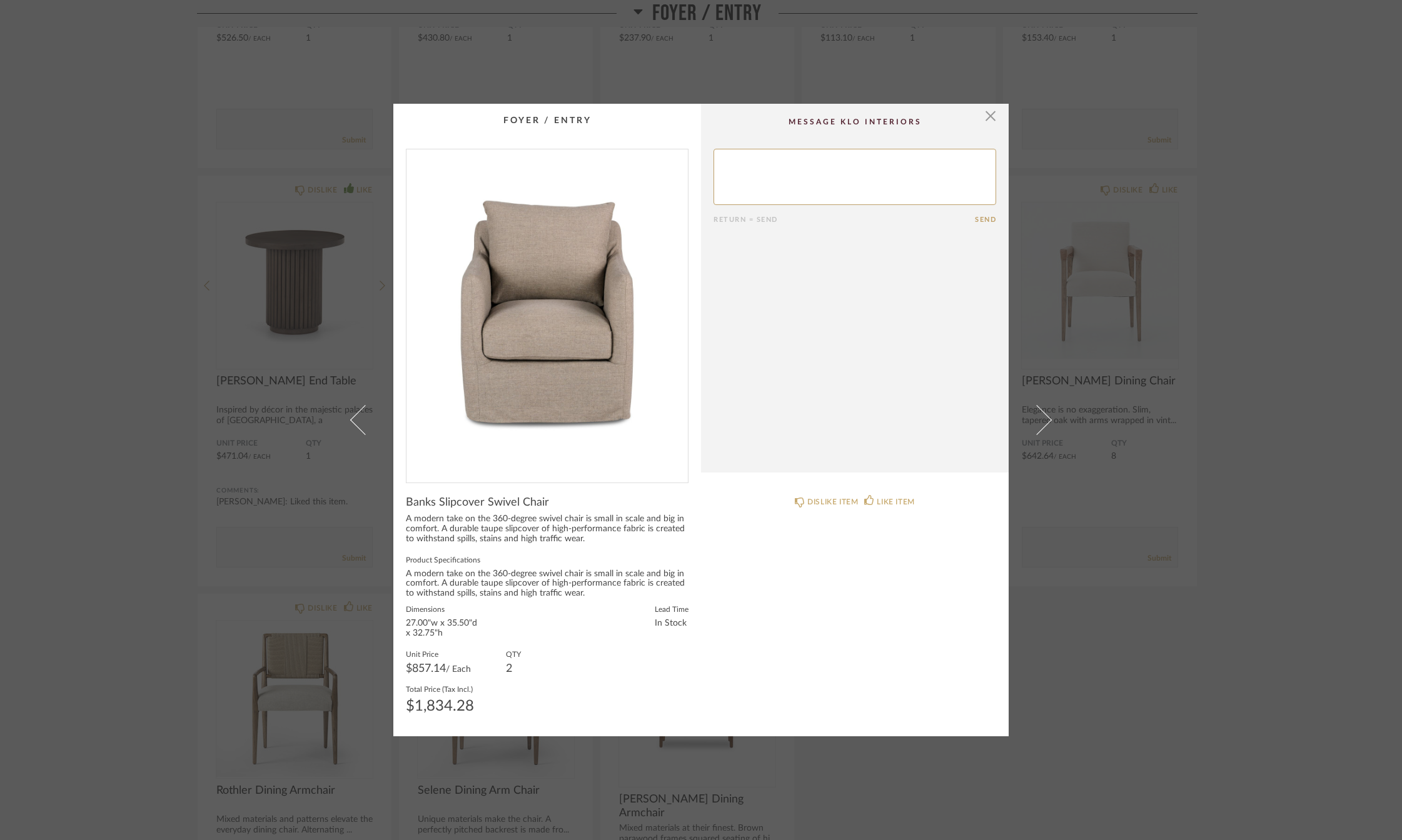
drag, startPoint x: 986, startPoint y: 110, endPoint x: 910, endPoint y: 112, distance: 76.0
click at [910, 112] on div "× Return = Send Send Banks Slipcover Swivel Chair A modern take on the 360-degr…" at bounding box center [701, 420] width 616 height 634
click at [869, 499] on icon at bounding box center [869, 500] width 10 height 10
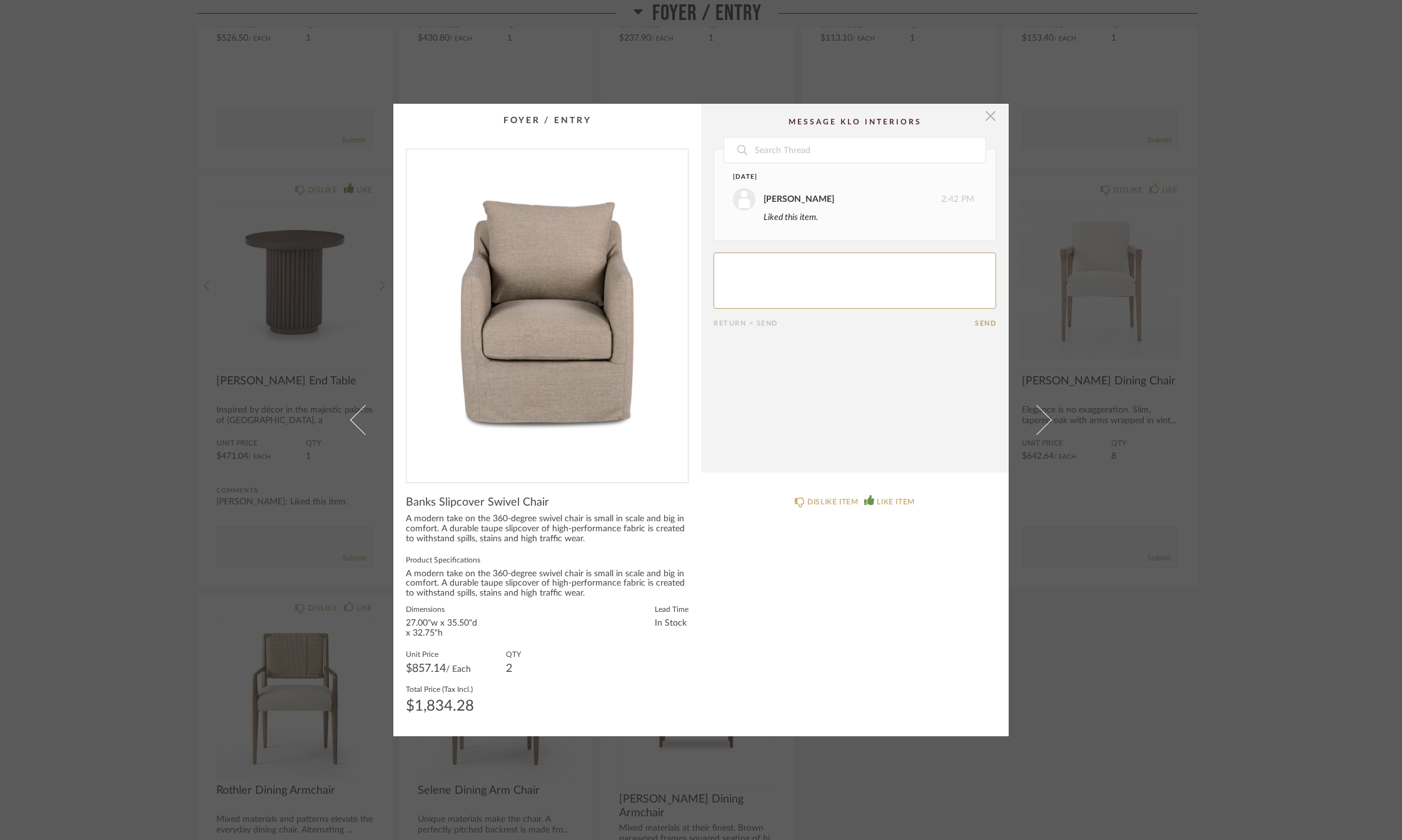
click at [986, 111] on span "button" at bounding box center [990, 116] width 25 height 25
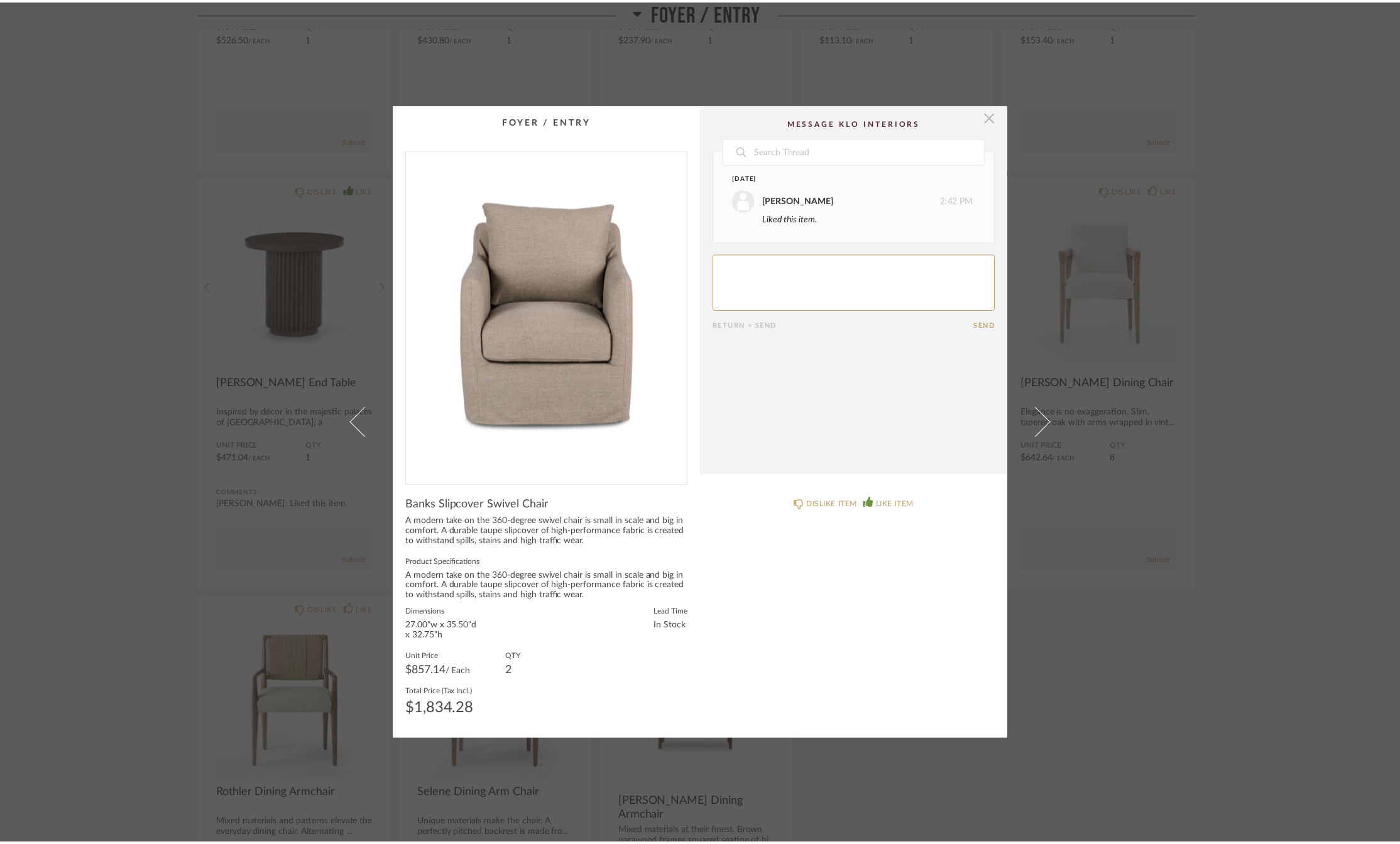
scroll to position [895, 0]
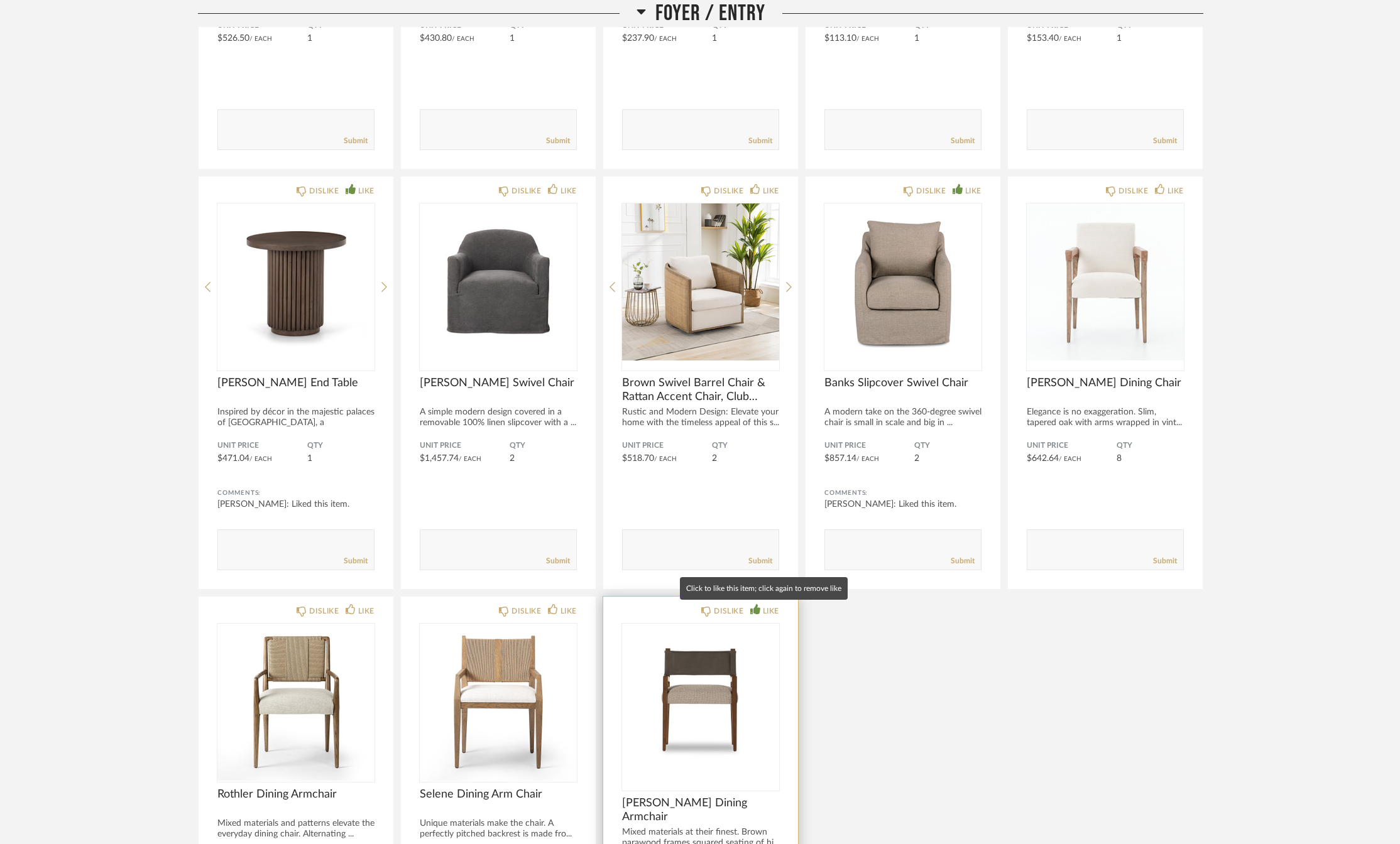
click at [757, 609] on icon at bounding box center [755, 609] width 10 height 10
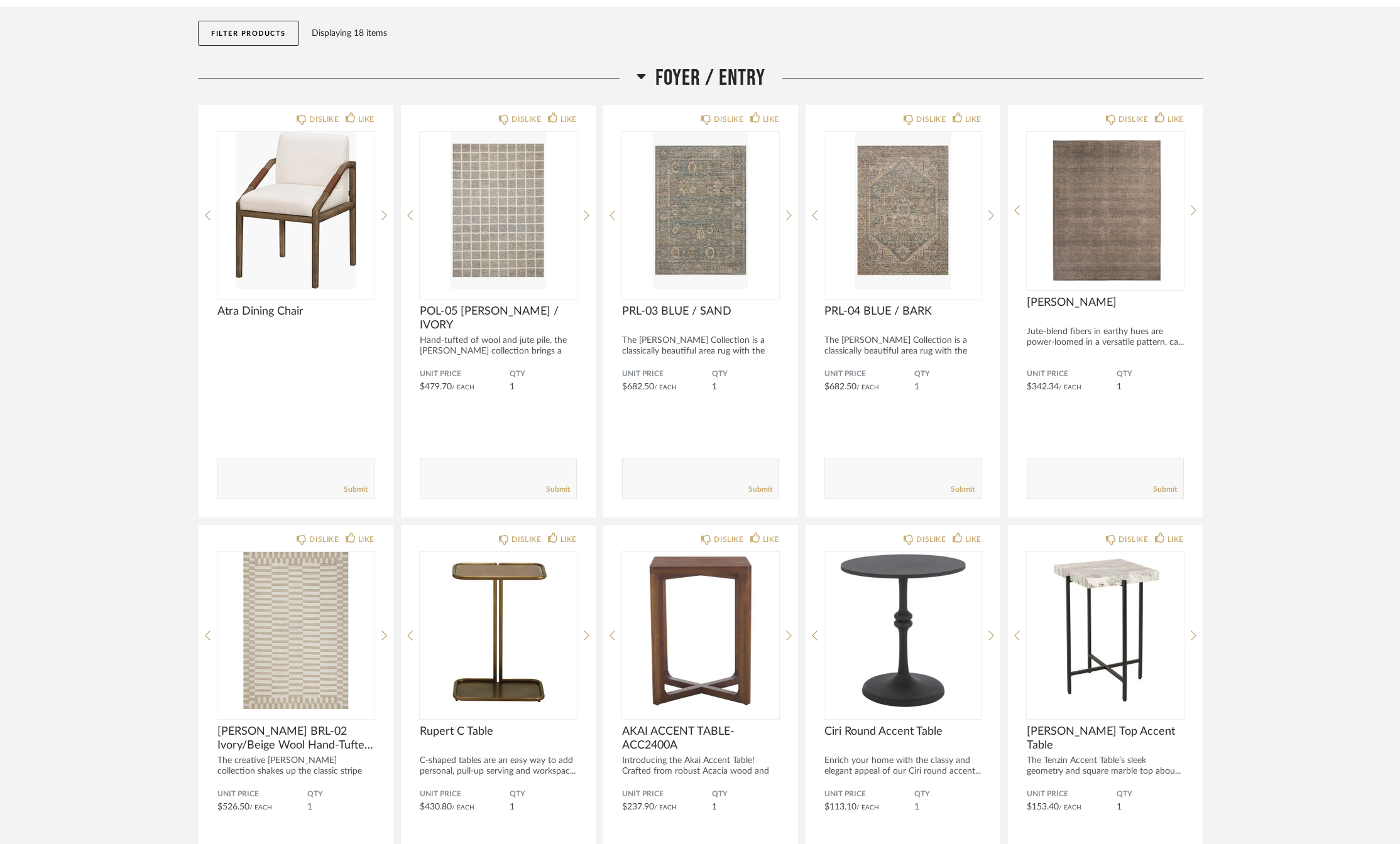
scroll to position [0, 0]
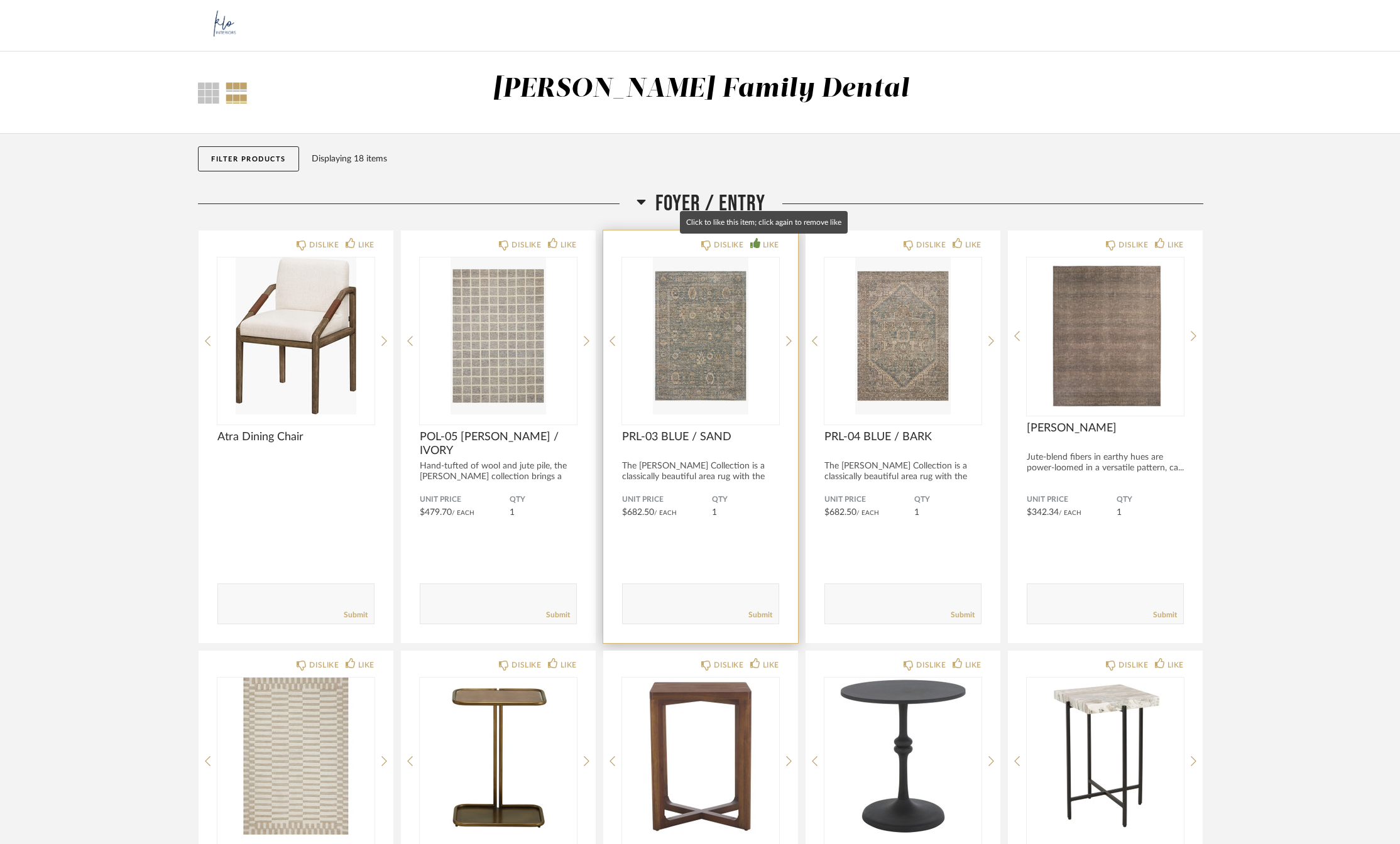
click at [769, 245] on div "LIKE" at bounding box center [771, 245] width 16 height 13
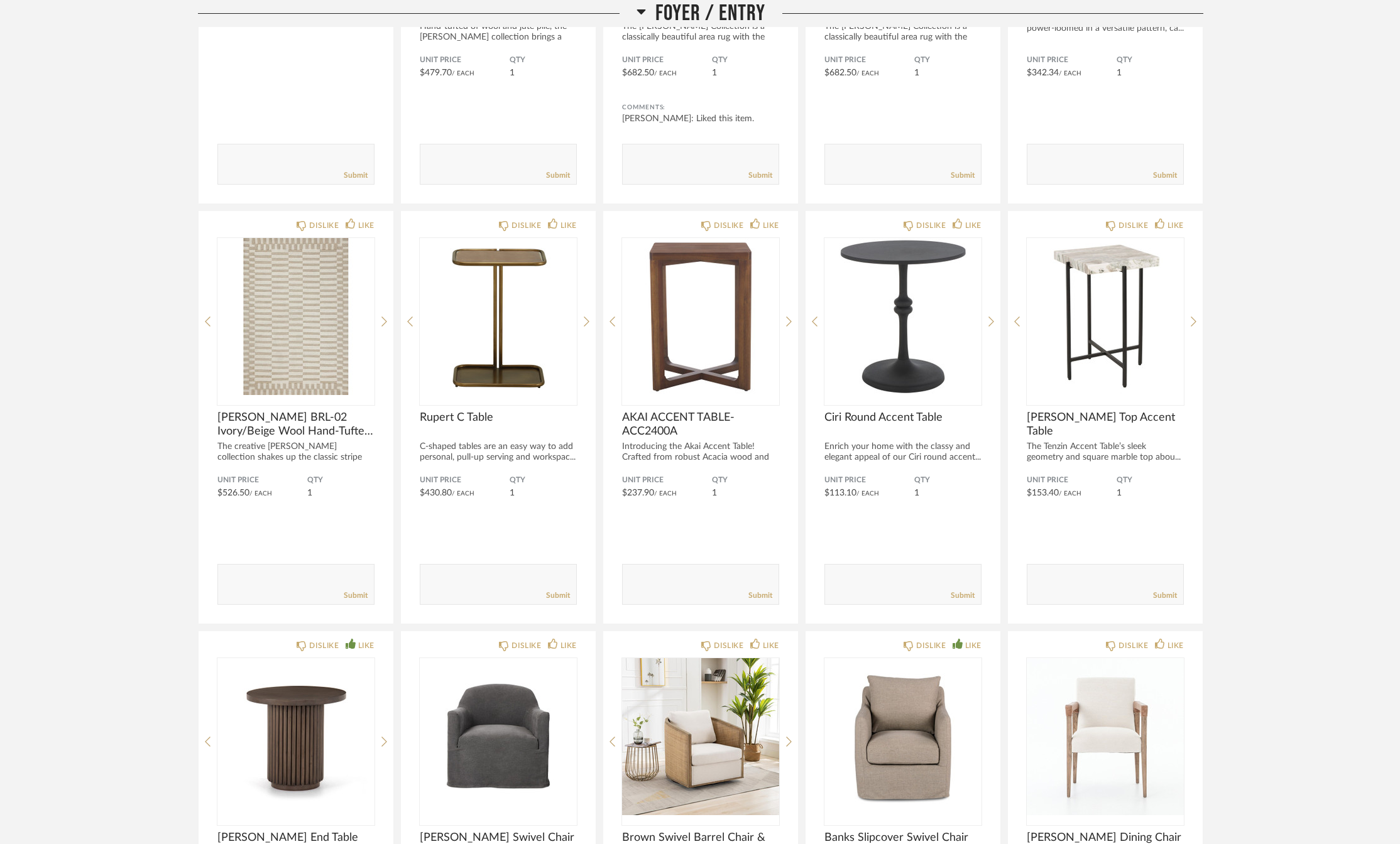
scroll to position [502, 0]
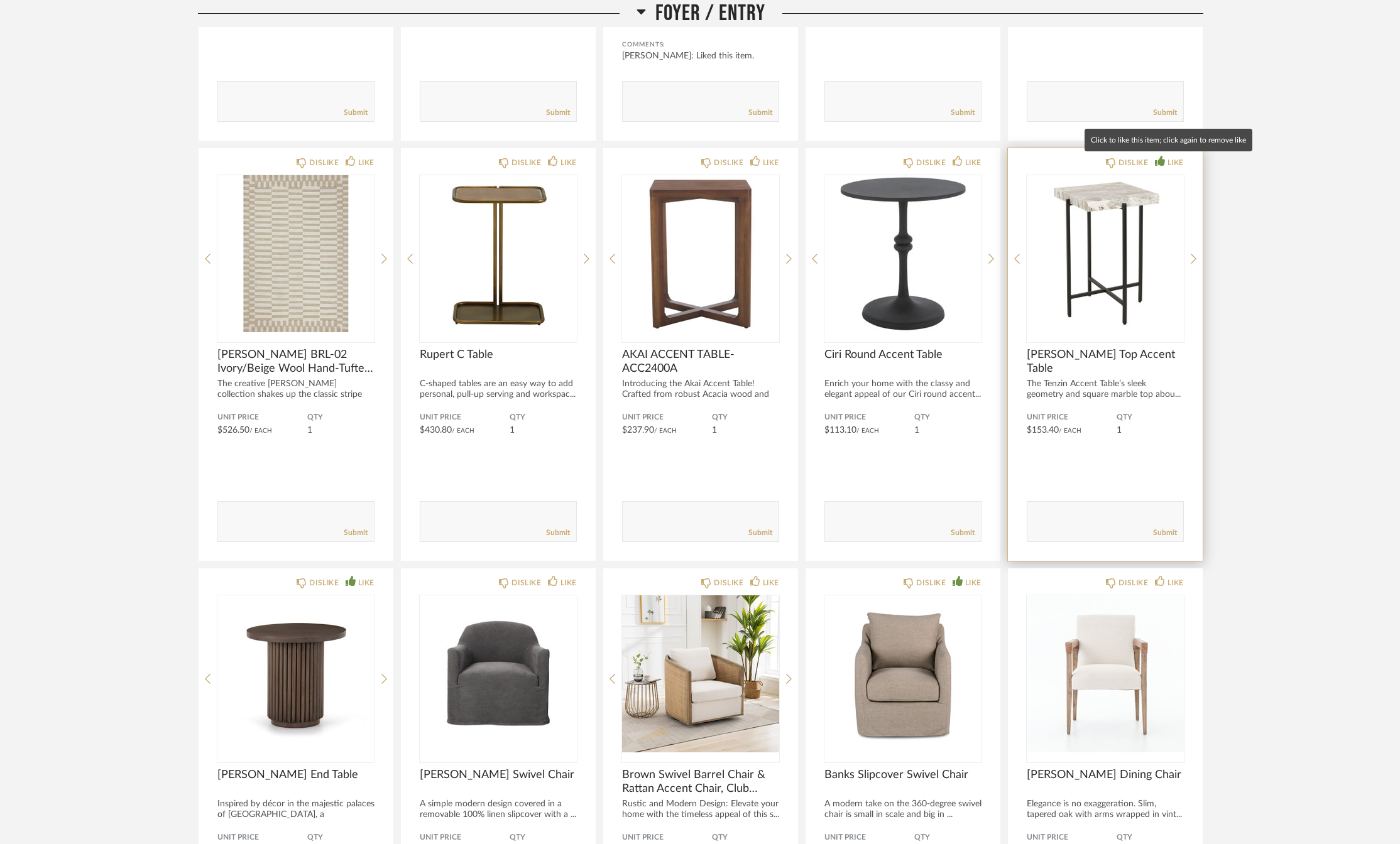
click at [1172, 161] on div "LIKE" at bounding box center [1176, 163] width 16 height 13
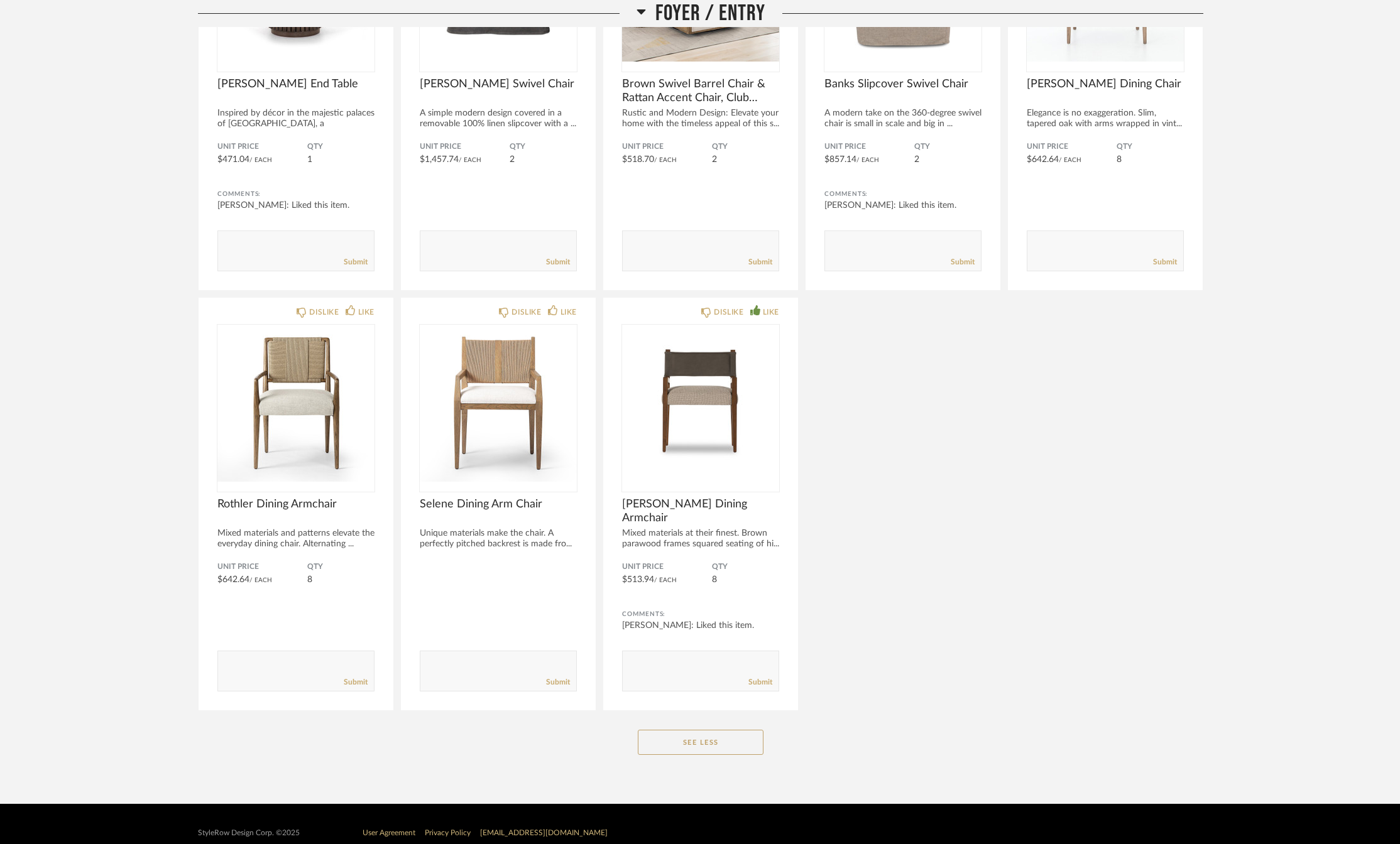
scroll to position [879, 0]
